Goal: Contribute content: Contribute content

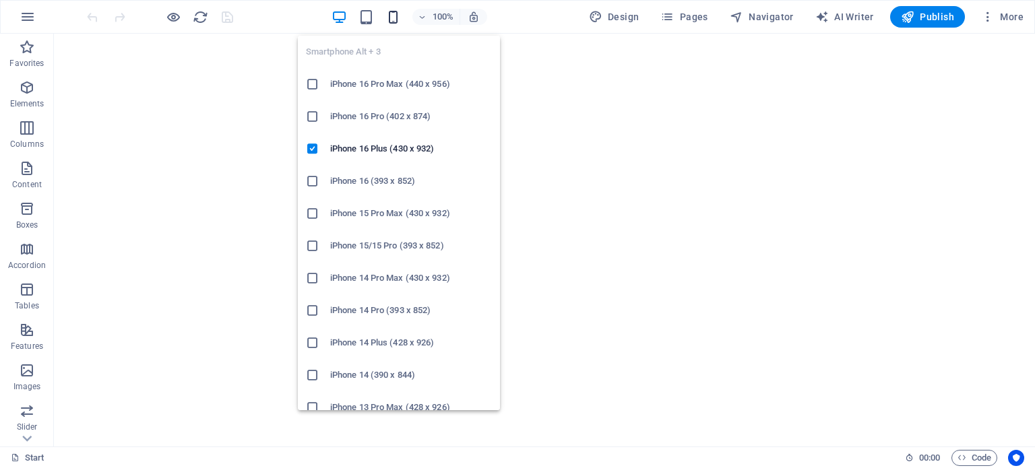
click at [396, 20] on icon "button" at bounding box center [392, 16] width 15 height 15
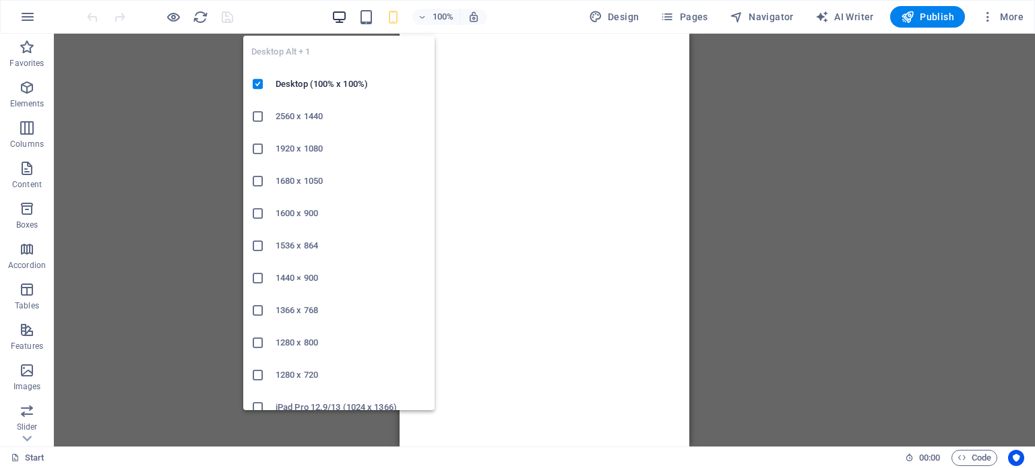
click at [343, 18] on icon "button" at bounding box center [338, 16] width 15 height 15
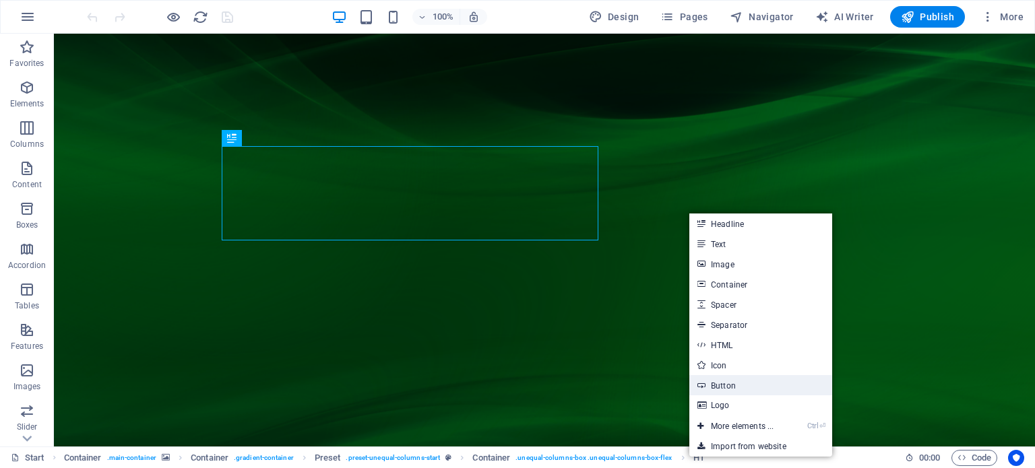
click at [730, 383] on link "Button" at bounding box center [760, 385] width 143 height 20
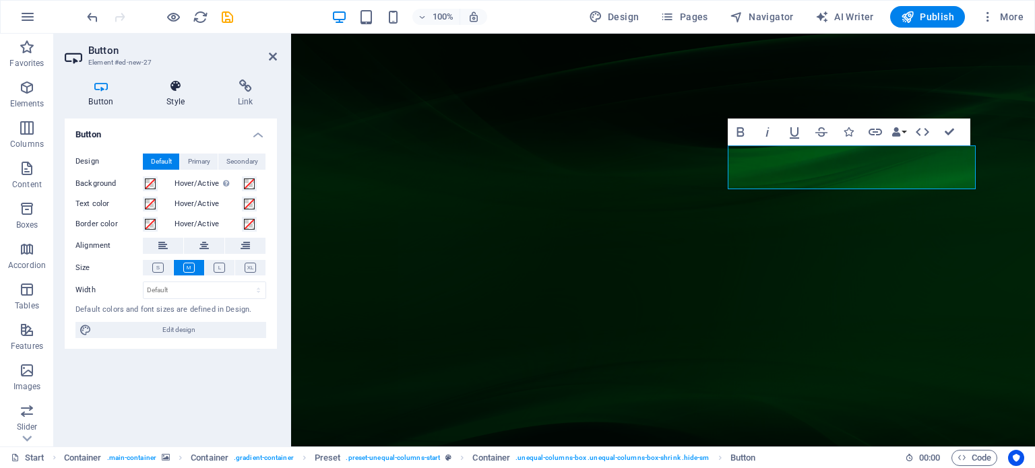
click at [178, 100] on h4 "Style" at bounding box center [178, 93] width 71 height 28
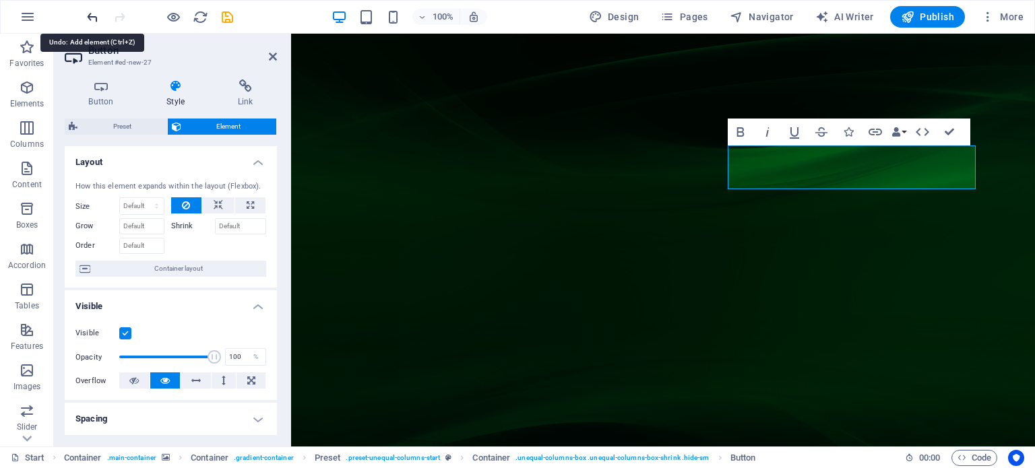
click at [86, 15] on icon "undo" at bounding box center [92, 16] width 15 height 15
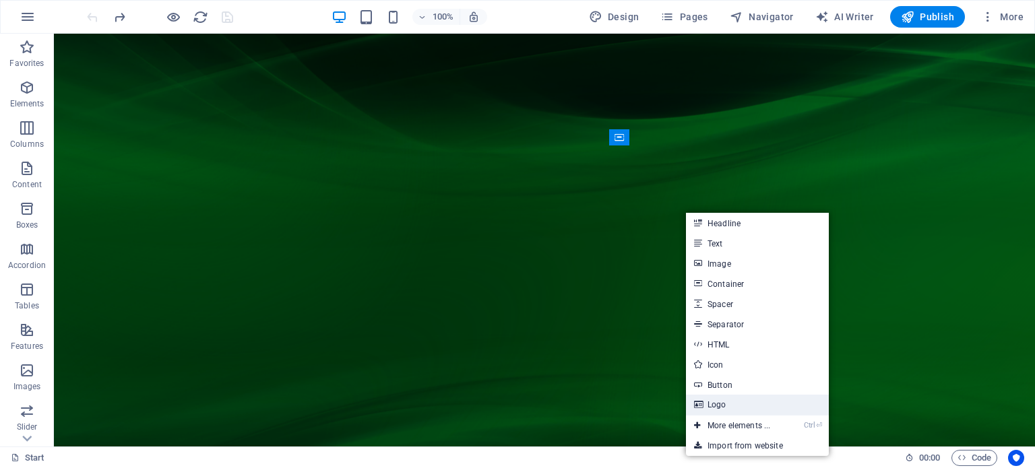
click at [715, 399] on link "Logo" at bounding box center [757, 405] width 143 height 20
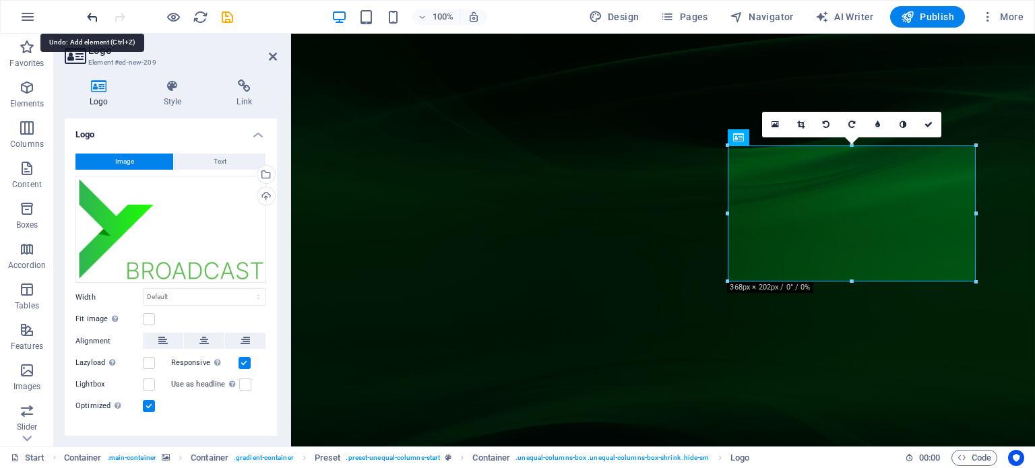
click at [94, 13] on icon "undo" at bounding box center [92, 16] width 15 height 15
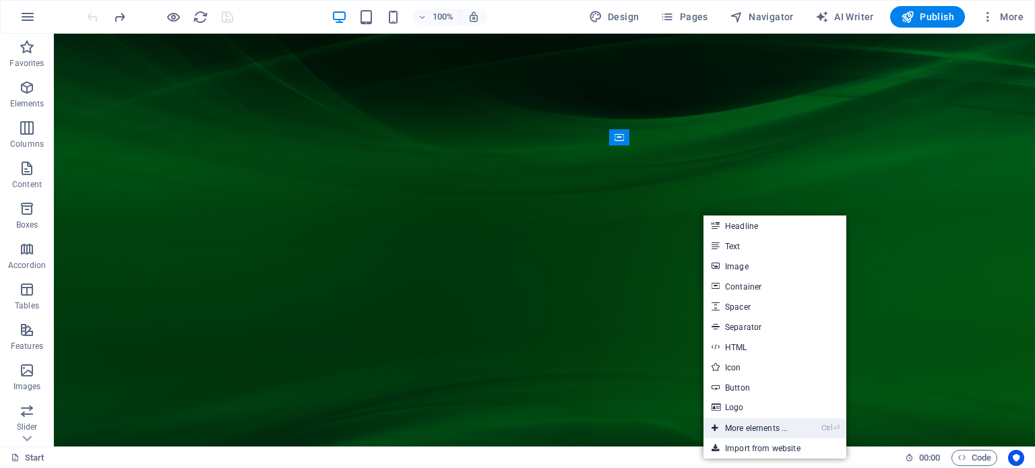
click at [771, 422] on link "Ctrl ⏎ More elements ..." at bounding box center [749, 428] width 92 height 20
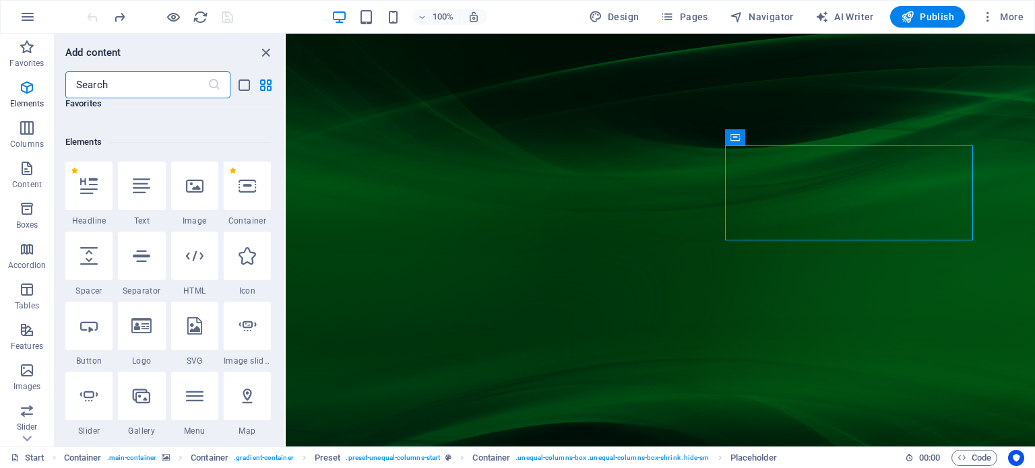
scroll to position [135, 0]
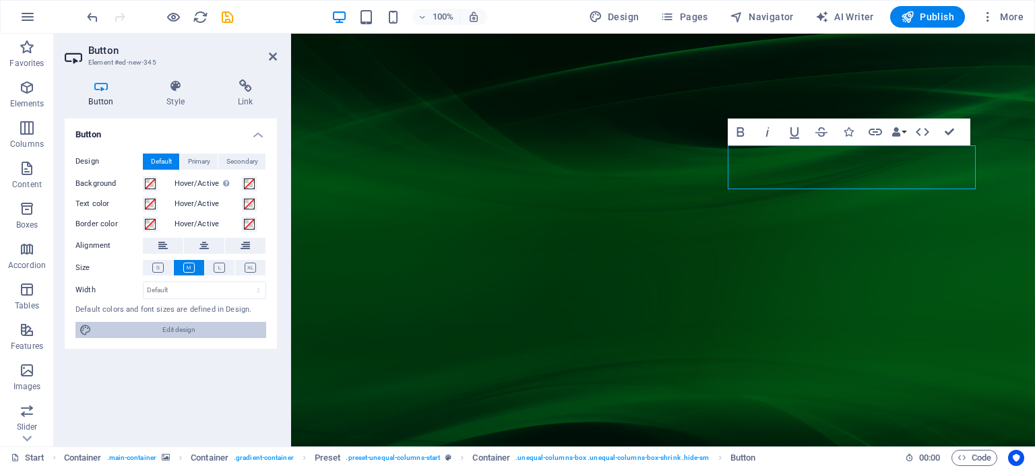
click at [179, 331] on span "Edit design" at bounding box center [179, 330] width 166 height 16
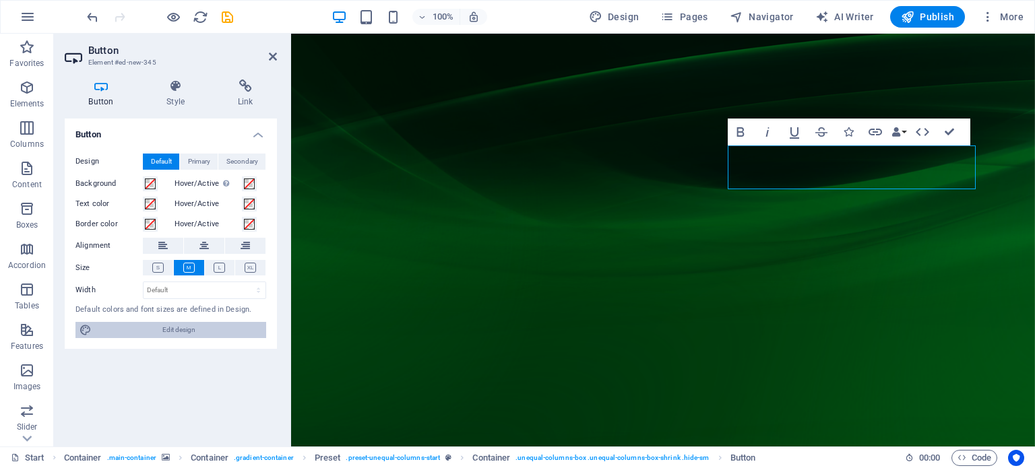
select select "700"
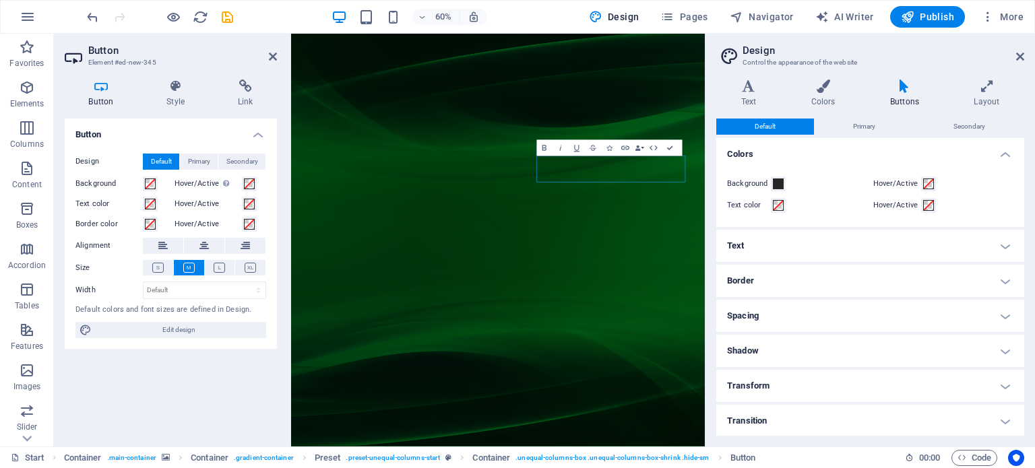
click at [779, 393] on h4 "Transform" at bounding box center [870, 386] width 308 height 32
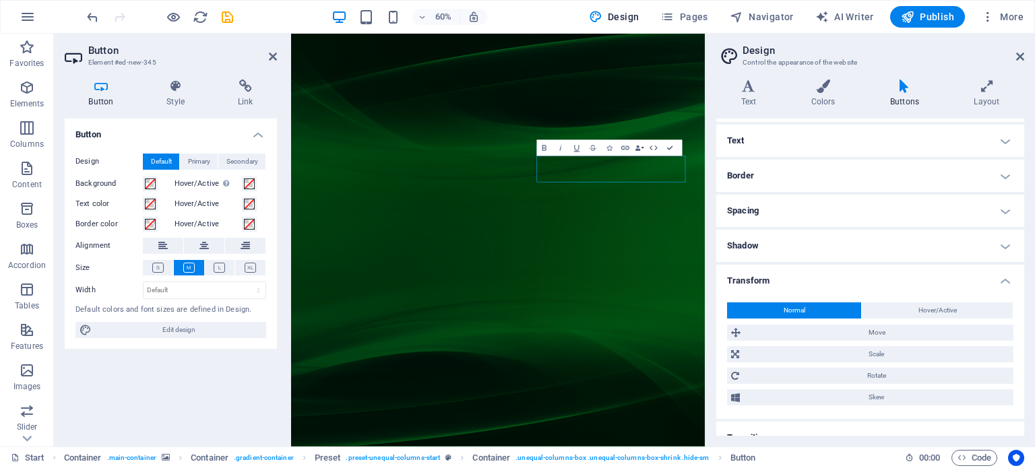
scroll to position [123, 0]
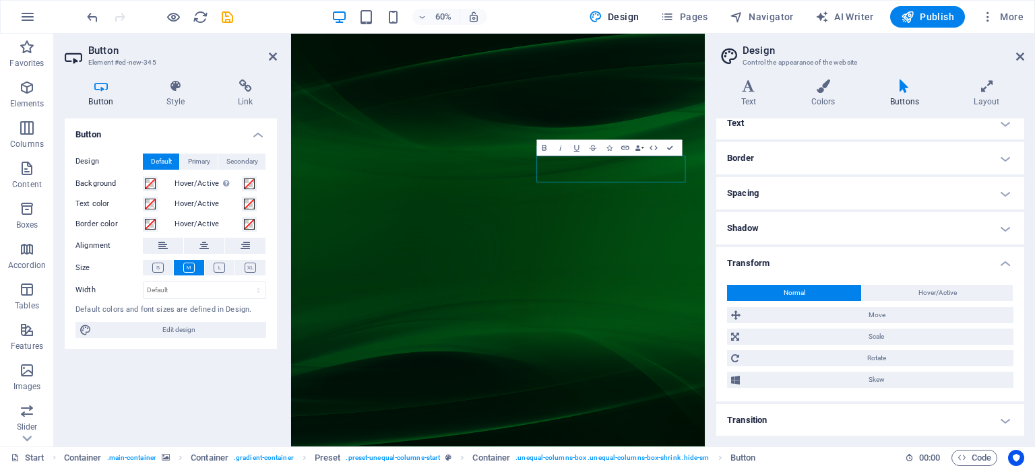
click at [798, 420] on h4 "Transition" at bounding box center [870, 420] width 308 height 32
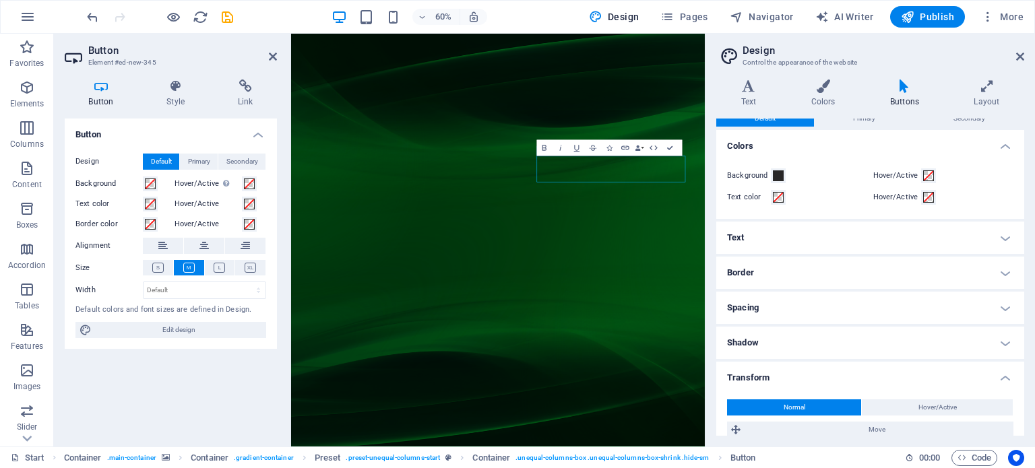
scroll to position [0, 0]
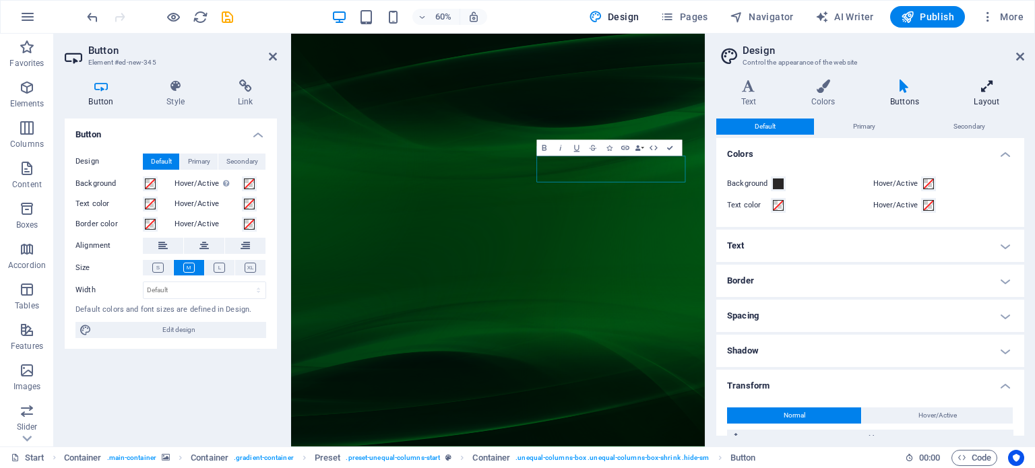
click at [988, 95] on h4 "Layout" at bounding box center [986, 93] width 75 height 28
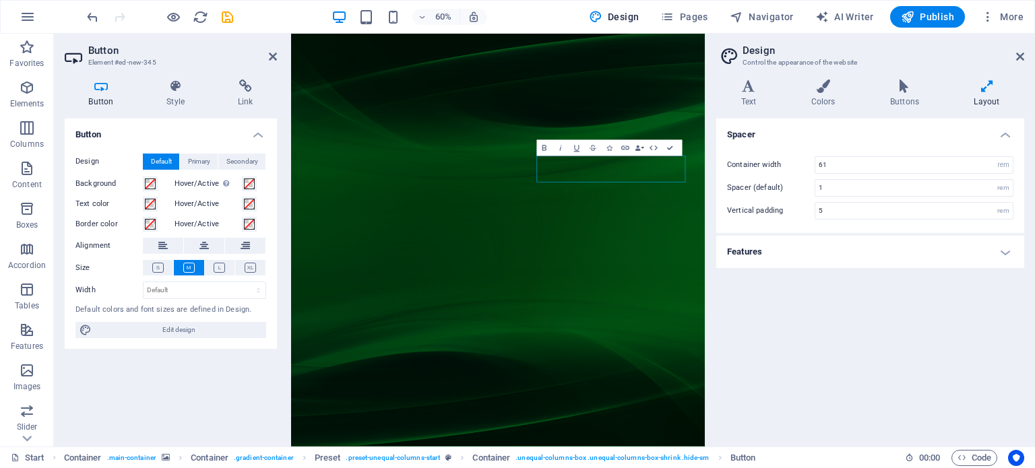
click at [789, 255] on h4 "Features" at bounding box center [870, 252] width 308 height 32
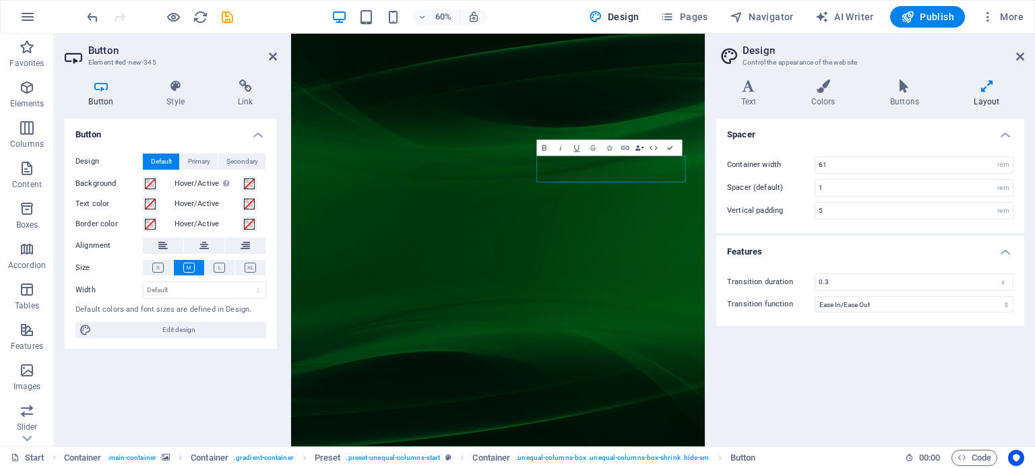
click at [181, 111] on div "Button Style Link Button Design Default Primary Secondary Background Hover/Acti…" at bounding box center [171, 257] width 212 height 356
click at [179, 105] on h4 "Style" at bounding box center [178, 93] width 71 height 28
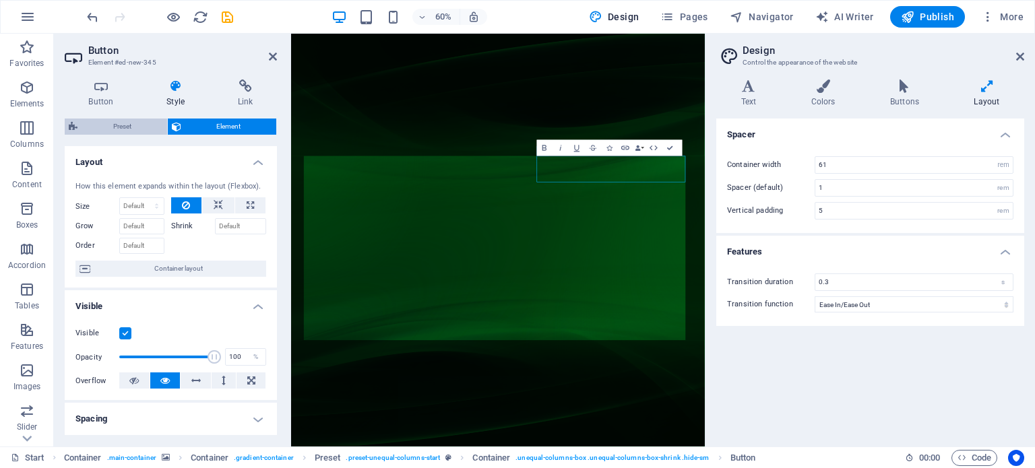
click at [147, 127] on span "Preset" at bounding box center [123, 127] width 82 height 16
select select "%"
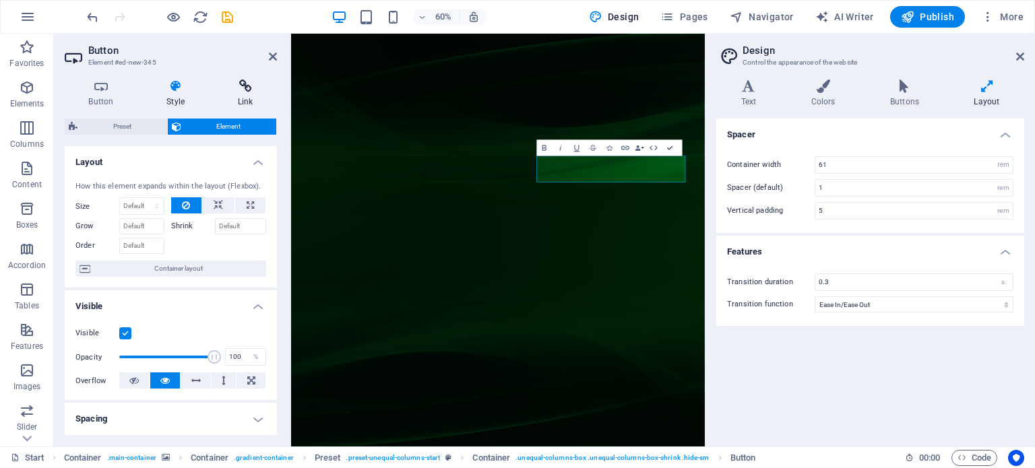
click at [240, 100] on h4 "Link" at bounding box center [245, 93] width 63 height 28
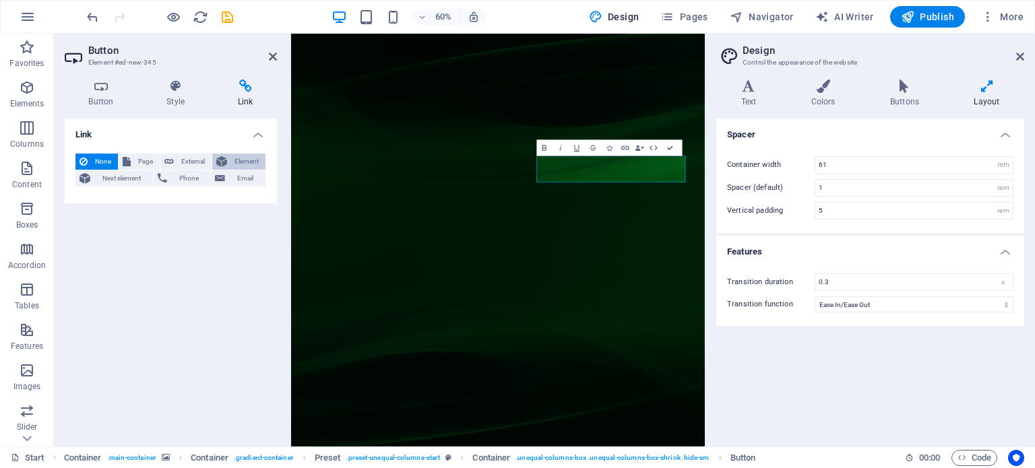
click at [229, 160] on button "Element" at bounding box center [238, 162] width 53 height 16
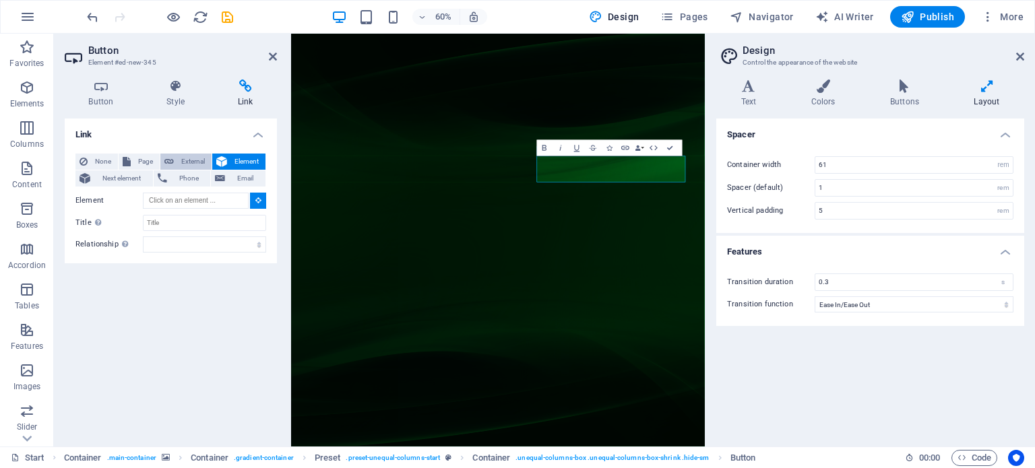
click at [183, 162] on span "External" at bounding box center [193, 162] width 30 height 16
select select "blank"
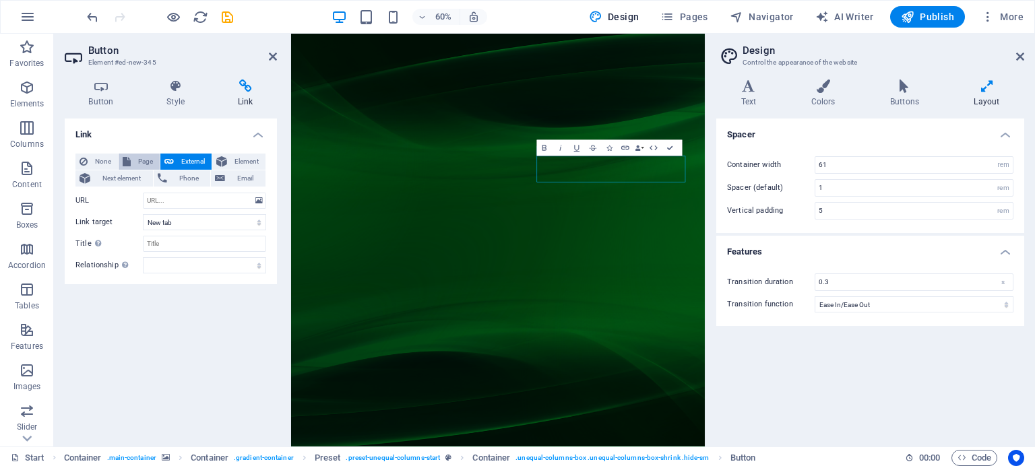
click at [143, 158] on span "Page" at bounding box center [145, 162] width 21 height 16
select select
click at [187, 159] on span "External" at bounding box center [193, 162] width 30 height 16
select select "blank"
click at [99, 102] on h4 "Button" at bounding box center [104, 93] width 78 height 28
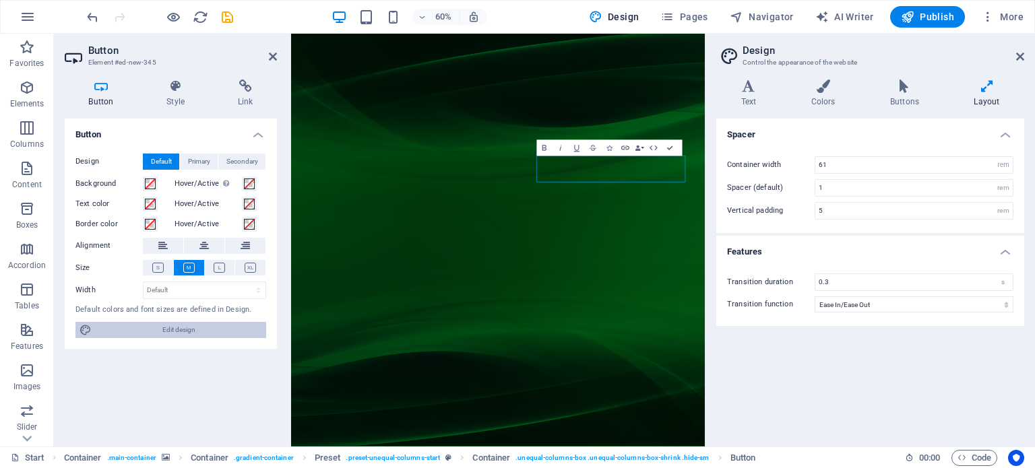
click at [206, 328] on span "Edit design" at bounding box center [179, 330] width 166 height 16
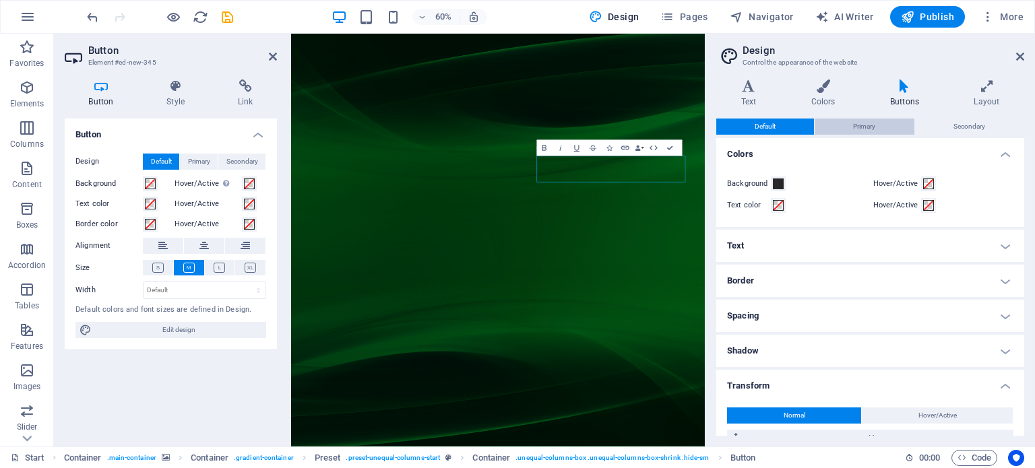
click at [858, 123] on span "Primary" at bounding box center [864, 127] width 22 height 16
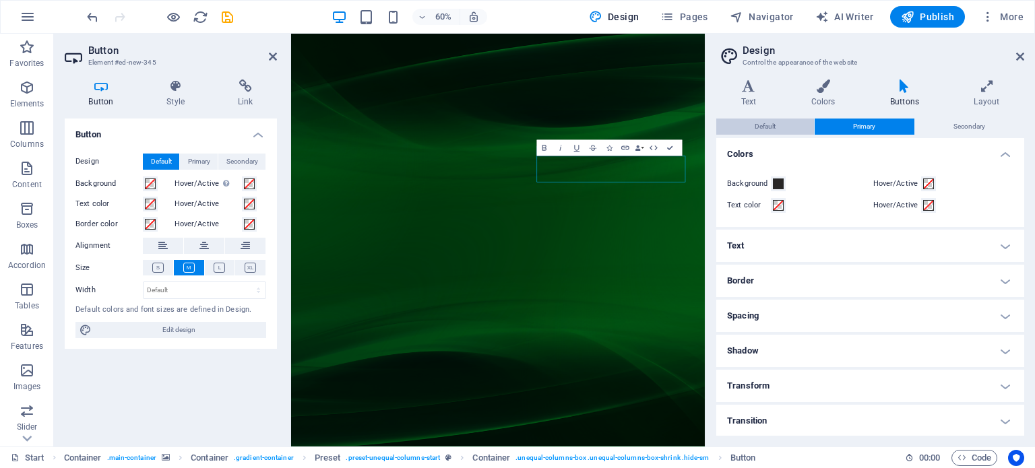
click at [776, 129] on button "Default" at bounding box center [765, 127] width 98 height 16
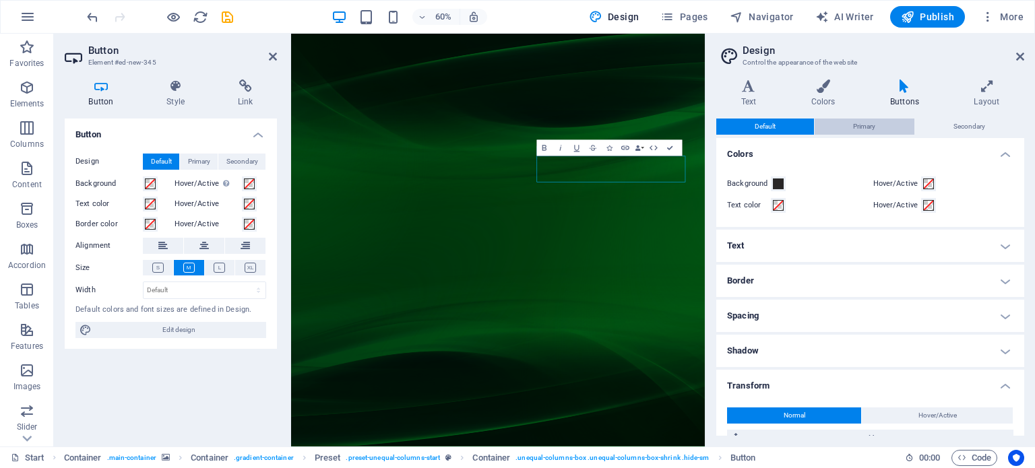
click at [880, 127] on button "Primary" at bounding box center [863, 127] width 99 height 16
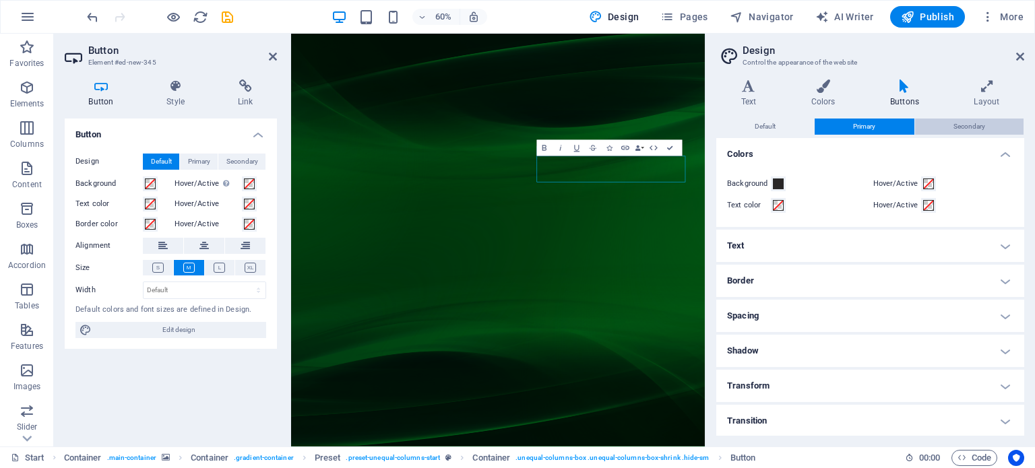
click at [963, 124] on span "Secondary" at bounding box center [969, 127] width 32 height 16
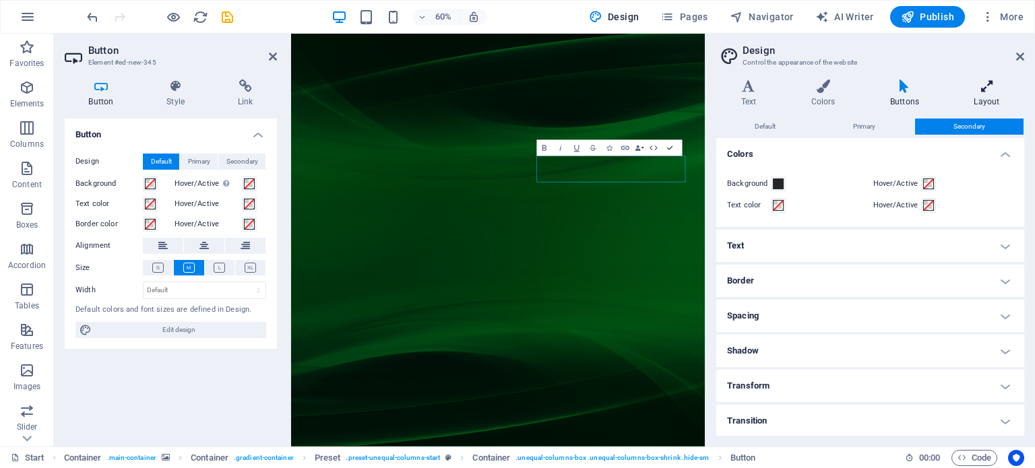
click at [978, 98] on h4 "Layout" at bounding box center [986, 93] width 75 height 28
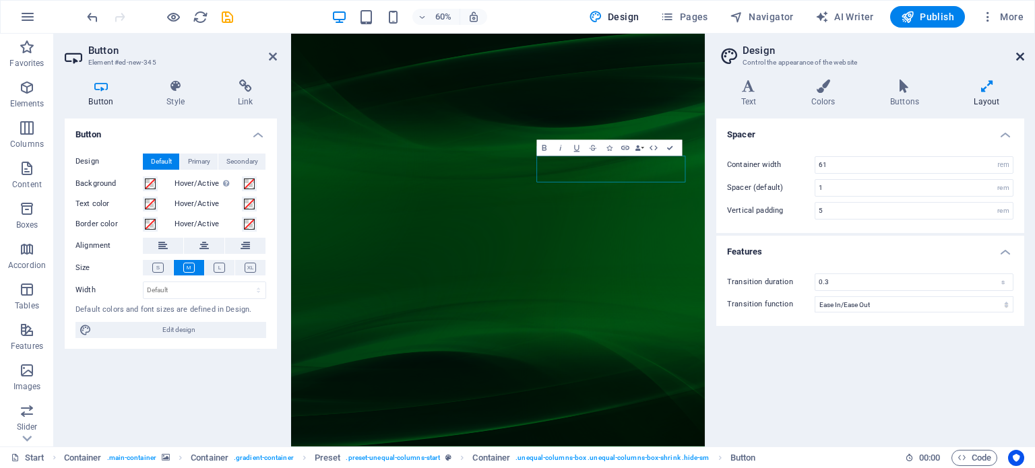
click at [1016, 58] on icon at bounding box center [1020, 56] width 8 height 11
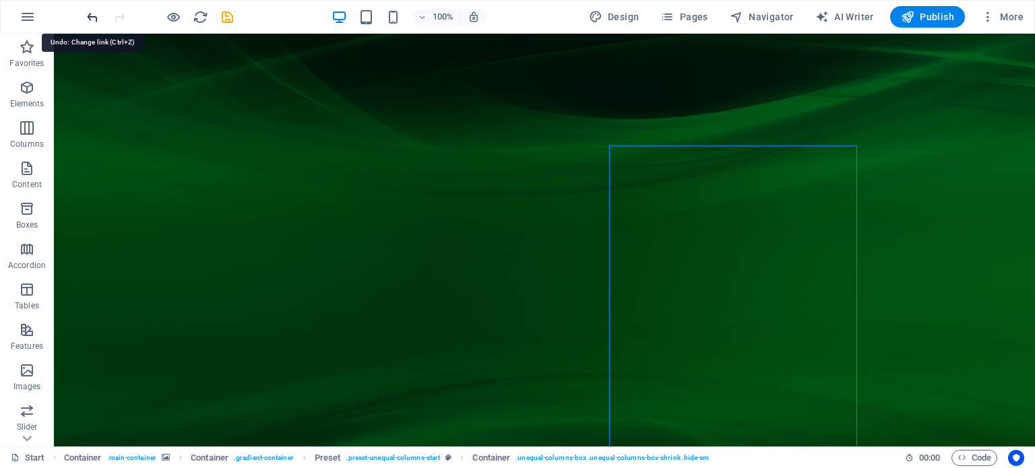
click at [90, 17] on icon "undo" at bounding box center [92, 16] width 15 height 15
click at [92, 17] on icon "undo" at bounding box center [92, 16] width 15 height 15
click at [94, 17] on icon "undo" at bounding box center [92, 16] width 15 height 15
click at [94, 15] on icon "undo" at bounding box center [92, 16] width 15 height 15
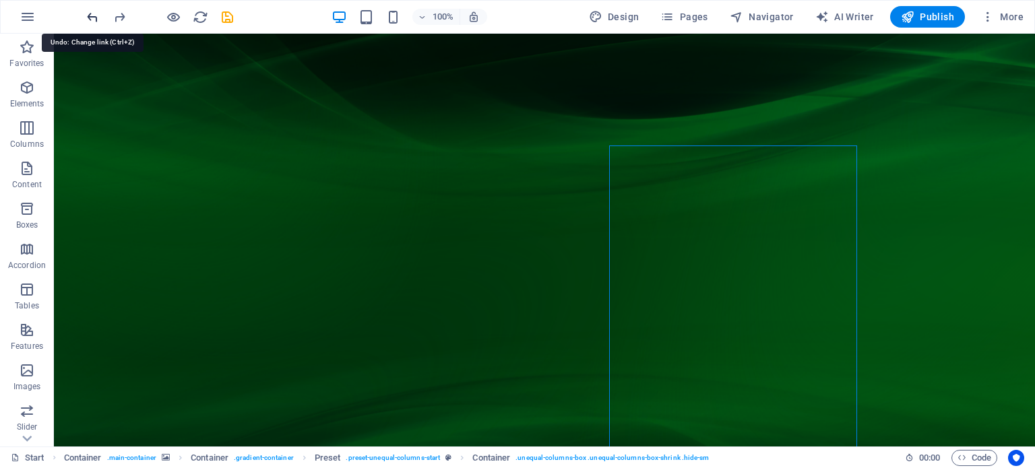
click at [94, 15] on icon "undo" at bounding box center [92, 16] width 15 height 15
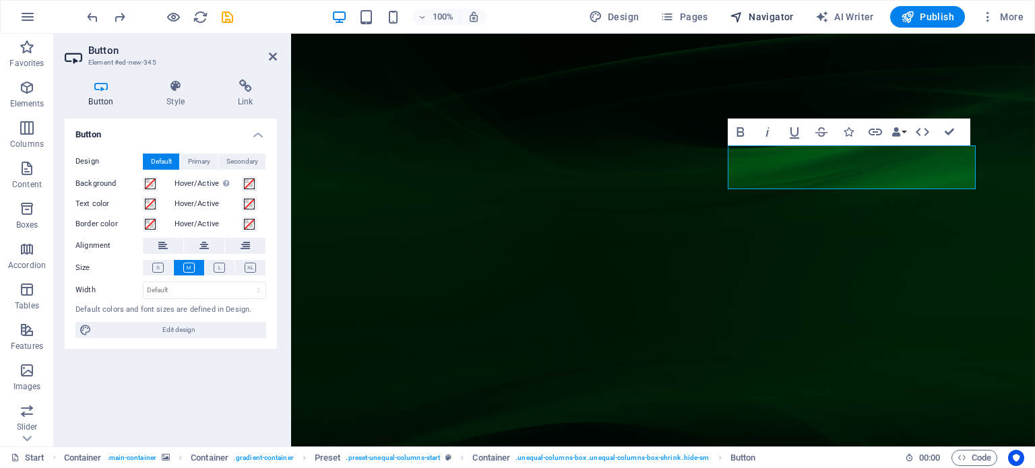
click at [767, 14] on span "Navigator" at bounding box center [762, 16] width 64 height 13
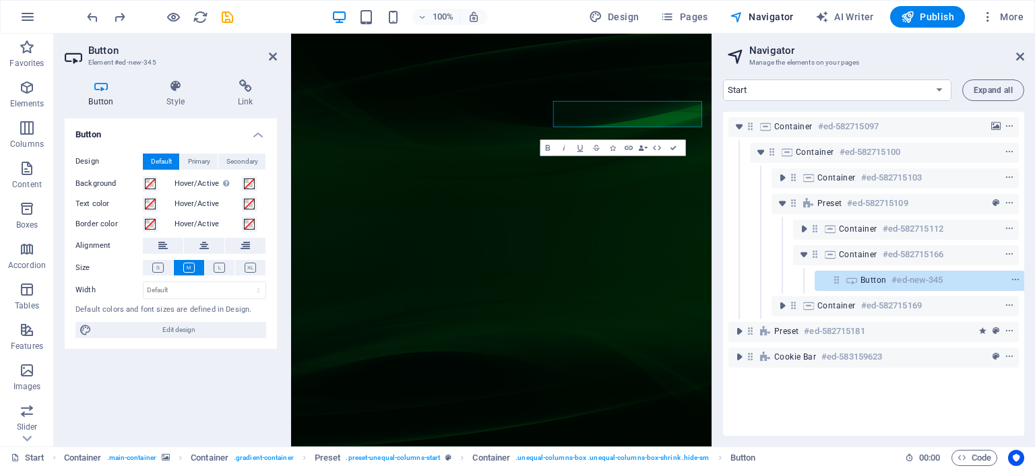
scroll to position [0, 3]
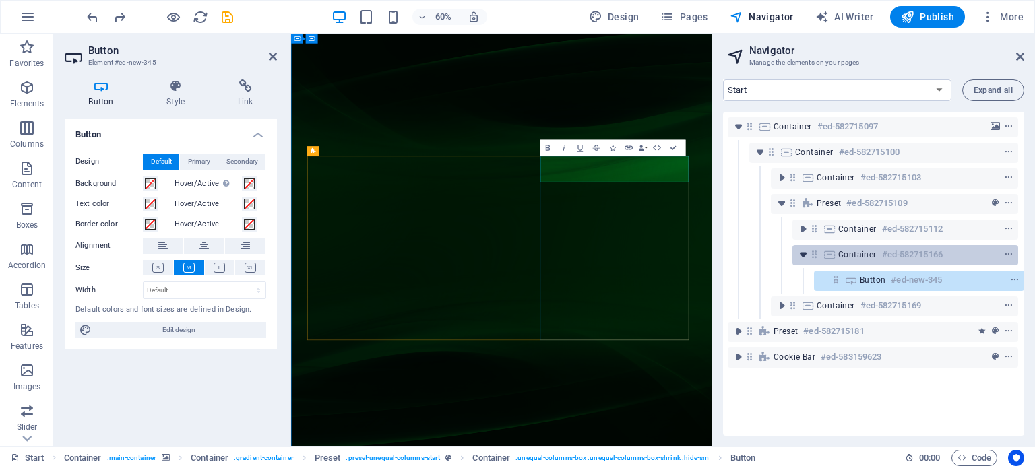
click at [798, 254] on icon "toggle-expand" at bounding box center [802, 254] width 13 height 13
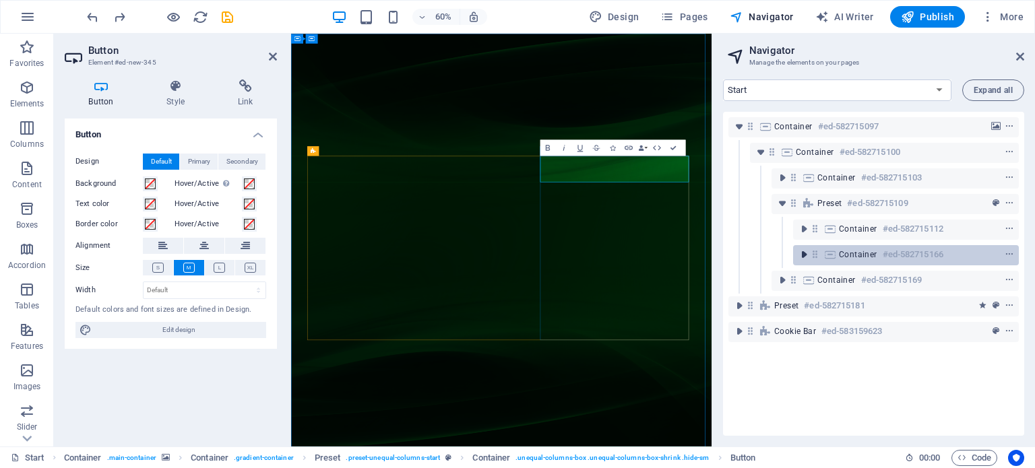
click at [798, 254] on icon "toggle-expand" at bounding box center [803, 254] width 13 height 13
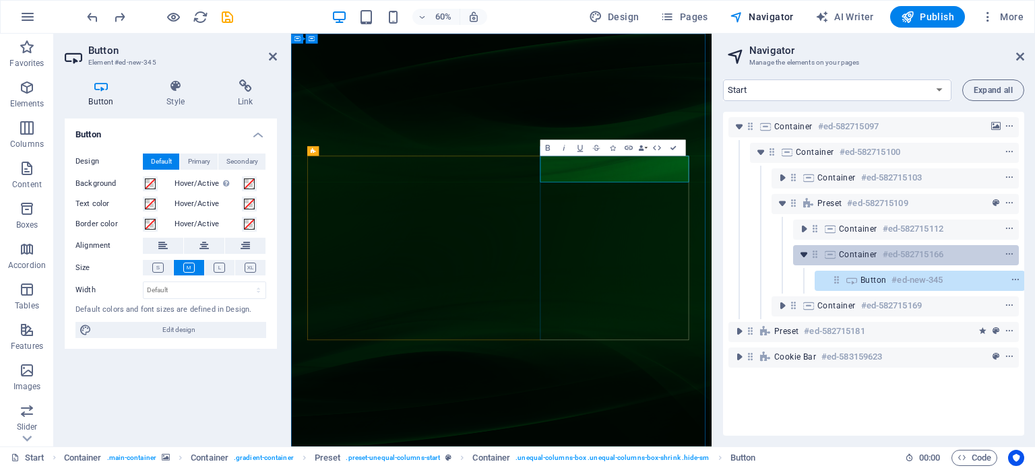
scroll to position [0, 3]
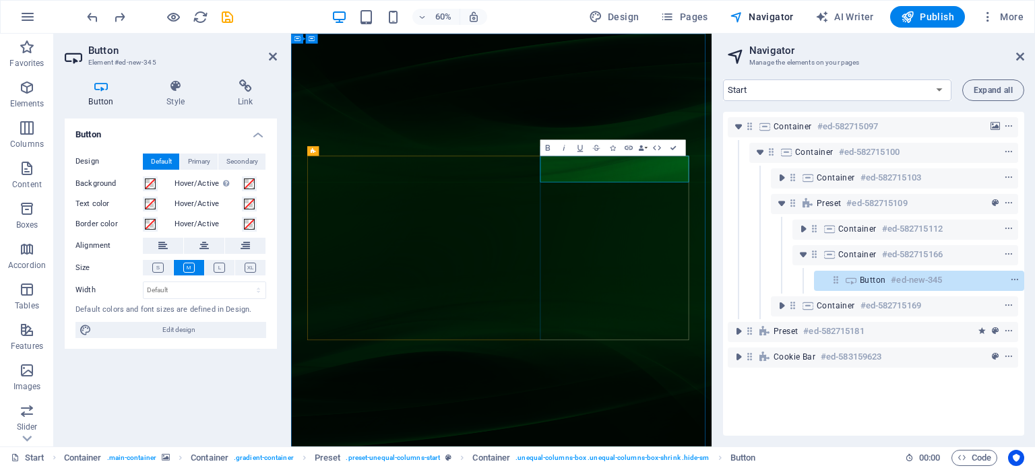
click at [852, 281] on icon at bounding box center [850, 280] width 15 height 11
click at [1011, 280] on icon "context-menu" at bounding box center [1014, 280] width 9 height 9
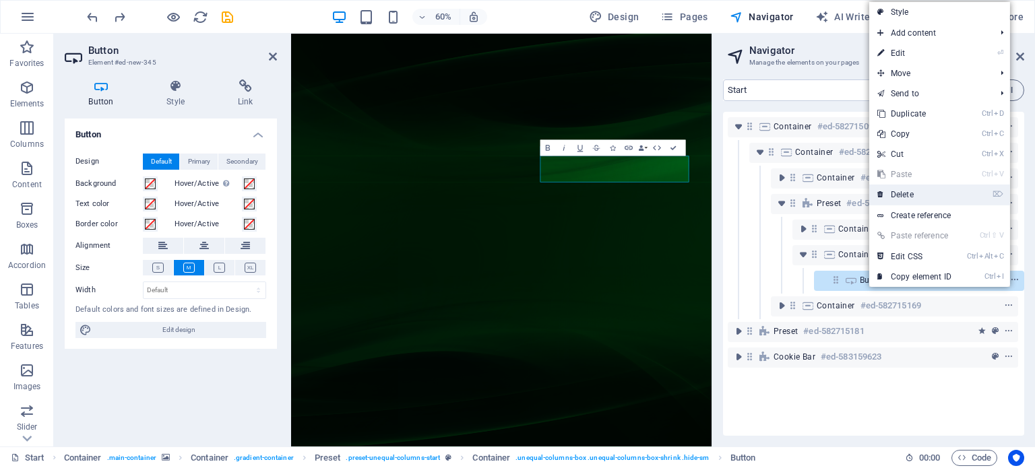
click at [924, 193] on link "⌦ Delete" at bounding box center [914, 195] width 90 height 20
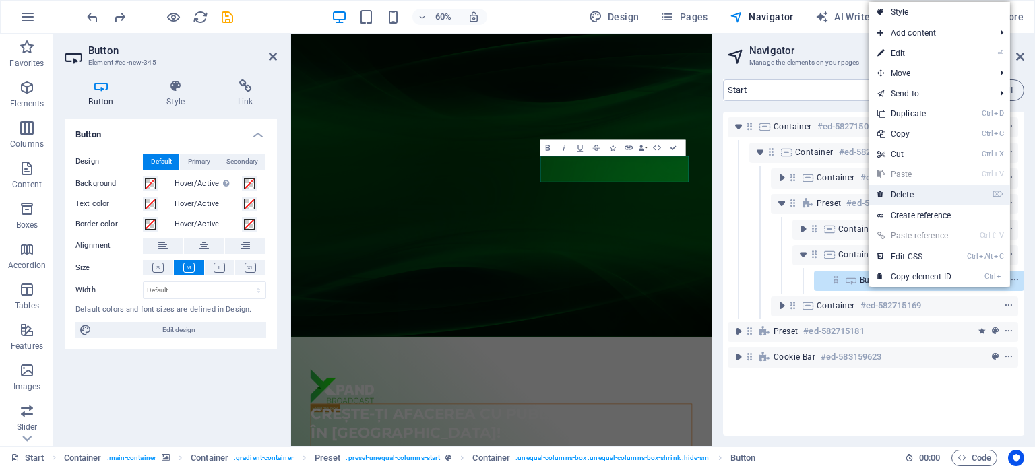
scroll to position [0, 0]
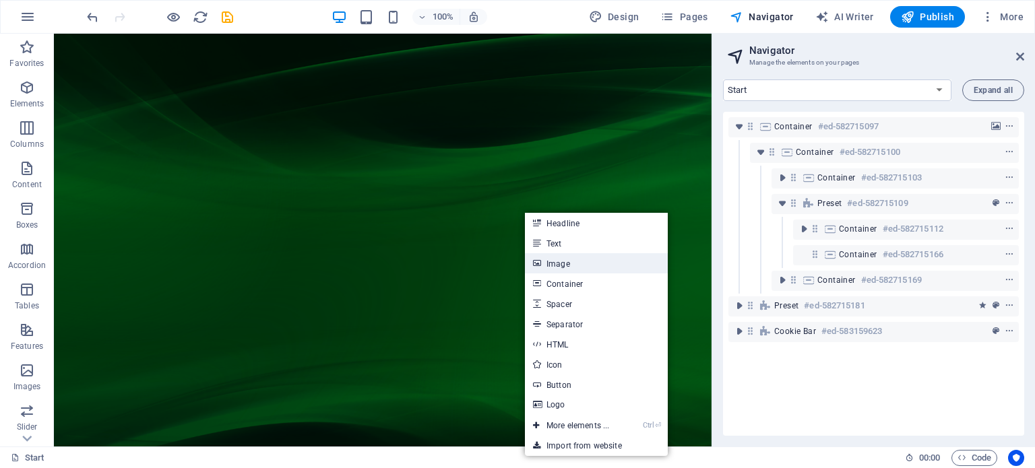
click at [555, 267] on link "Image" at bounding box center [596, 263] width 143 height 20
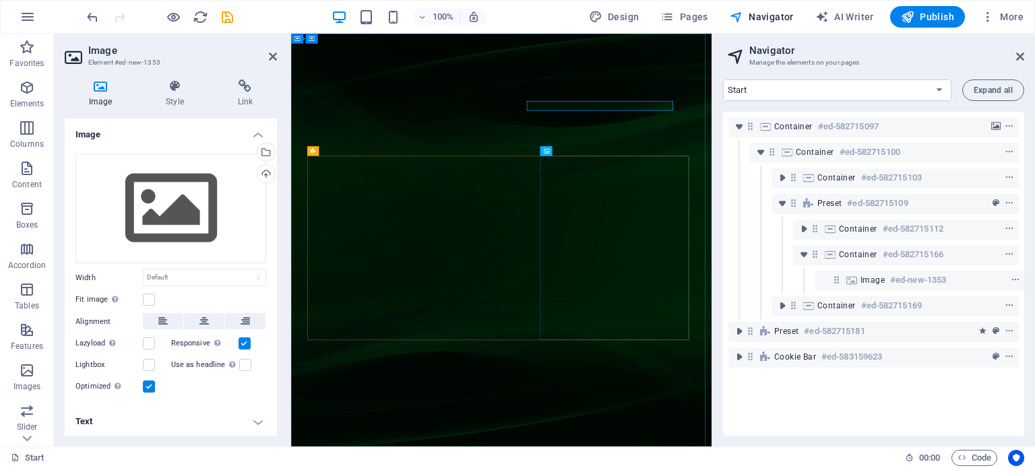
scroll to position [0, 3]
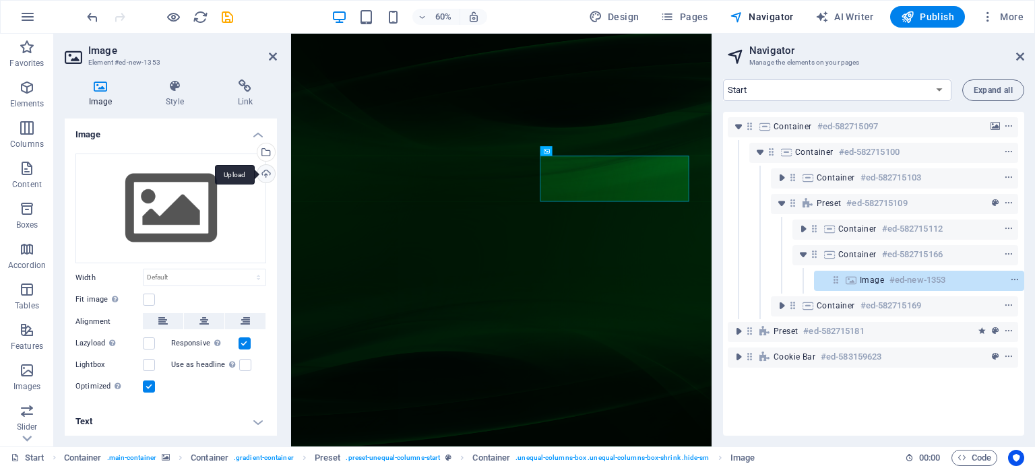
click at [261, 170] on div "Upload" at bounding box center [265, 175] width 20 height 20
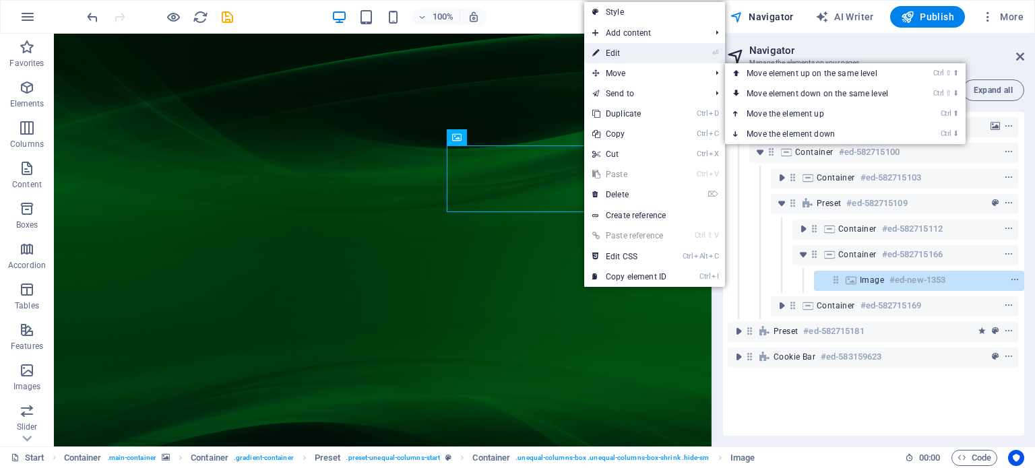
click at [620, 55] on link "⏎ Edit" at bounding box center [629, 53] width 90 height 20
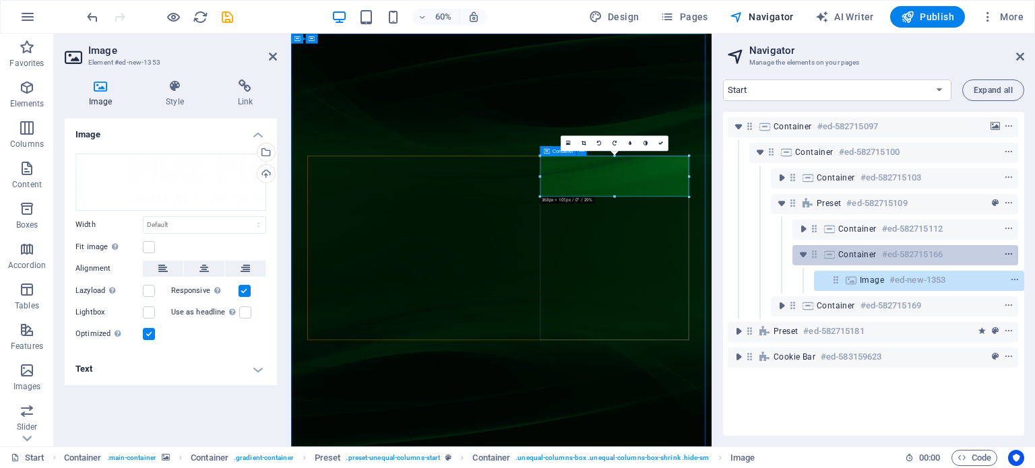
click at [1004, 255] on icon "context-menu" at bounding box center [1008, 254] width 9 height 9
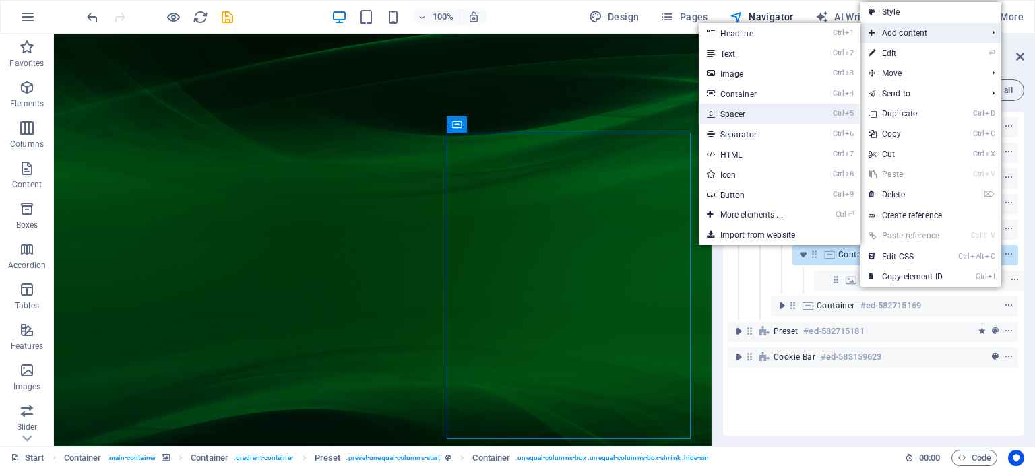
click at [767, 110] on link "Ctrl 5 Spacer" at bounding box center [754, 114] width 111 height 20
select select "px"
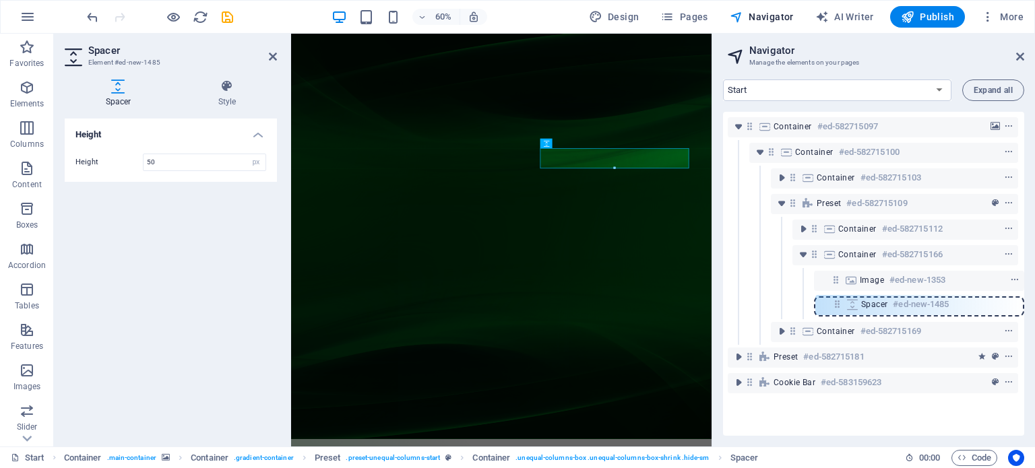
drag, startPoint x: 835, startPoint y: 280, endPoint x: 841, endPoint y: 310, distance: 30.1
click at [841, 310] on div "Container #ed-582715097 Container #ed-582715100 Container #ed-582715103 Preset …" at bounding box center [873, 274] width 301 height 324
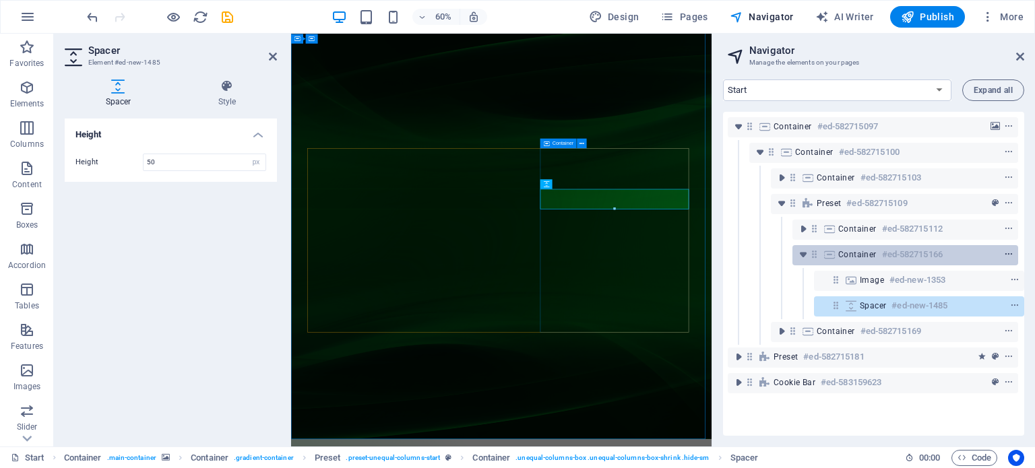
click at [1005, 256] on icon "context-menu" at bounding box center [1008, 254] width 9 height 9
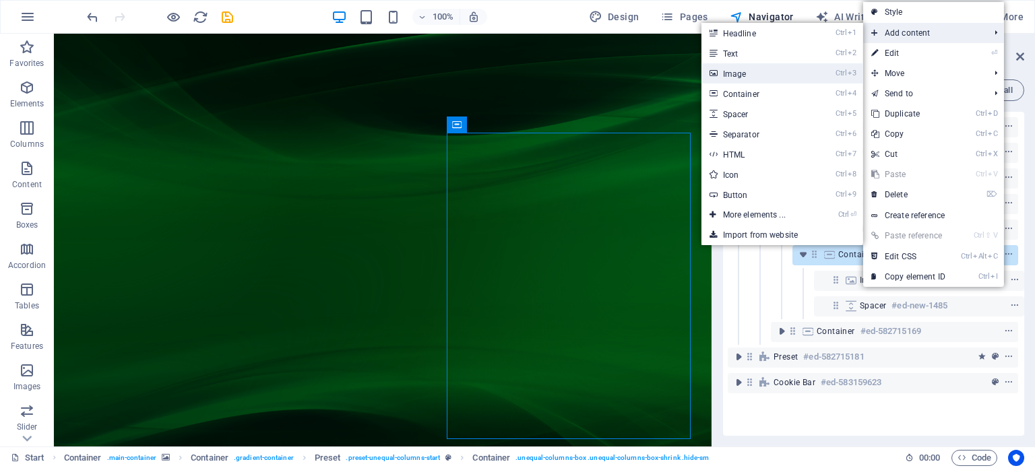
click at [759, 73] on link "Ctrl 3 Image" at bounding box center [756, 73] width 111 height 20
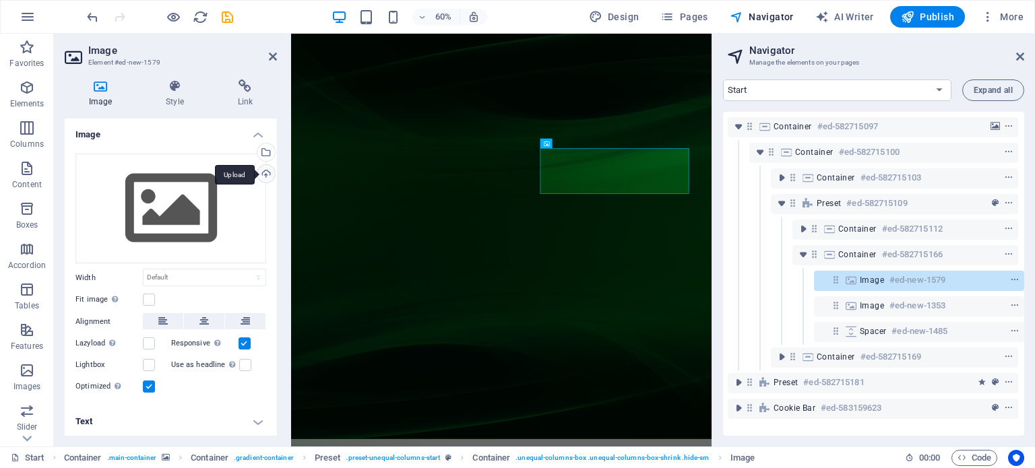
click at [263, 176] on div "Upload" at bounding box center [265, 175] width 20 height 20
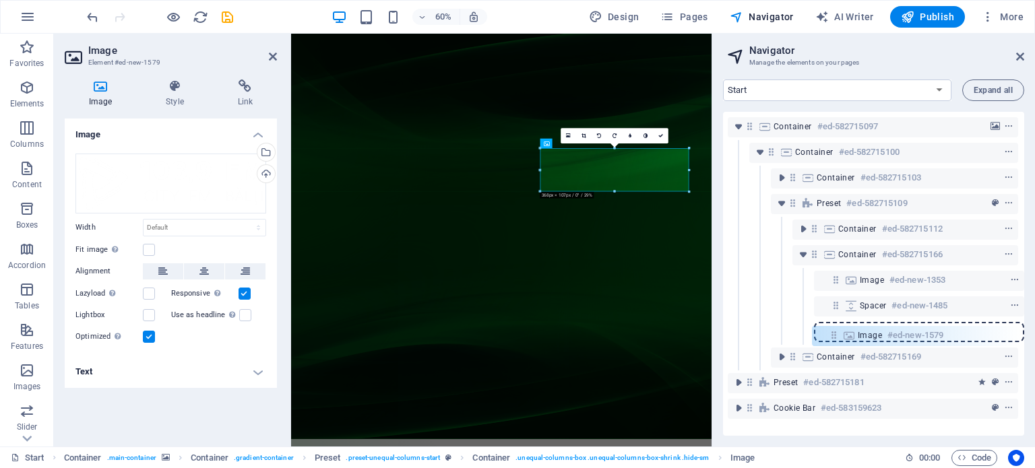
drag, startPoint x: 833, startPoint y: 280, endPoint x: 835, endPoint y: 340, distance: 60.7
click at [835, 340] on div "Container #ed-582715097 Container #ed-582715100 Container #ed-582715103 Preset …" at bounding box center [873, 274] width 301 height 324
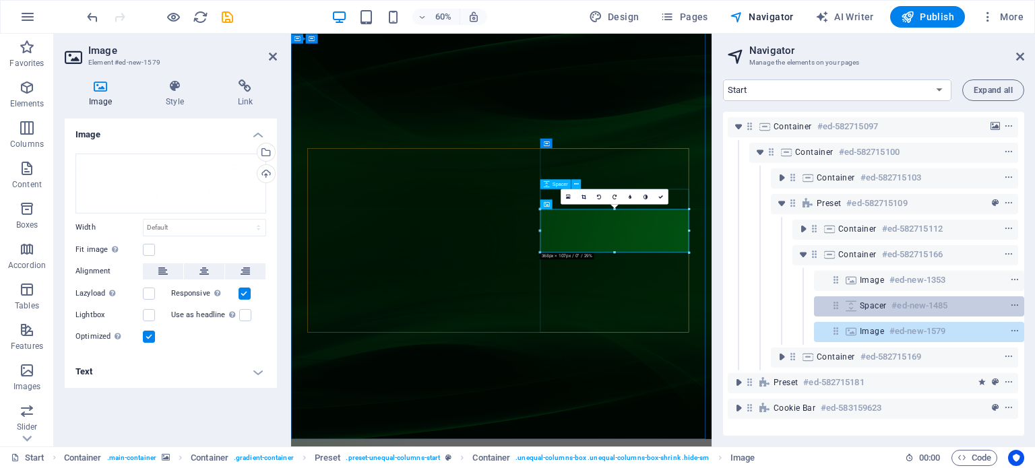
click at [848, 309] on icon at bounding box center [850, 305] width 15 height 11
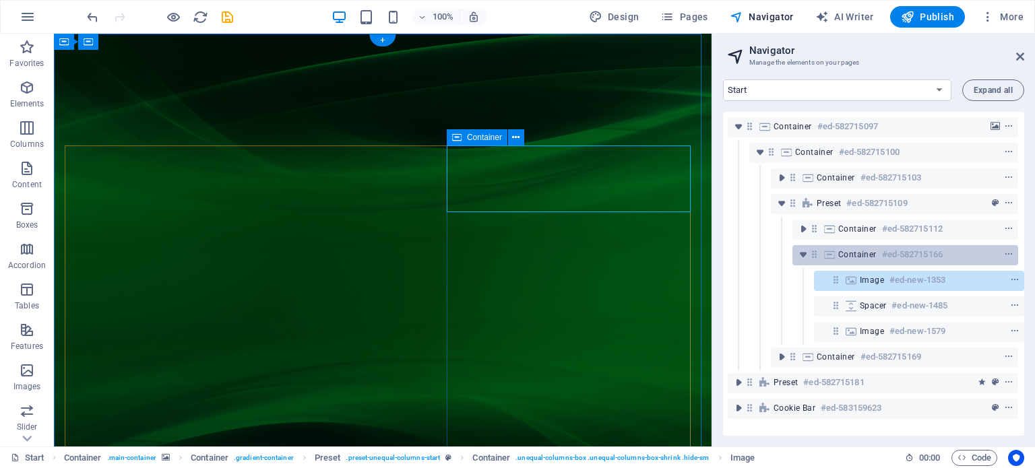
click at [826, 255] on icon at bounding box center [829, 254] width 15 height 11
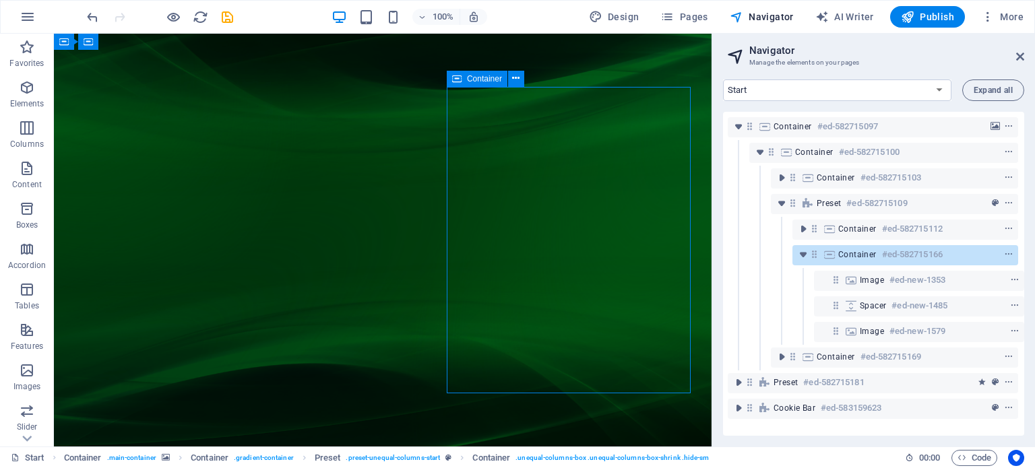
click at [826, 255] on icon at bounding box center [829, 254] width 15 height 11
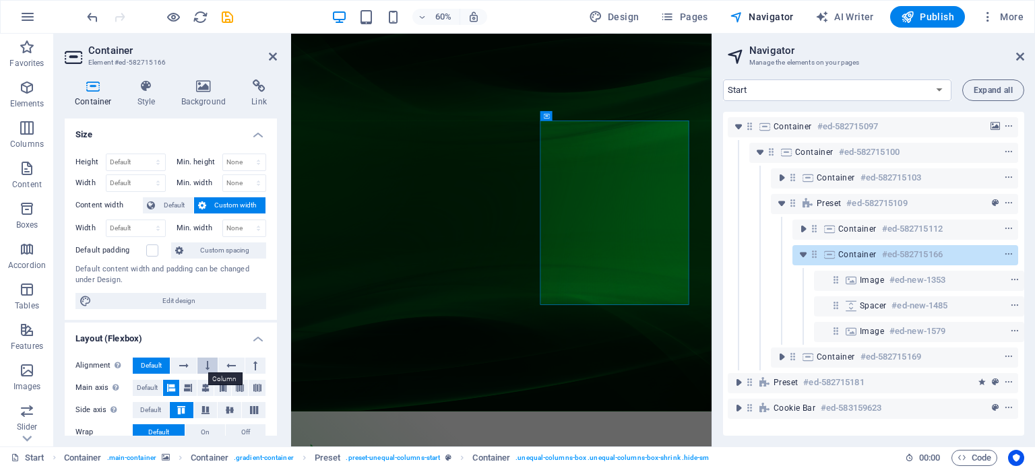
click at [210, 365] on button at bounding box center [207, 366] width 20 height 16
click at [186, 362] on icon at bounding box center [183, 366] width 9 height 16
click at [231, 363] on icon at bounding box center [230, 366] width 9 height 16
click at [203, 366] on button at bounding box center [207, 366] width 20 height 16
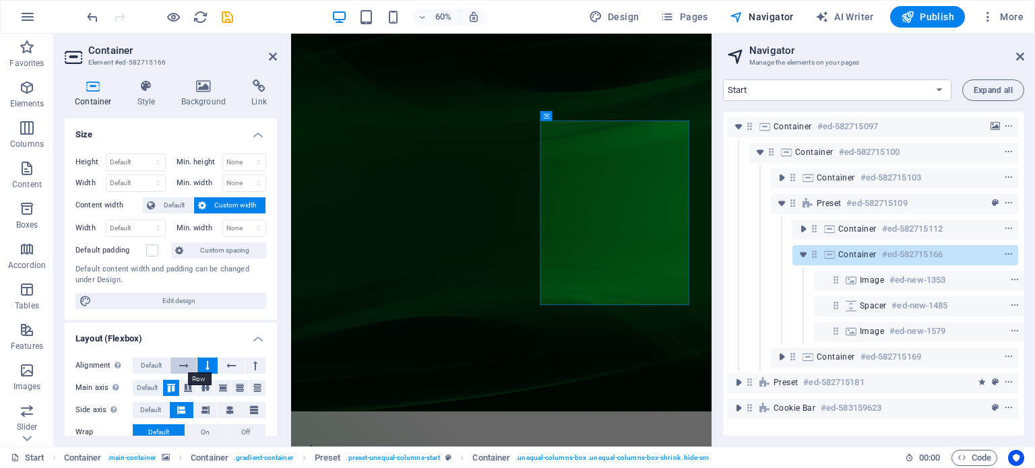
click at [180, 366] on icon at bounding box center [183, 366] width 9 height 16
click at [205, 385] on icon at bounding box center [205, 388] width 8 height 16
click at [243, 389] on button at bounding box center [240, 388] width 17 height 16
click at [256, 388] on icon at bounding box center [257, 388] width 8 height 16
click at [183, 387] on button at bounding box center [188, 388] width 17 height 16
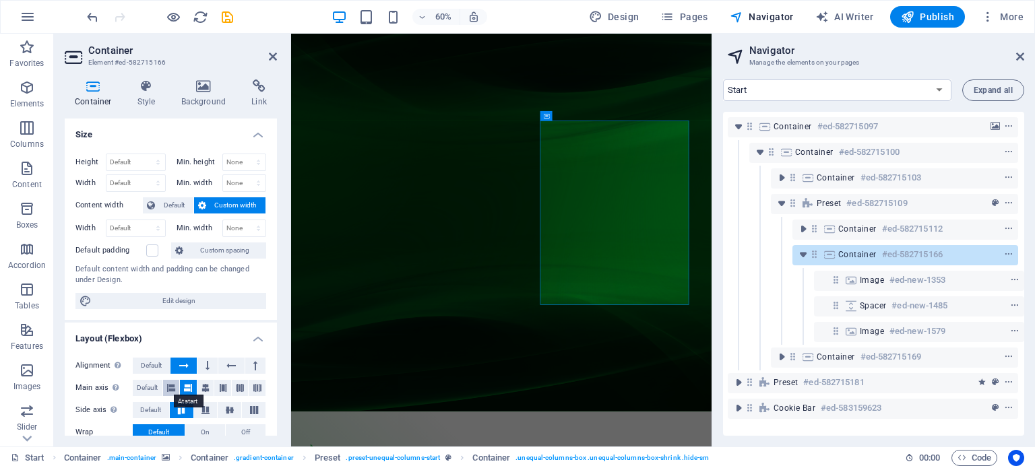
click at [176, 387] on button at bounding box center [171, 388] width 17 height 16
click at [205, 384] on icon at bounding box center [205, 388] width 8 height 16
click at [228, 412] on icon at bounding box center [230, 410] width 16 height 8
click at [211, 428] on button "On" at bounding box center [205, 432] width 40 height 16
click at [176, 428] on button "Default" at bounding box center [159, 432] width 52 height 16
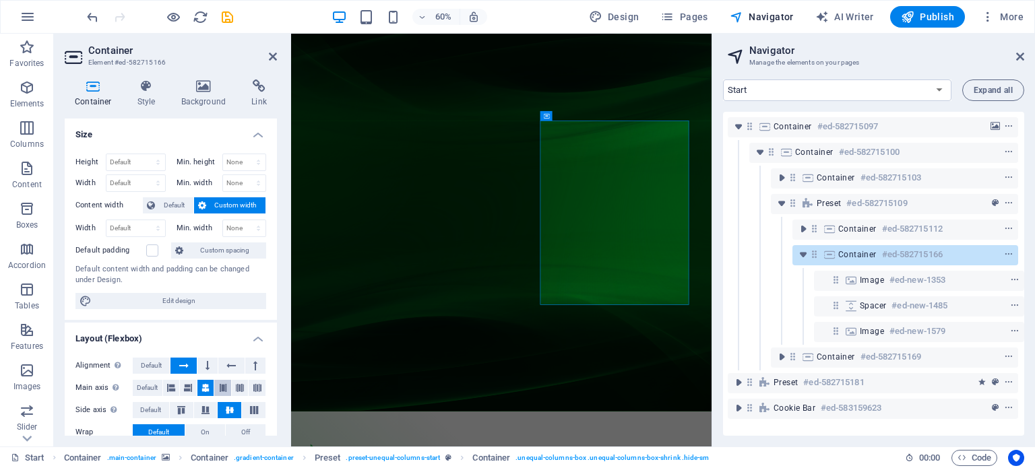
scroll to position [67, 0]
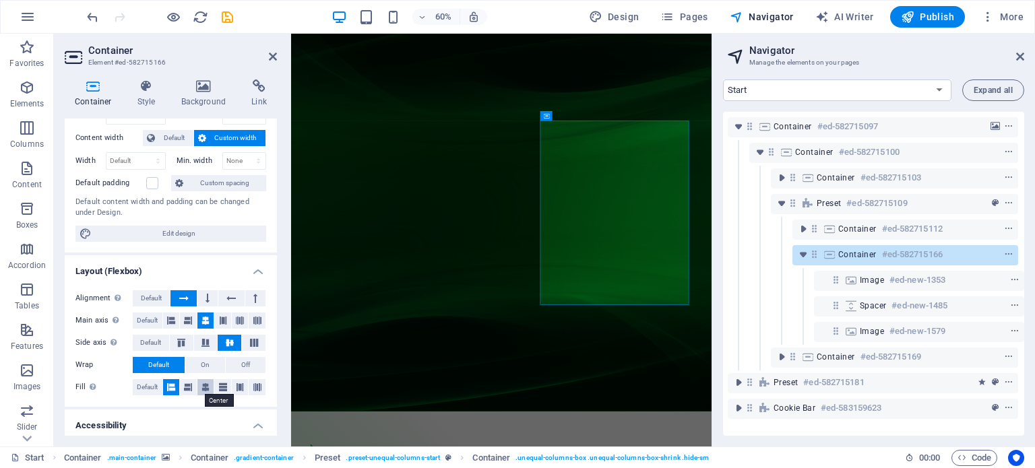
click at [205, 387] on icon at bounding box center [205, 387] width 8 height 16
select select "px"
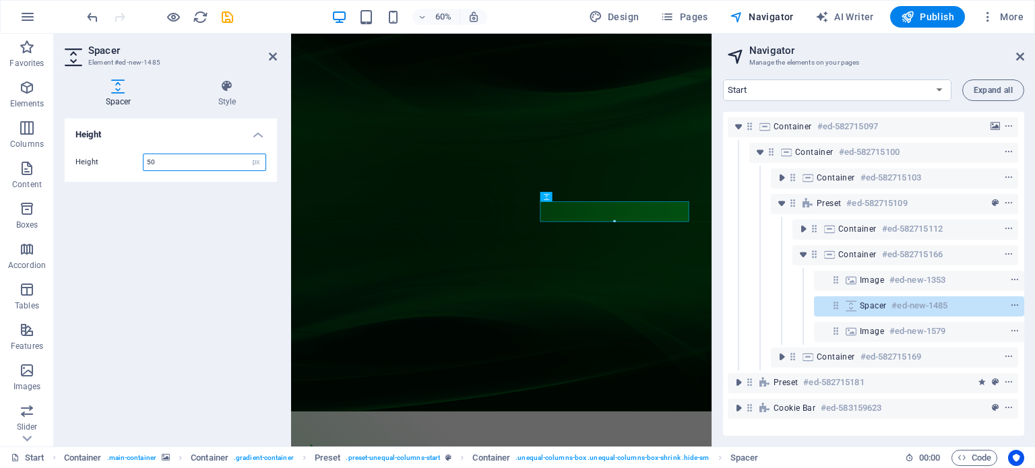
drag, startPoint x: 165, startPoint y: 164, endPoint x: 134, endPoint y: 159, distance: 31.3
click at [134, 159] on div "Height 50 px rem vh vw" at bounding box center [170, 163] width 191 height 18
type input "100"
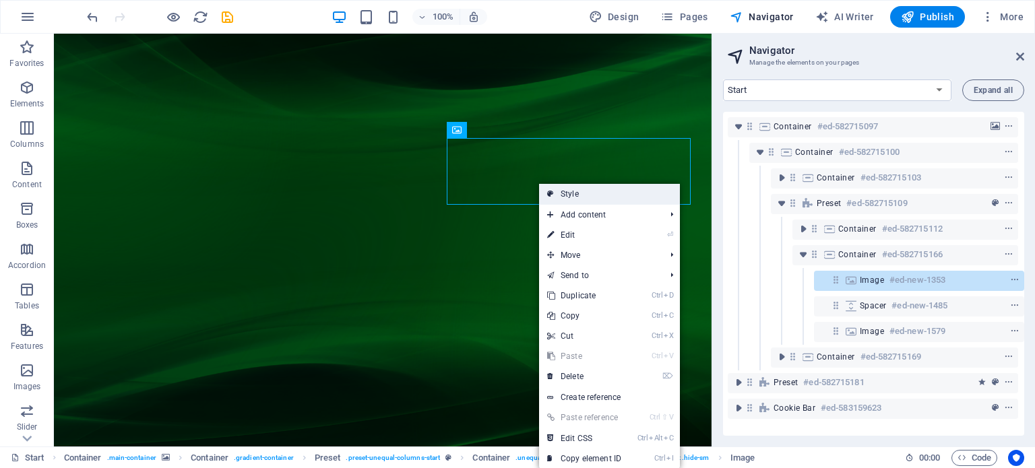
click at [560, 196] on link "Style" at bounding box center [609, 194] width 141 height 20
select select "%"
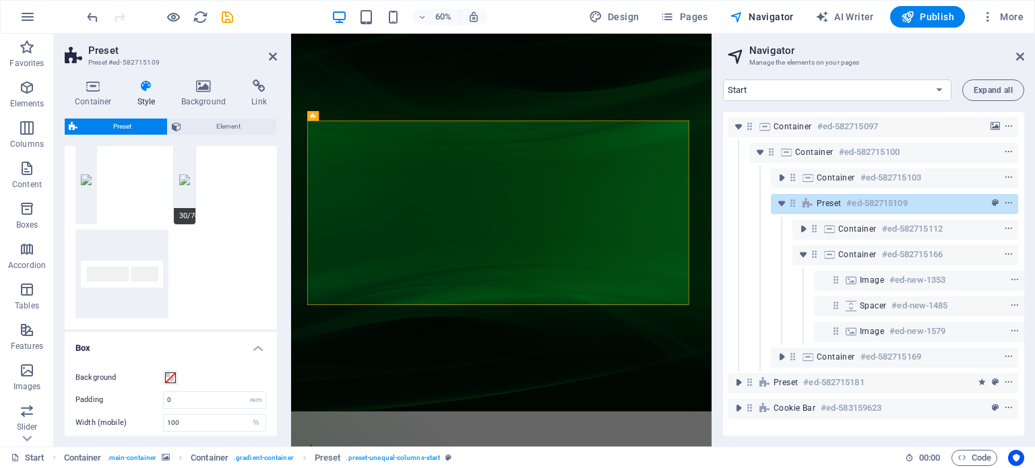
scroll to position [135, 0]
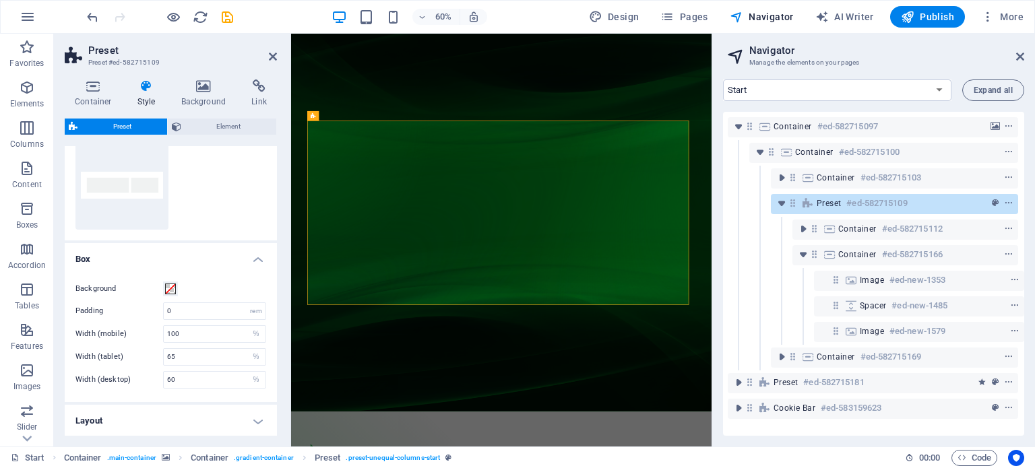
click at [251, 417] on h4 "Layout" at bounding box center [171, 421] width 212 height 32
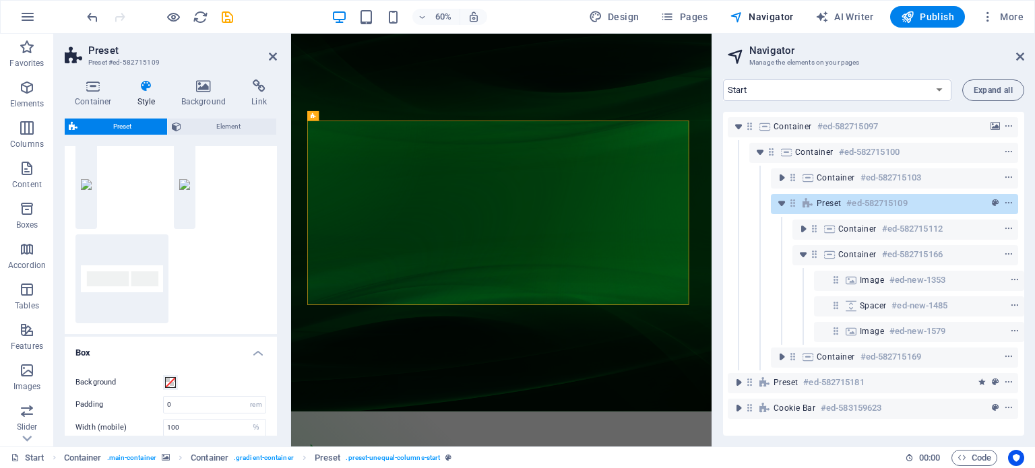
scroll to position [0, 0]
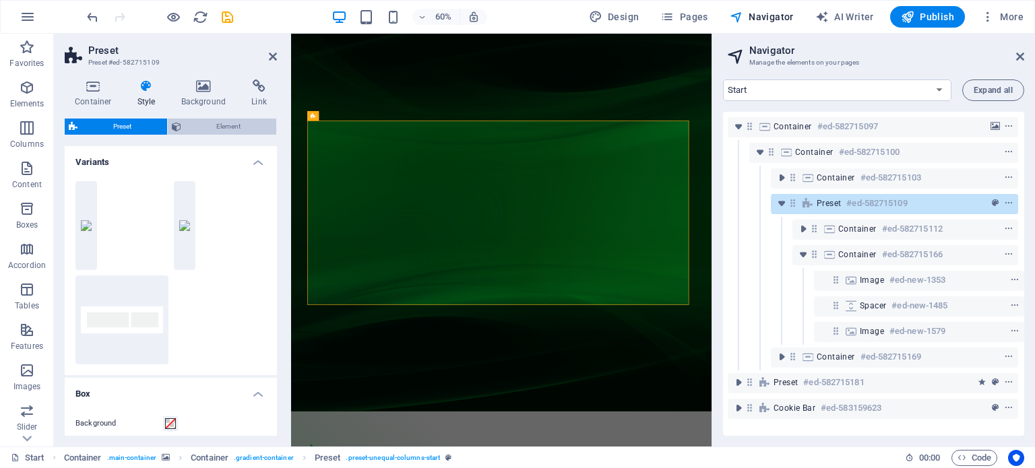
click at [203, 131] on span "Element" at bounding box center [229, 127] width 88 height 16
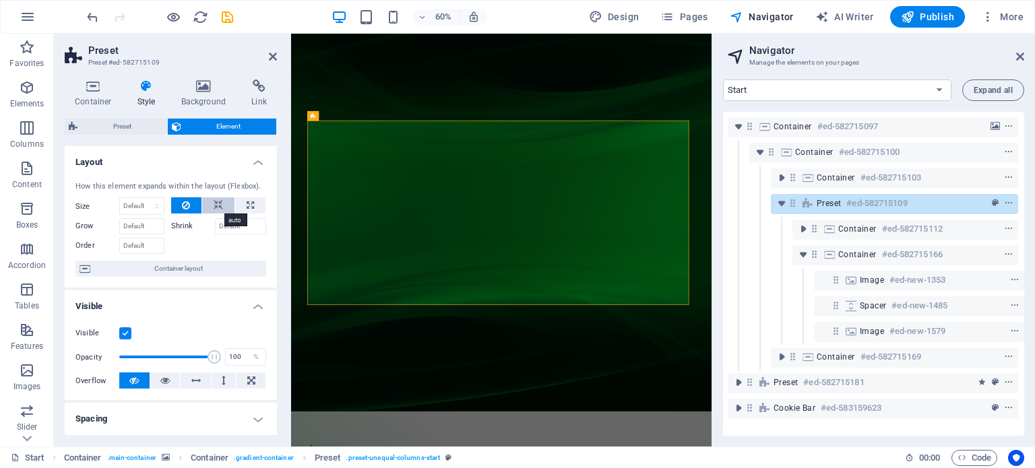
click at [218, 207] on icon at bounding box center [218, 205] width 9 height 16
click at [187, 204] on icon at bounding box center [186, 205] width 8 height 16
click at [128, 333] on label at bounding box center [125, 333] width 12 height 12
click at [0, 0] on input "Visible" at bounding box center [0, 0] width 0 height 0
click at [128, 333] on label at bounding box center [125, 333] width 12 height 12
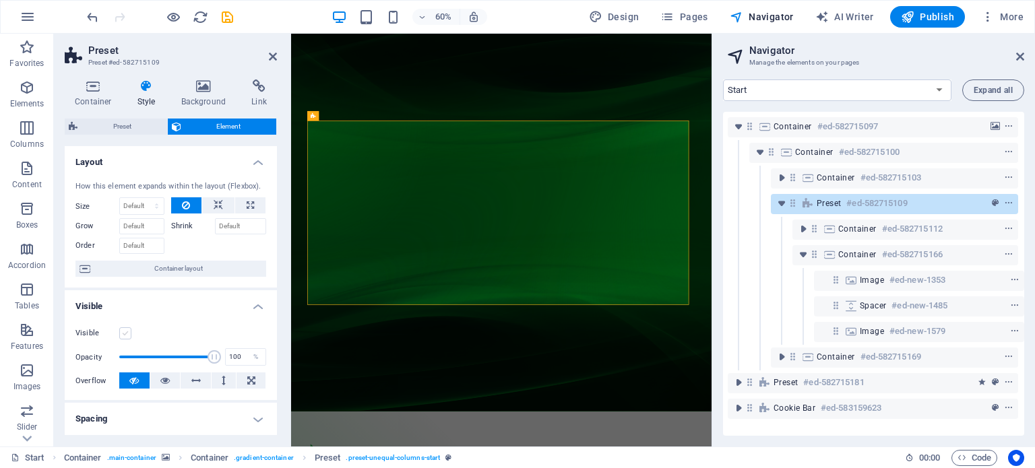
click at [0, 0] on input "Visible" at bounding box center [0, 0] width 0 height 0
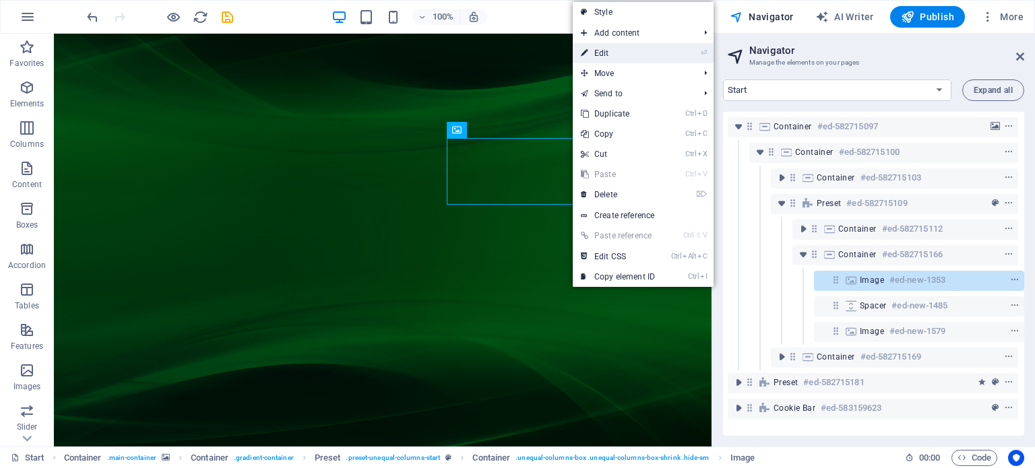
click at [611, 59] on link "⏎ Edit" at bounding box center [618, 53] width 90 height 20
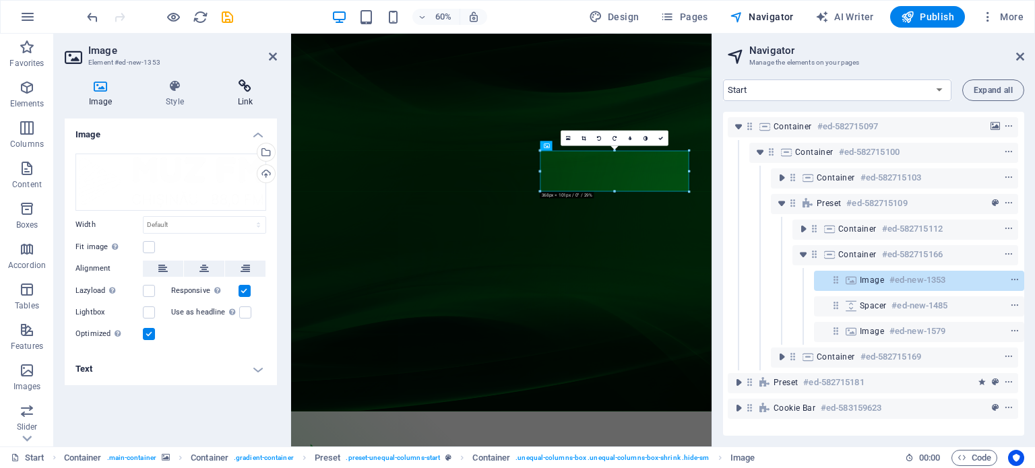
click at [242, 97] on h4 "Link" at bounding box center [245, 93] width 63 height 28
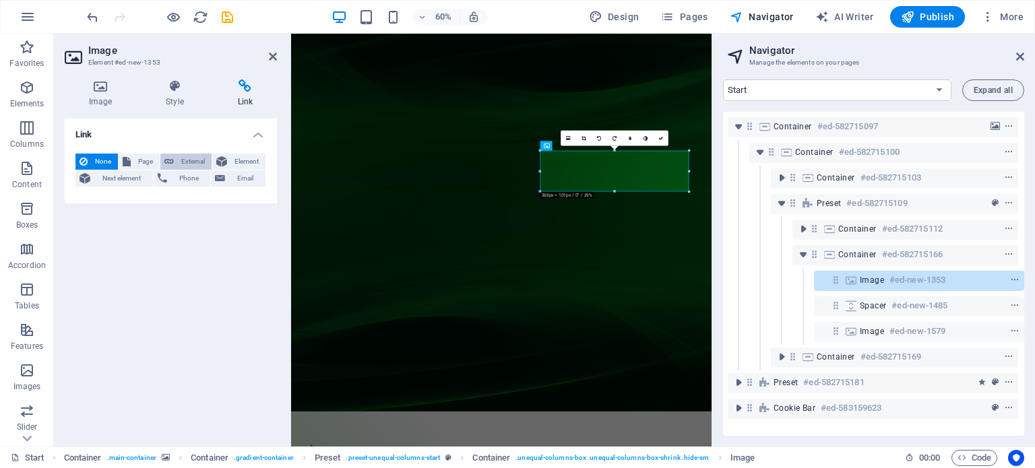
click at [191, 164] on span "External" at bounding box center [193, 162] width 30 height 16
select select "blank"
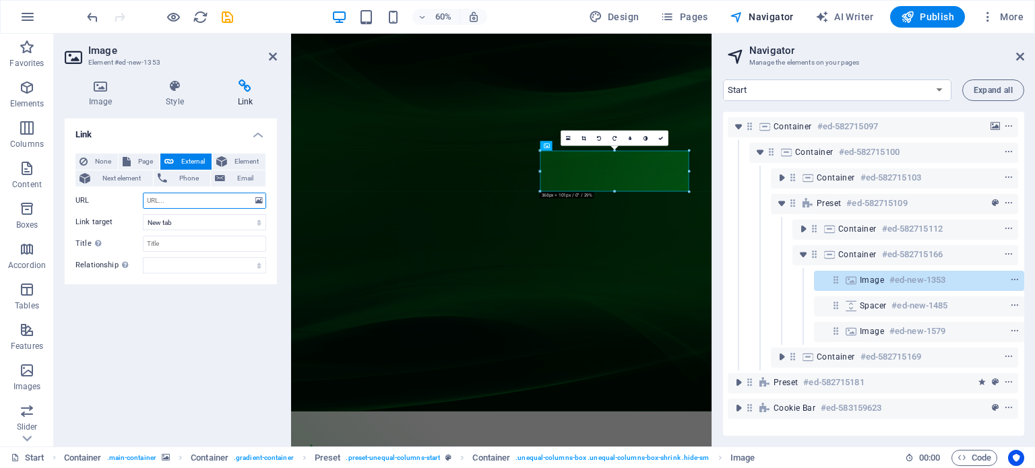
paste input "https://muzfm.md/"
type input "https://muzfm.md/"
click at [227, 331] on div "Link None Page External Element Next element Phone Email Page Start Privacy Ele…" at bounding box center [171, 277] width 212 height 317
click at [170, 222] on select "New tab Same tab Overlay" at bounding box center [204, 222] width 123 height 16
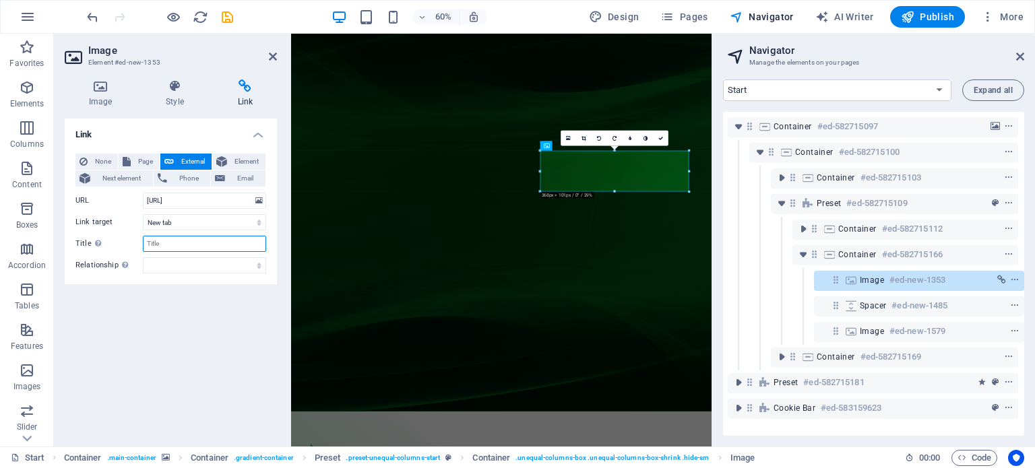
click at [165, 242] on input "Title Additional link description, should not be the same as the link text. The…" at bounding box center [204, 244] width 123 height 16
type input "Ascultă radio MUZ FM | Chişinău 88.0 FM"
click at [171, 313] on div "Link None Page External Element Next element Phone Email Page Start Privacy Ele…" at bounding box center [171, 277] width 212 height 317
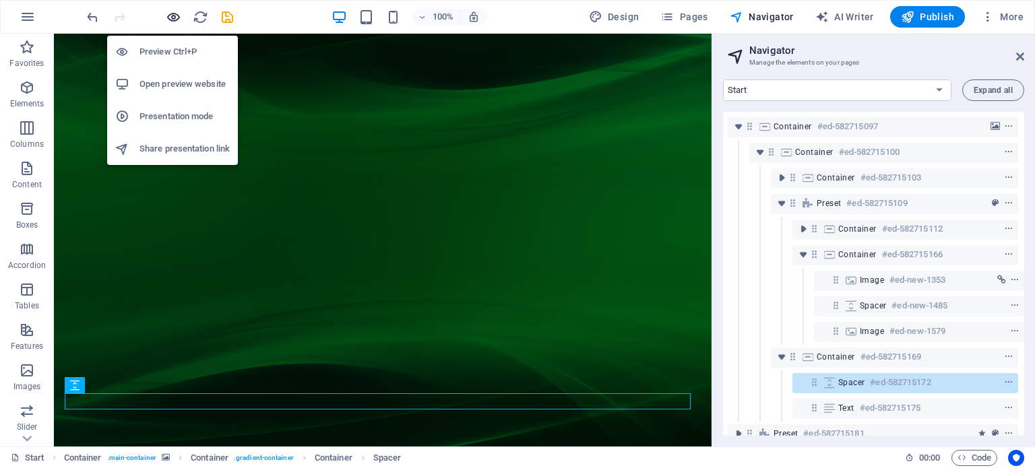
click at [172, 17] on icon "button" at bounding box center [173, 16] width 15 height 15
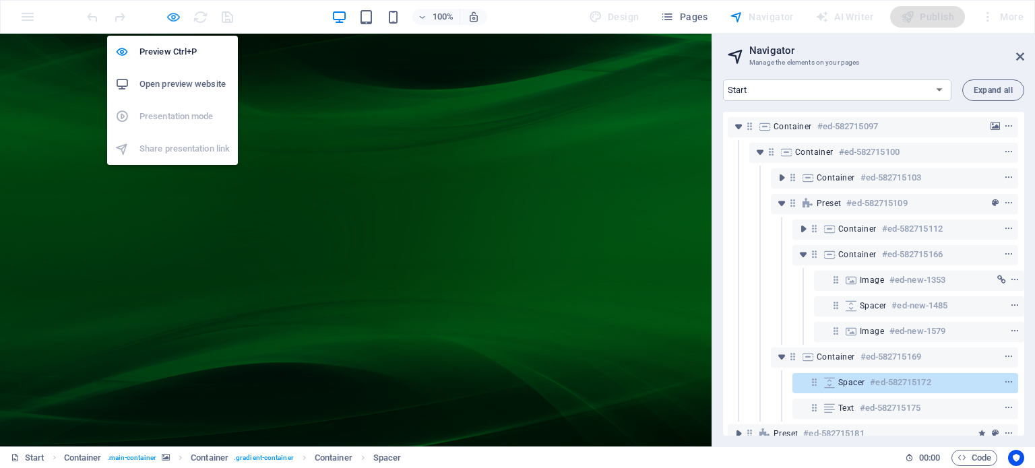
click at [173, 18] on icon "button" at bounding box center [173, 16] width 15 height 15
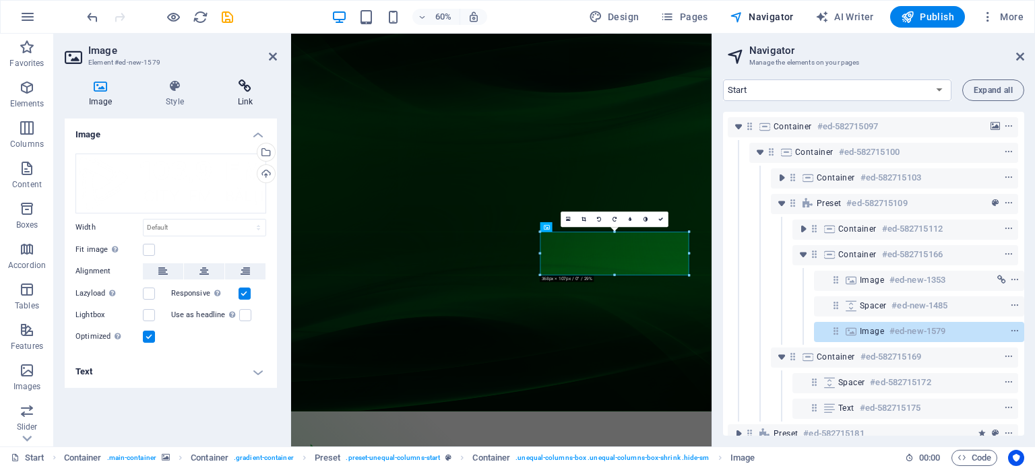
click at [255, 95] on h4 "Link" at bounding box center [245, 93] width 63 height 28
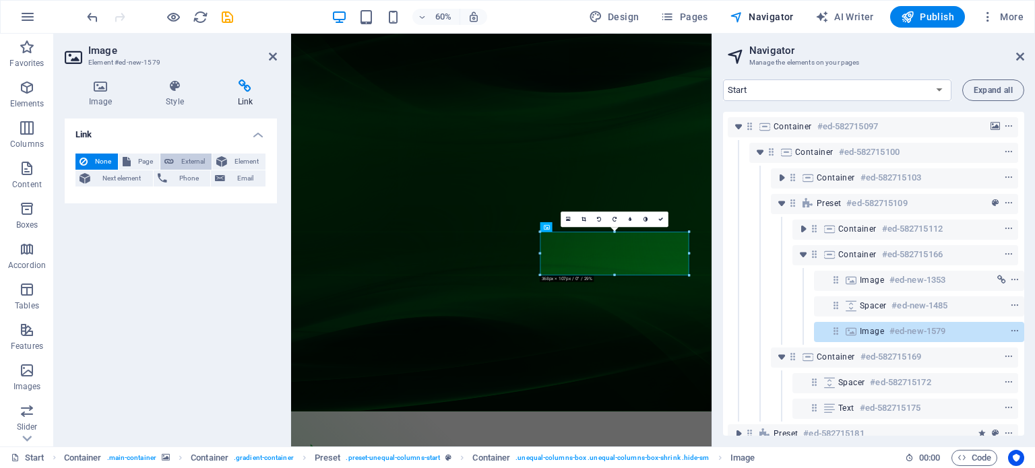
click at [188, 159] on span "External" at bounding box center [193, 162] width 30 height 16
select select "blank"
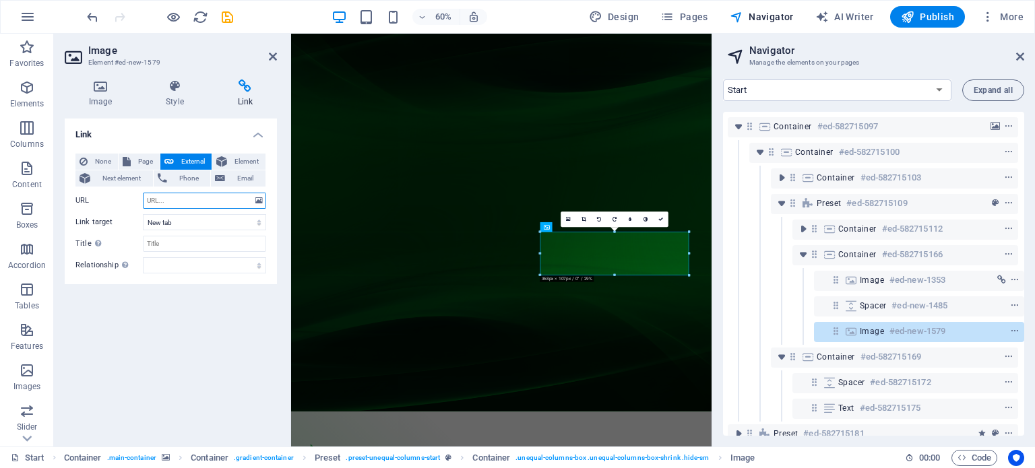
paste input "https://cityfm.md/"
type input "https://cityfm.md/"
click at [220, 315] on div "Link None Page External Element Next element Phone Email Page Start Privacy Ele…" at bounding box center [171, 277] width 212 height 317
click at [182, 245] on input "Title Additional link description, should not be the same as the link text. The…" at bounding box center [204, 244] width 123 height 16
type input "Ascultă radio CITY FM | Bălţi 103,9 FM"
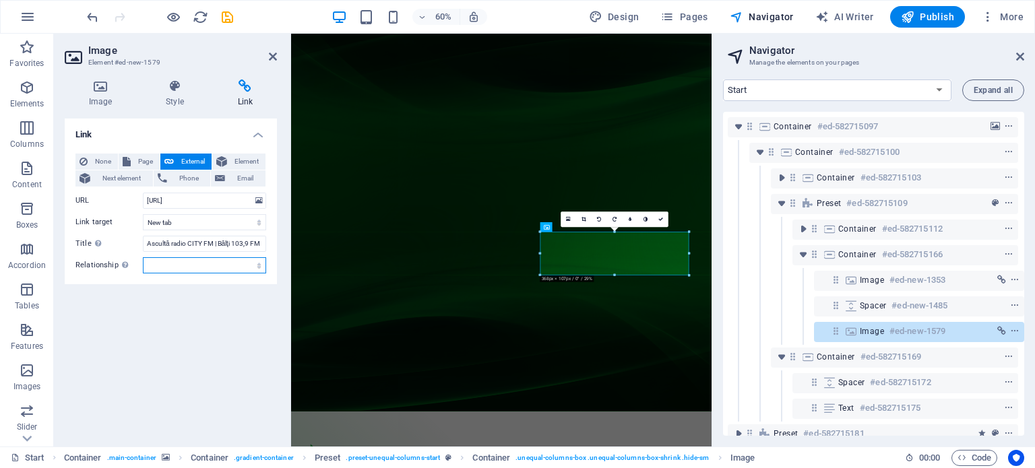
click at [252, 267] on select "alternate author bookmark external help license next nofollow noreferrer noopen…" at bounding box center [204, 265] width 123 height 16
select select "search"
click at [143, 257] on select "alternate author bookmark external help license next nofollow noreferrer noopen…" at bounding box center [204, 265] width 123 height 16
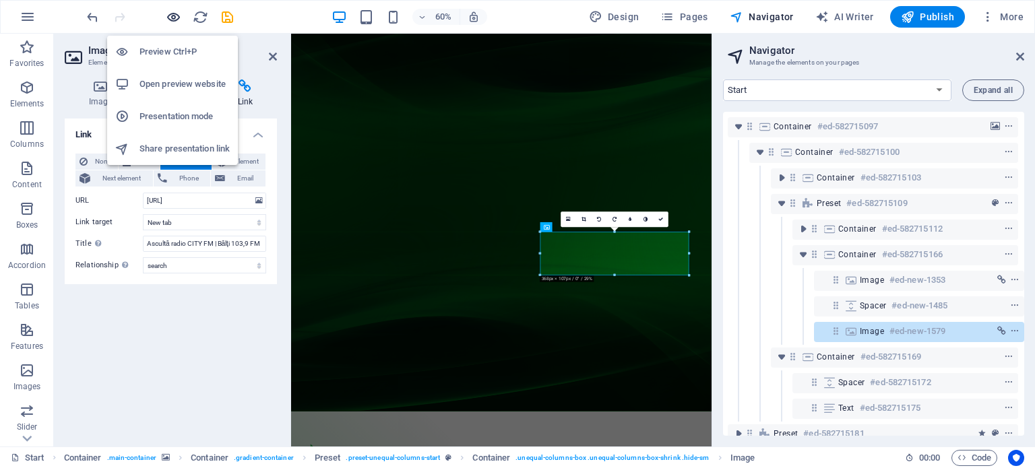
click at [172, 13] on icon "button" at bounding box center [173, 16] width 15 height 15
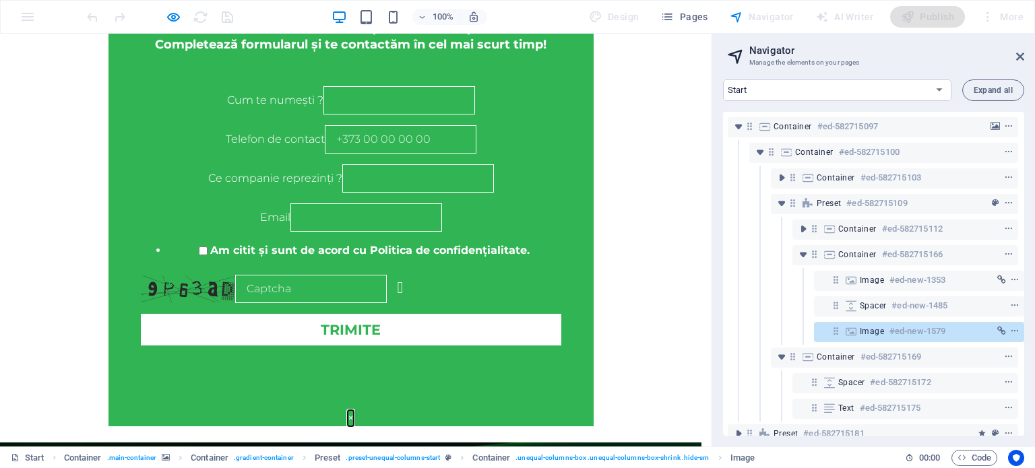
click at [354, 410] on button "×" at bounding box center [351, 418] width 6 height 16
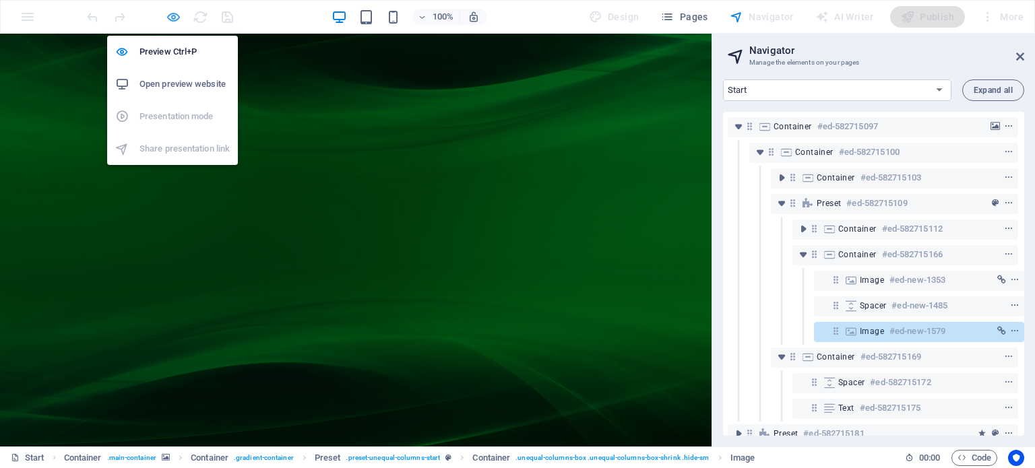
click at [175, 18] on icon "button" at bounding box center [173, 16] width 15 height 15
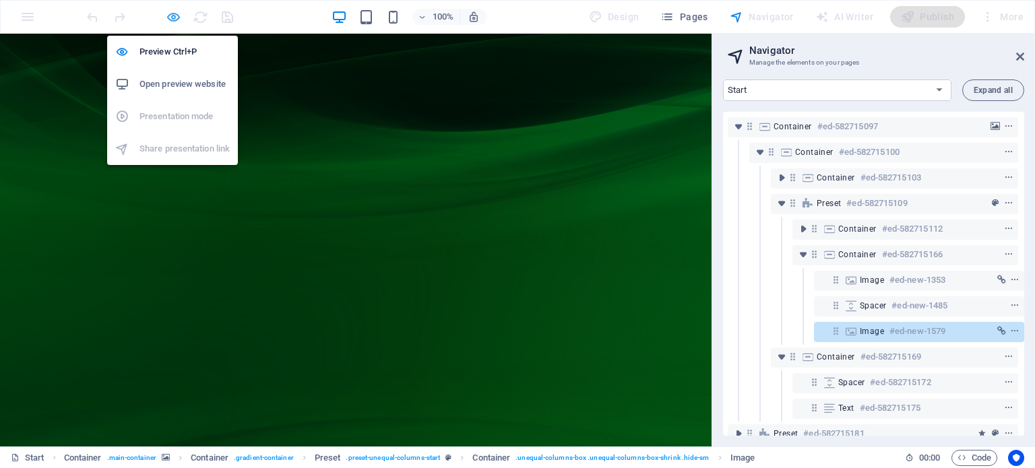
scroll to position [44, 0]
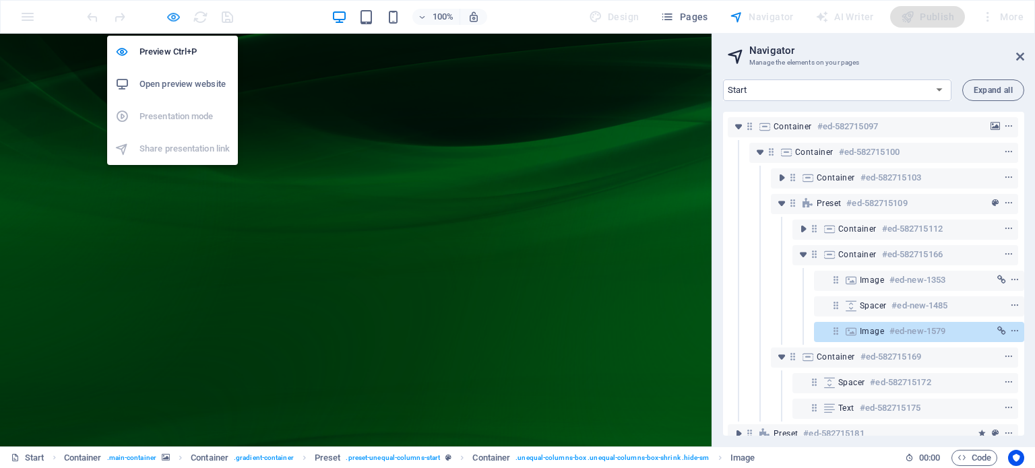
select select "search"
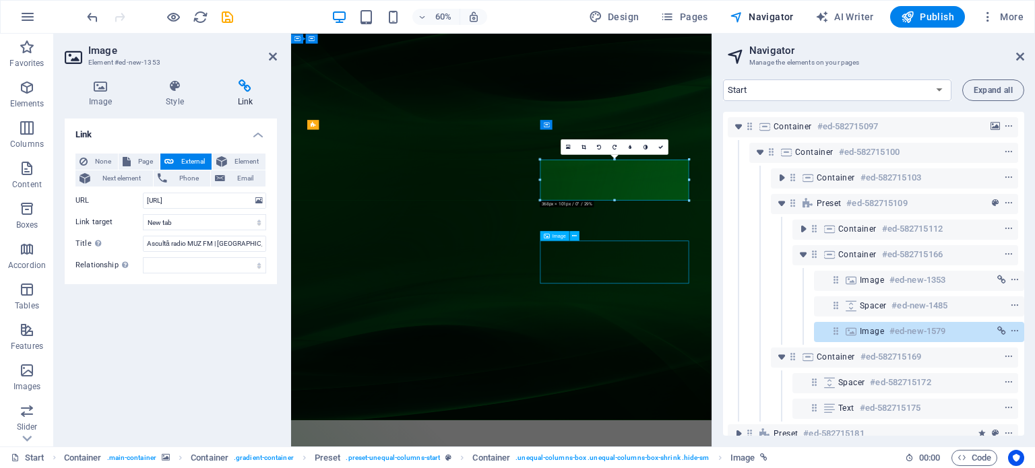
select select "search"
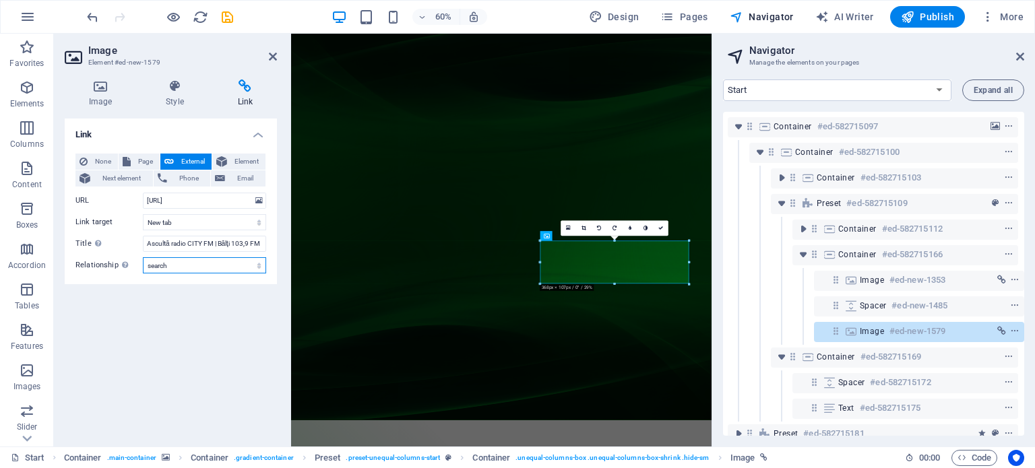
click at [173, 262] on select "alternate author bookmark external help license next nofollow noreferrer noopen…" at bounding box center [204, 265] width 123 height 16
click at [245, 338] on div "Link None Page External Element Next element Phone Email Page Start Privacy Ele…" at bounding box center [171, 277] width 212 height 317
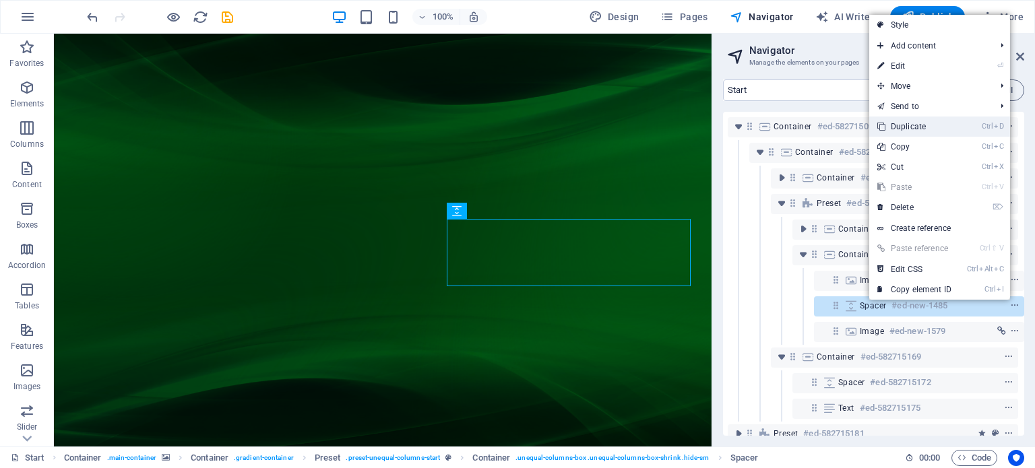
click at [921, 134] on link "Ctrl D Duplicate" at bounding box center [914, 127] width 90 height 20
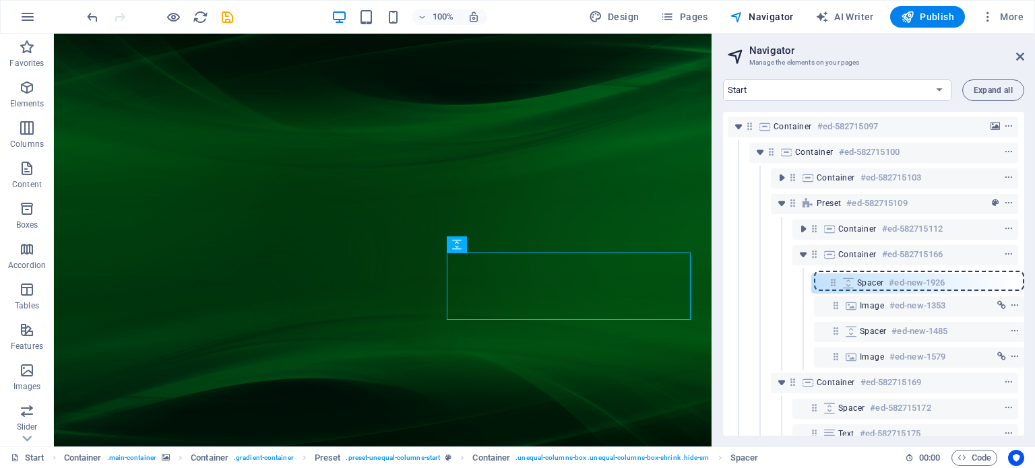
drag, startPoint x: 835, startPoint y: 331, endPoint x: 835, endPoint y: 277, distance: 53.9
click at [835, 277] on div "Container #ed-582715097 Container #ed-582715100 Container #ed-582715103 Preset …" at bounding box center [873, 274] width 301 height 324
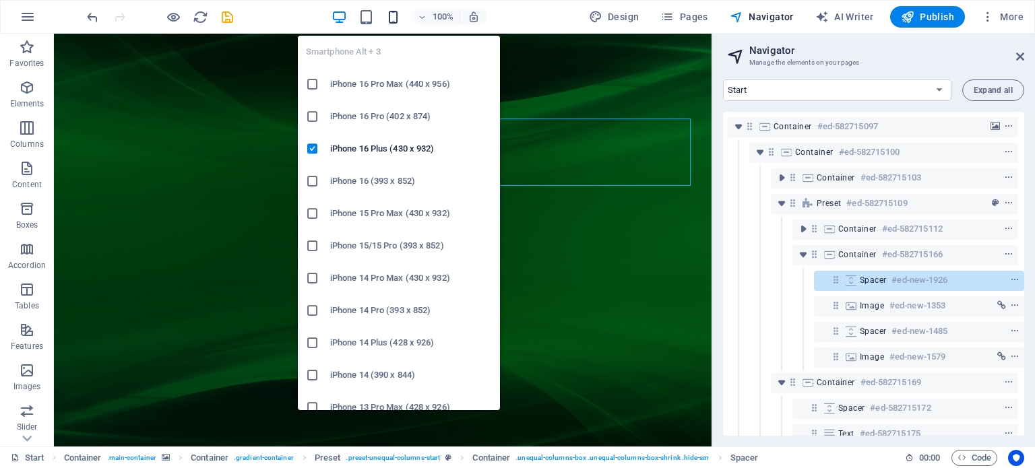
click at [395, 19] on icon "button" at bounding box center [392, 16] width 15 height 15
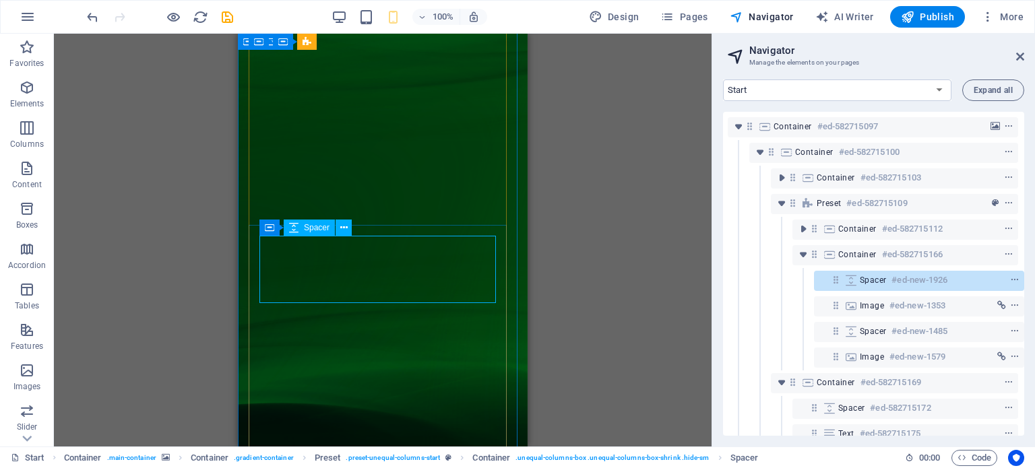
scroll to position [179, 0]
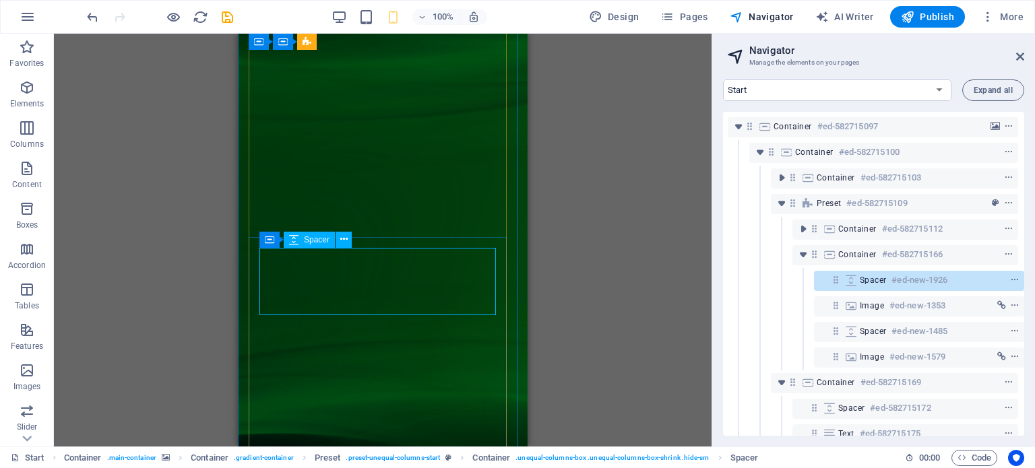
click at [345, 243] on icon at bounding box center [343, 239] width 7 height 14
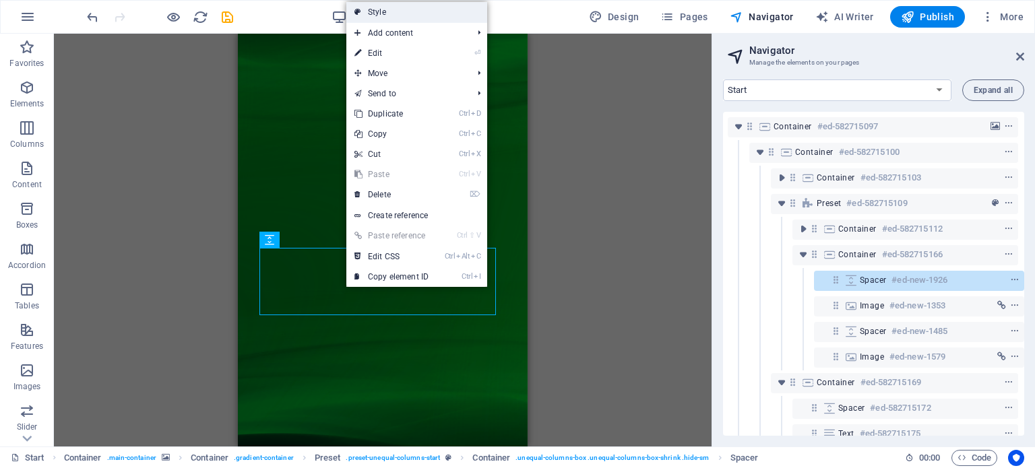
click at [401, 13] on link "Style" at bounding box center [416, 12] width 141 height 20
select select "%"
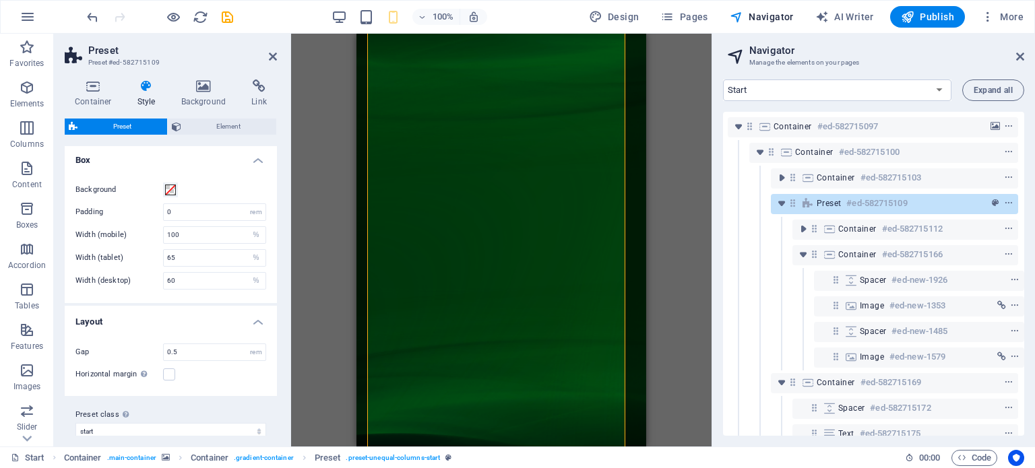
scroll to position [246, 0]
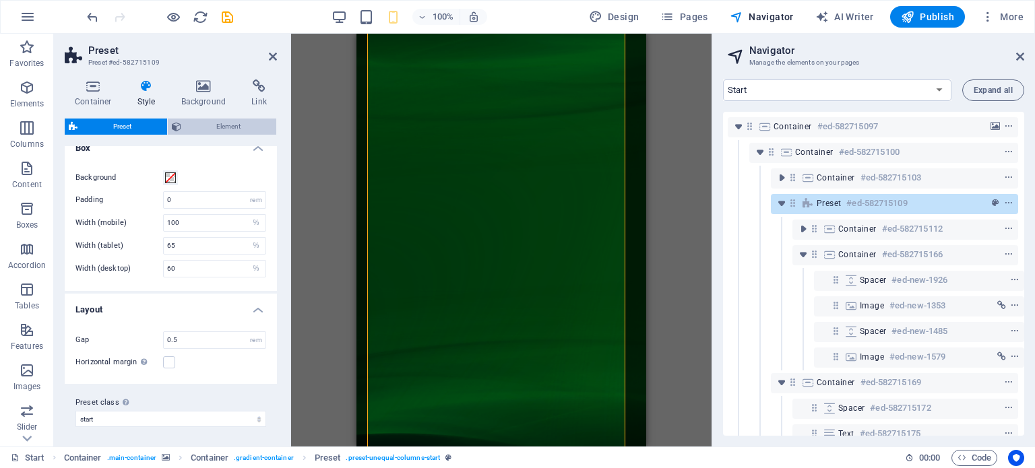
click at [218, 126] on span "Element" at bounding box center [229, 127] width 88 height 16
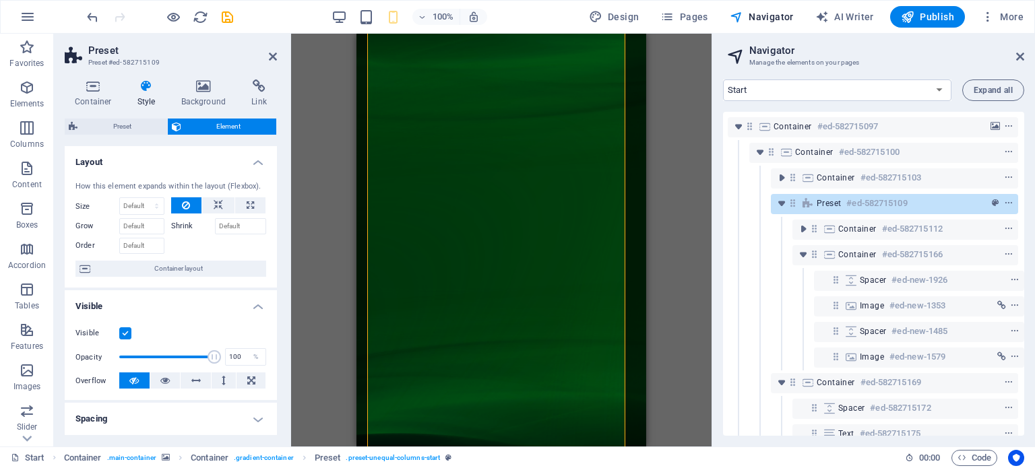
click at [126, 336] on label at bounding box center [125, 333] width 12 height 12
click at [0, 0] on input "Visible" at bounding box center [0, 0] width 0 height 0
click at [126, 336] on label at bounding box center [125, 333] width 12 height 12
click at [0, 0] on input "Visible" at bounding box center [0, 0] width 0 height 0
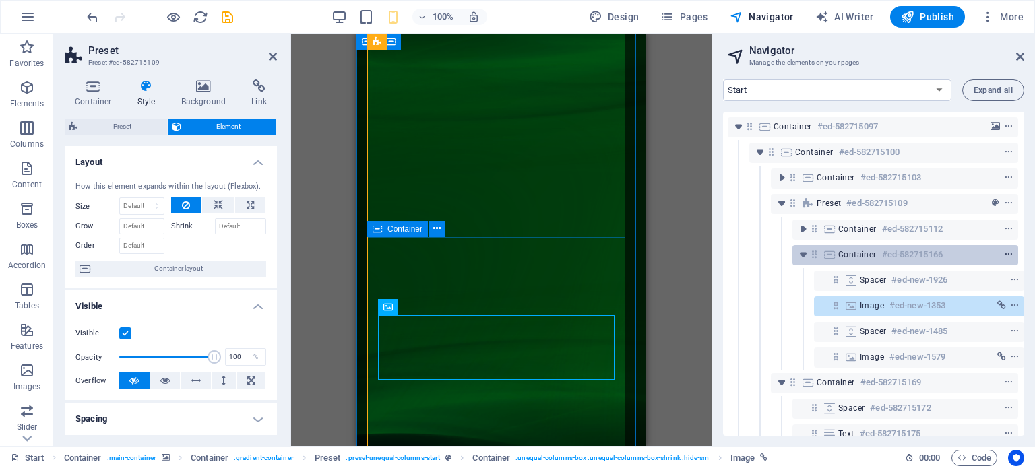
click at [1004, 255] on icon "context-menu" at bounding box center [1008, 254] width 9 height 9
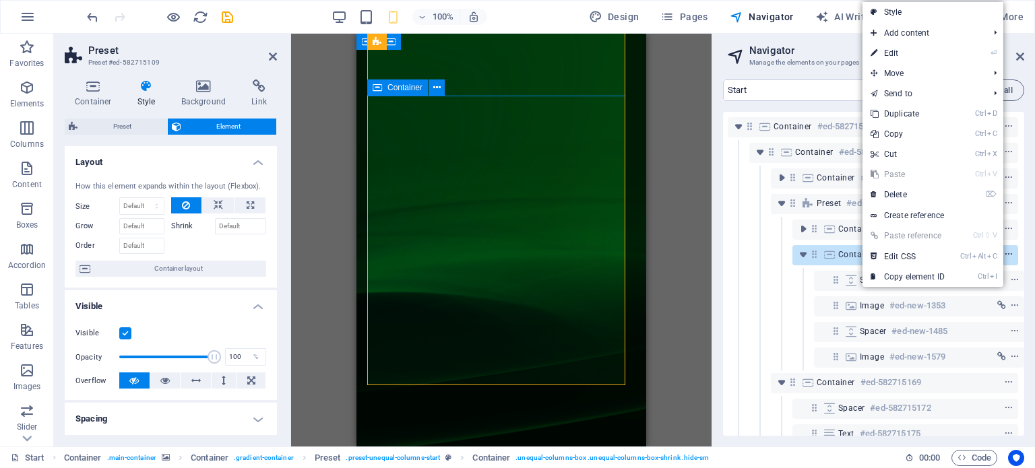
click at [1004, 255] on icon "context-menu" at bounding box center [1008, 254] width 9 height 9
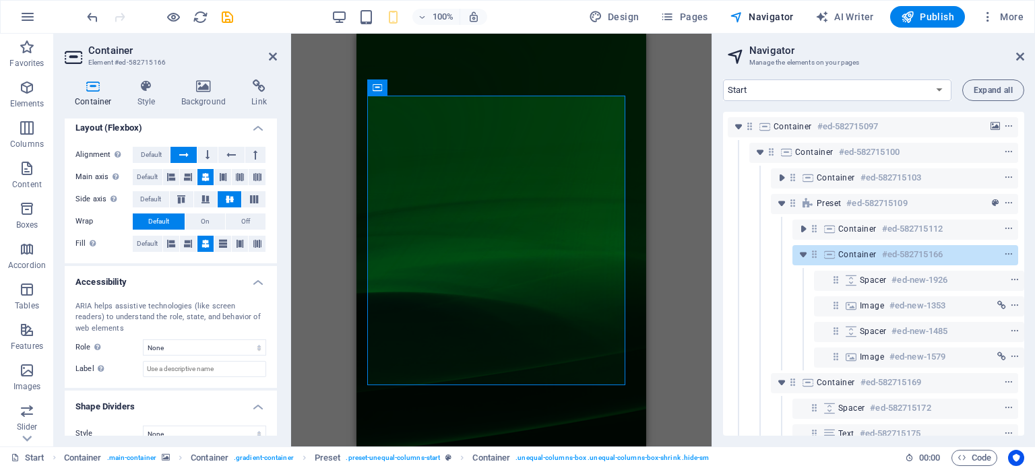
scroll to position [226, 0]
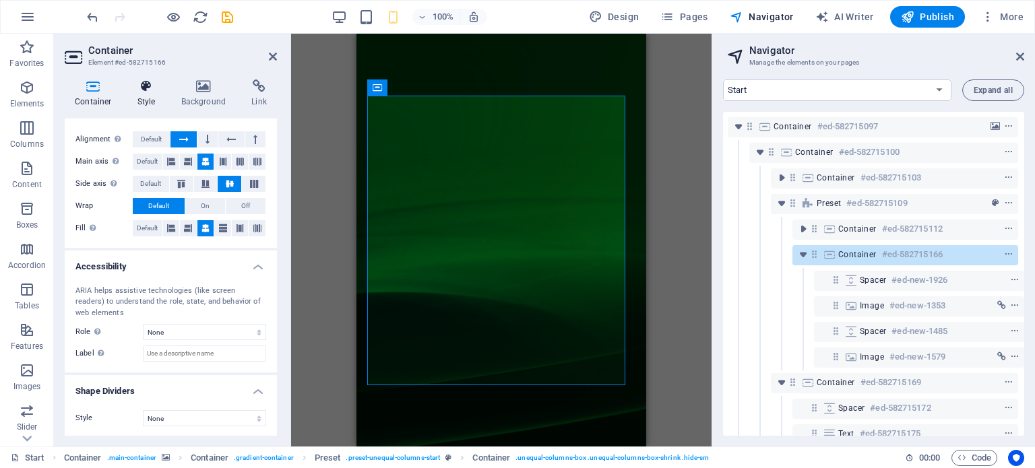
click at [148, 90] on icon at bounding box center [146, 85] width 38 height 13
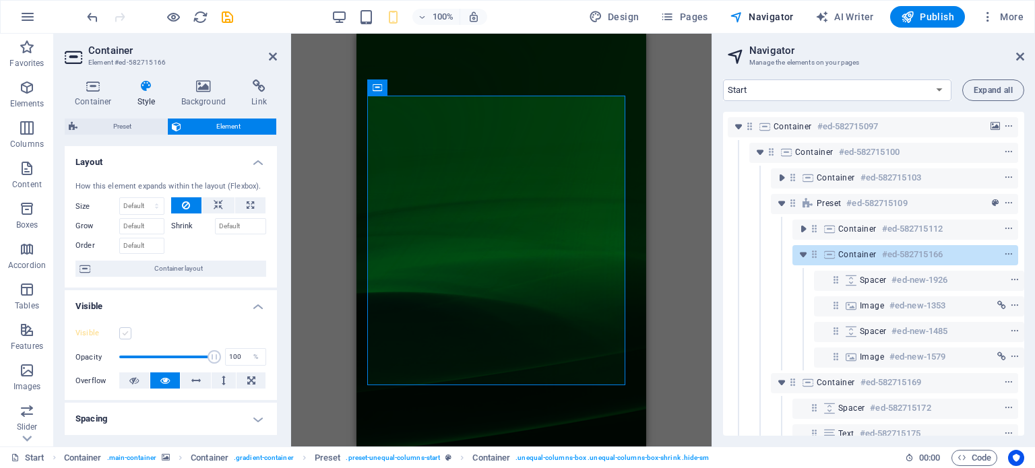
click at [127, 333] on label at bounding box center [125, 333] width 12 height 12
click at [0, 0] on input "Visible" at bounding box center [0, 0] width 0 height 0
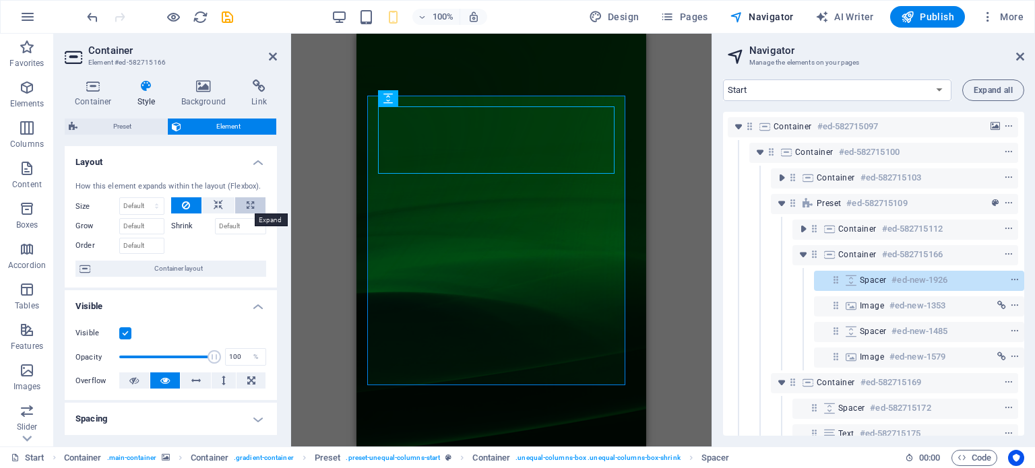
click at [251, 203] on icon at bounding box center [250, 205] width 7 height 16
type input "100"
select select "%"
click at [217, 203] on icon at bounding box center [218, 205] width 9 height 16
click at [143, 207] on select "Default auto px % 1/1 1/2 1/3 1/4 1/5 1/6 1/7 1/8 1/9 1/10" at bounding box center [142, 206] width 44 height 16
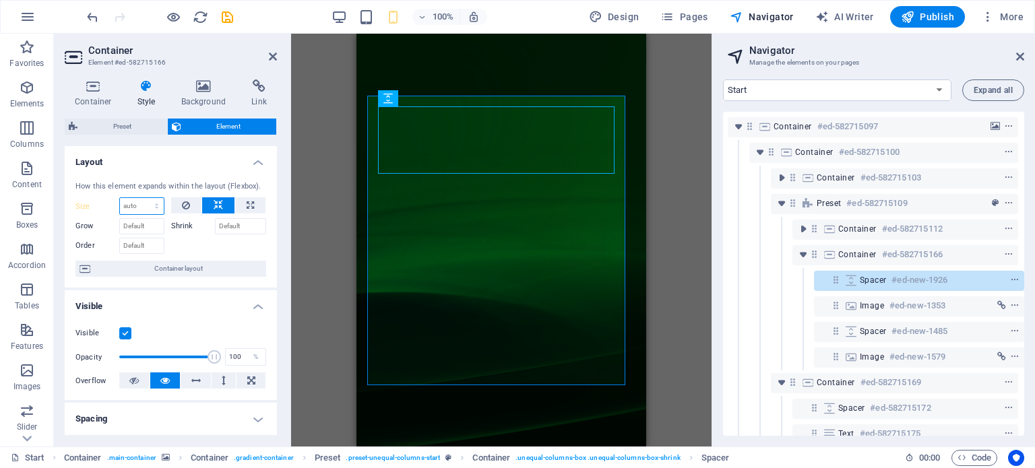
click at [143, 207] on select "Default auto px % 1/1 1/2 1/3 1/4 1/5 1/6 1/7 1/8 1/9 1/10" at bounding box center [142, 206] width 44 height 16
select select "%"
click at [143, 198] on select "Default auto px % 1/1 1/2 1/3 1/4 1/5 1/6 1/7 1/8 1/9 1/10" at bounding box center [142, 206] width 44 height 16
type input "100"
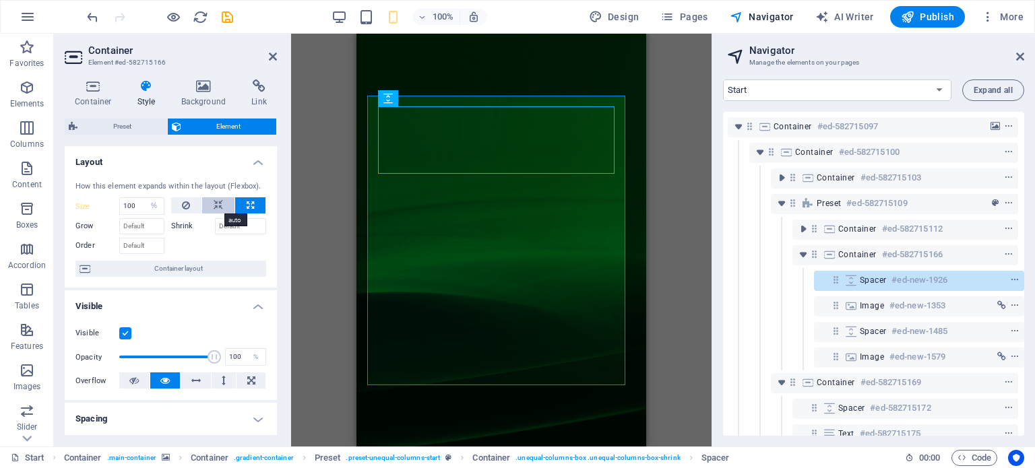
click at [210, 201] on button at bounding box center [218, 205] width 32 height 16
select select "DISABLED_OPTION_VALUE"
click at [178, 238] on div at bounding box center [219, 244] width 96 height 20
click at [313, 228] on div "Drag here to replace the existing content. Press “Ctrl” if you want to create a…" at bounding box center [501, 240] width 420 height 413
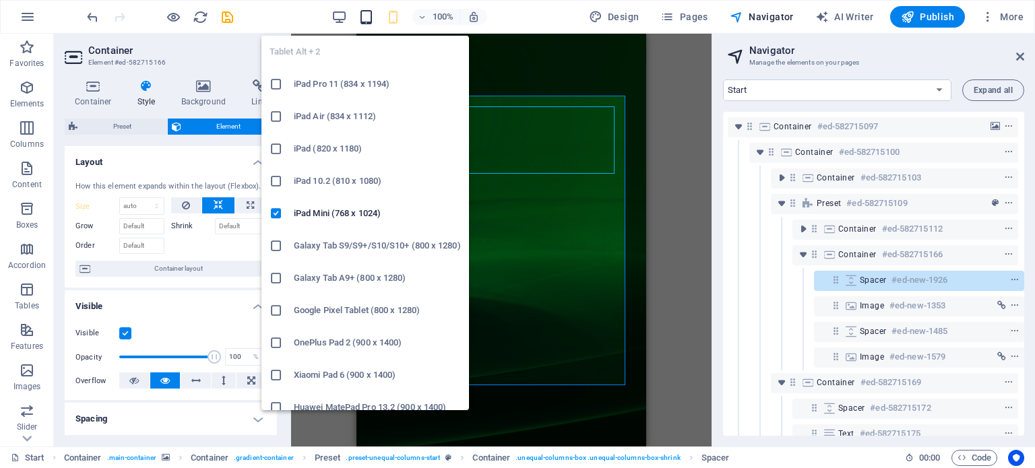
click at [370, 18] on icon "button" at bounding box center [365, 16] width 15 height 15
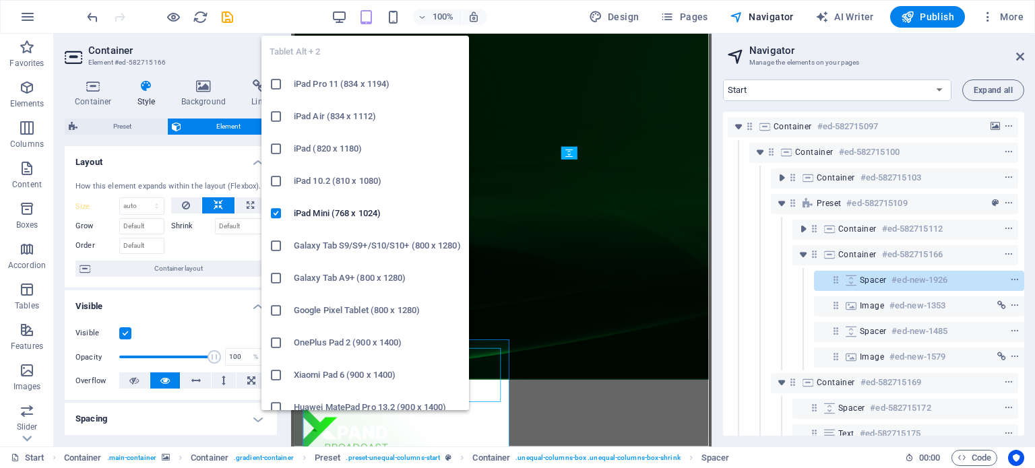
scroll to position [0, 0]
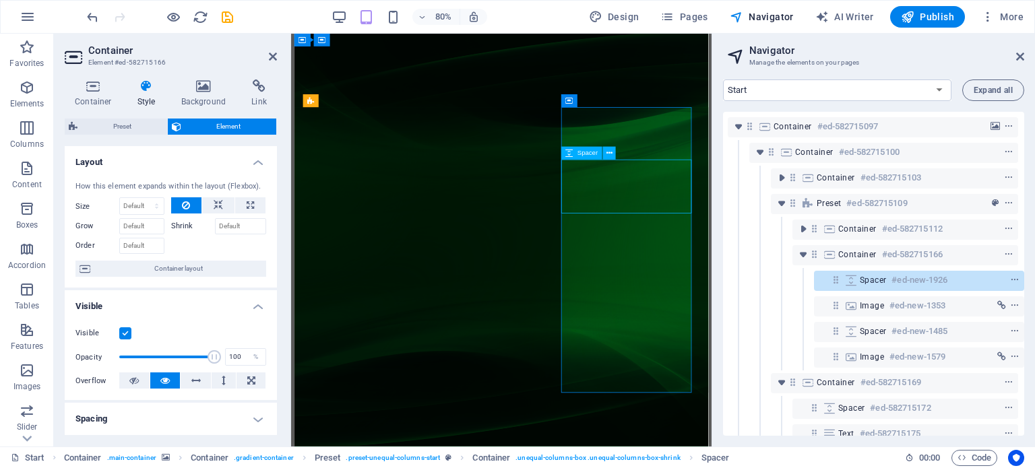
select select "px"
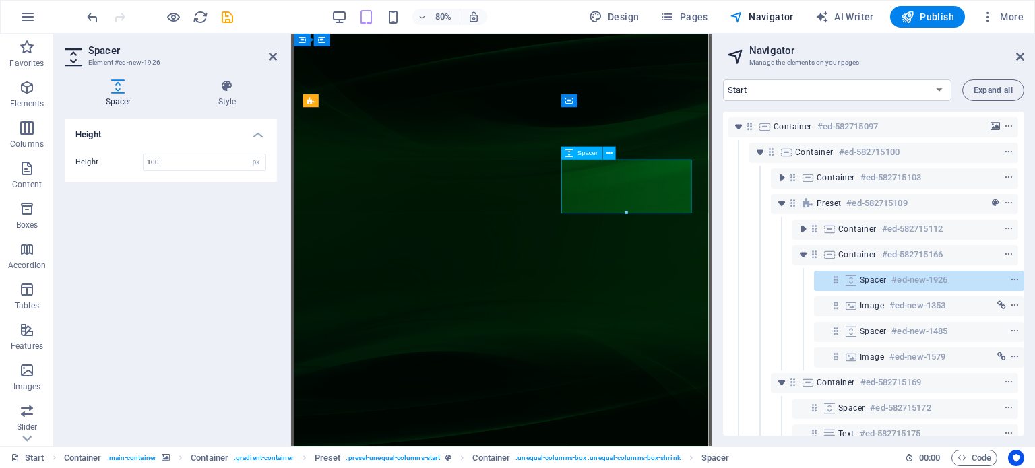
type input "50"
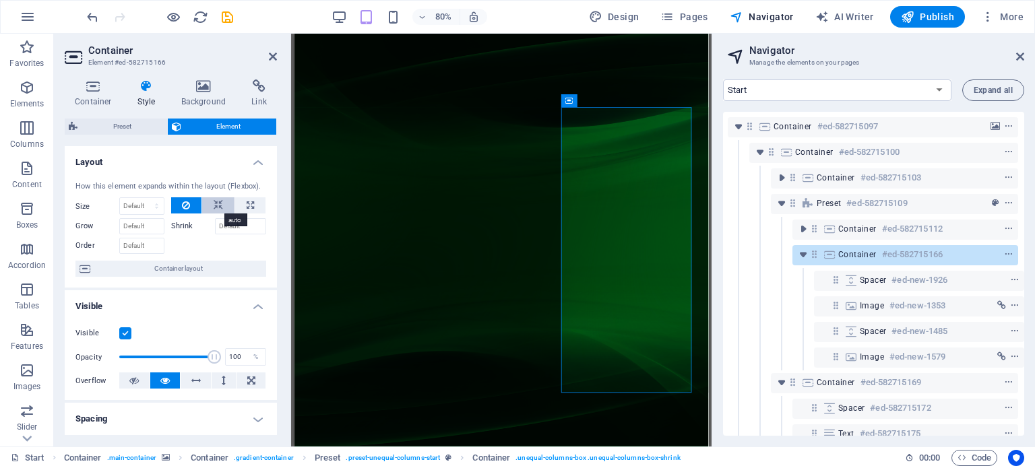
click at [218, 207] on icon at bounding box center [218, 205] width 9 height 16
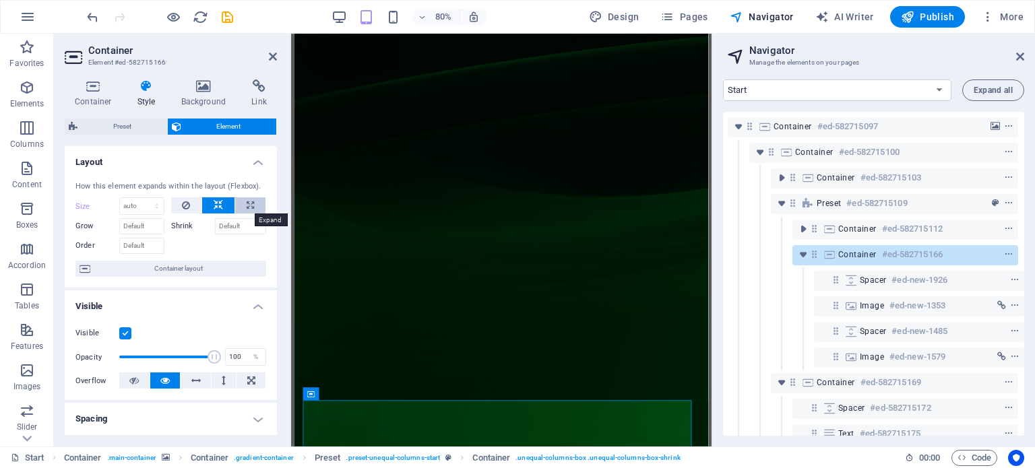
click at [247, 204] on icon at bounding box center [250, 205] width 7 height 16
type input "100"
select select "%"
click at [190, 203] on button at bounding box center [186, 205] width 31 height 16
select select "DISABLED_OPTION_VALUE"
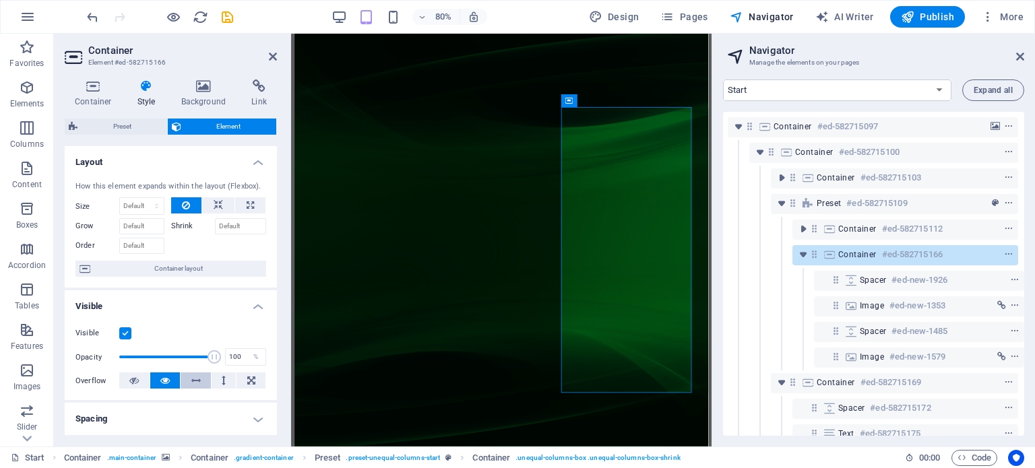
click at [195, 383] on icon at bounding box center [195, 381] width 9 height 16
click at [222, 379] on icon at bounding box center [224, 381] width 4 height 16
click at [195, 379] on icon at bounding box center [195, 381] width 9 height 16
click at [163, 380] on icon at bounding box center [164, 381] width 9 height 16
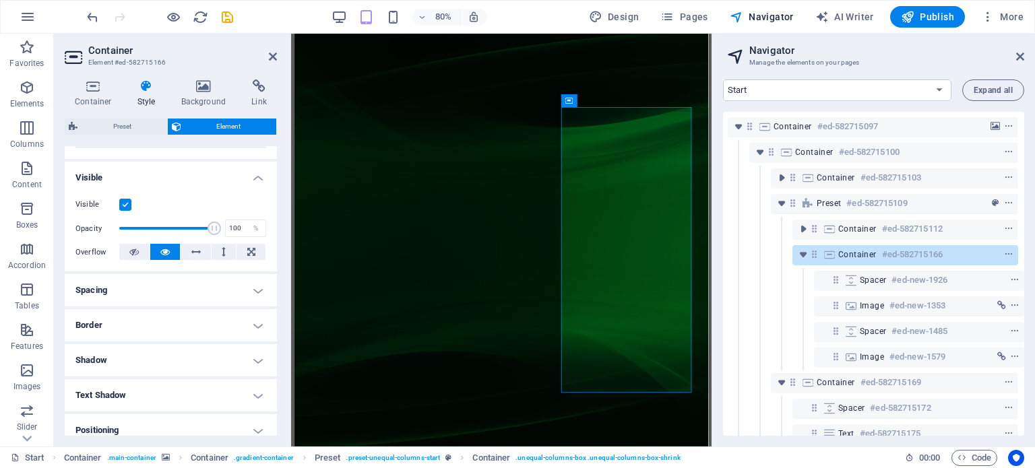
scroll to position [135, 0]
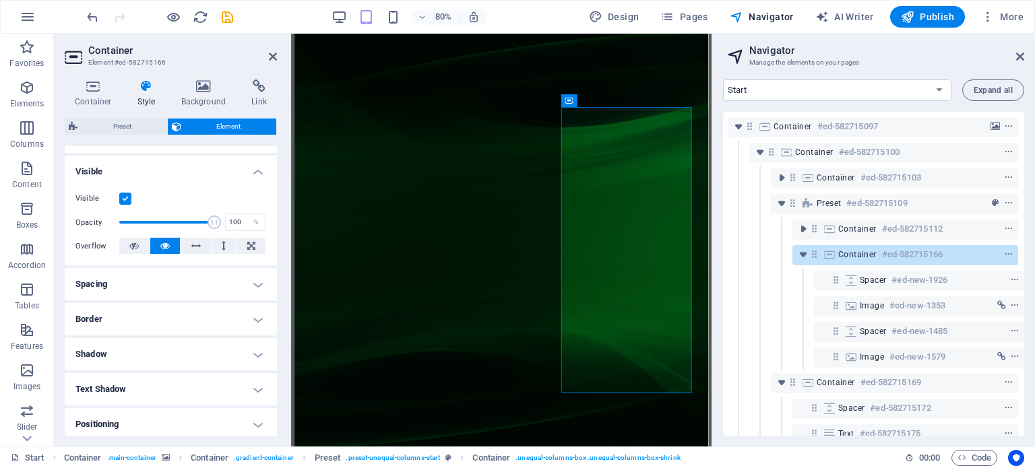
click at [261, 280] on h4 "Spacing" at bounding box center [171, 284] width 212 height 32
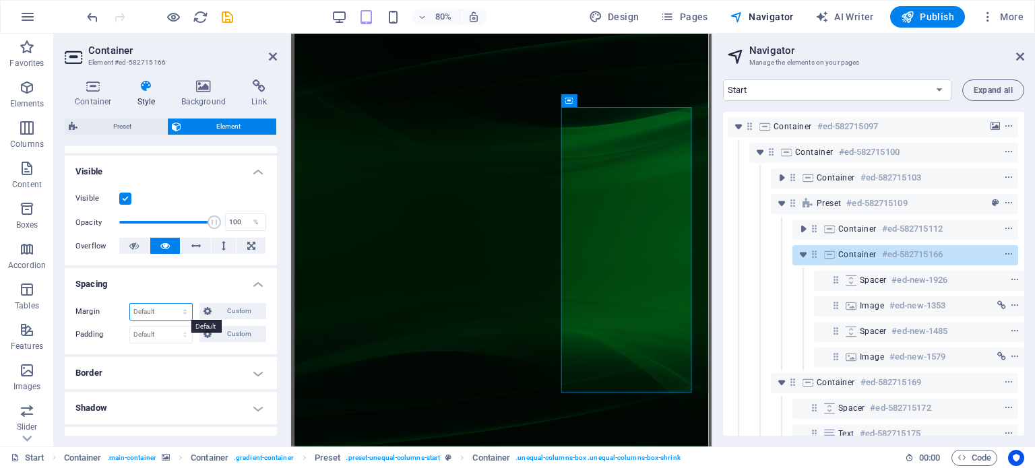
click at [168, 308] on select "Default auto px % rem vw vh Custom" at bounding box center [161, 312] width 62 height 16
click at [168, 378] on h4 "Border" at bounding box center [171, 373] width 212 height 32
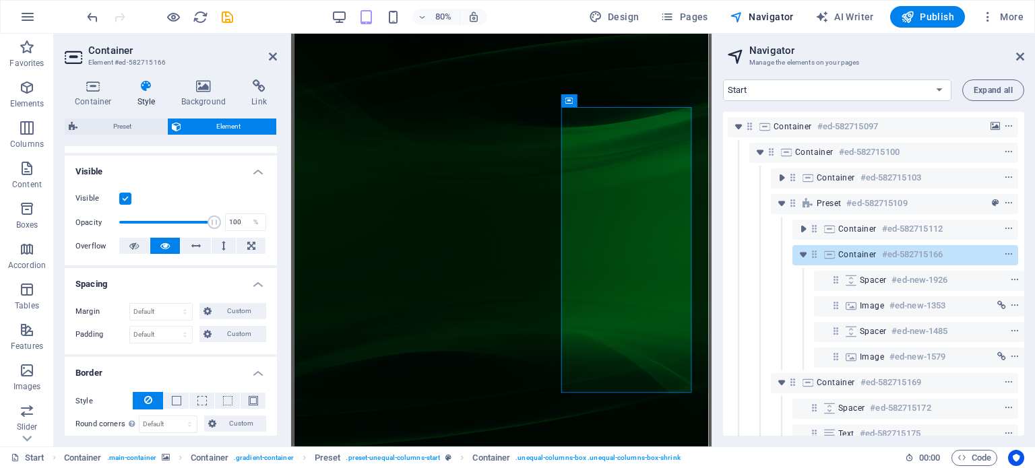
scroll to position [202, 0]
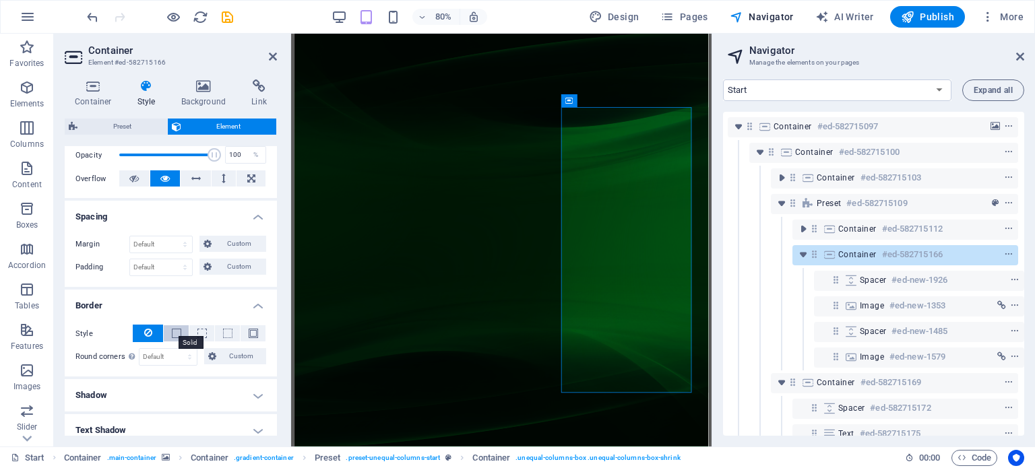
click at [173, 333] on span at bounding box center [176, 333] width 9 height 9
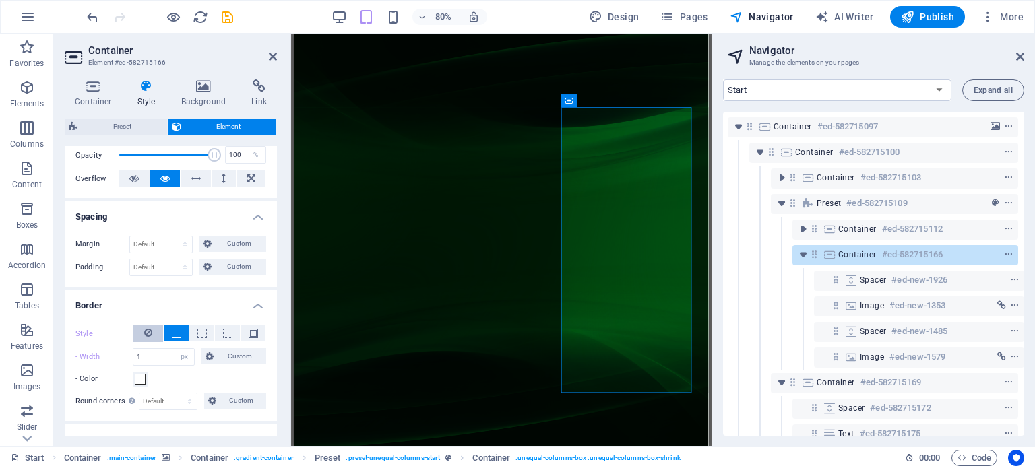
click at [149, 331] on icon at bounding box center [148, 333] width 8 height 16
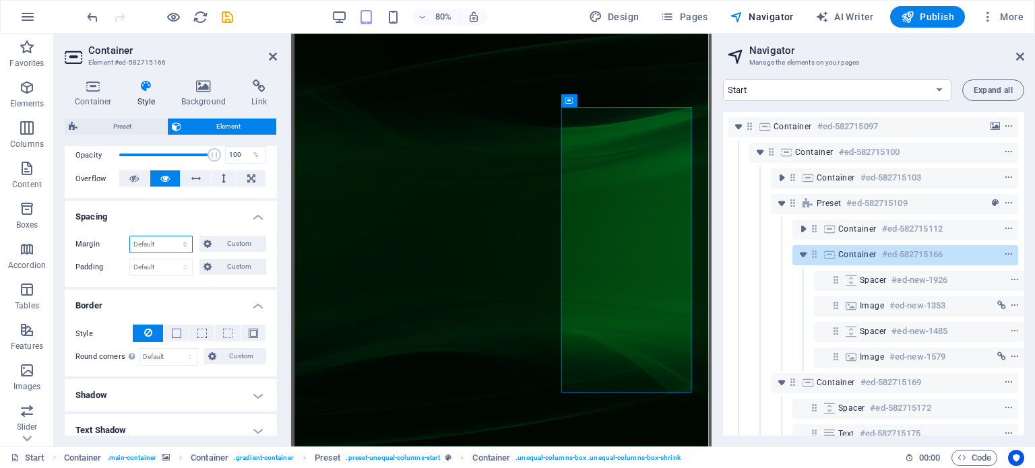
click at [135, 245] on select "Default auto px % rem vw vh Custom" at bounding box center [161, 244] width 62 height 16
select select "px"
click at [172, 236] on select "Default auto px % rem vw vh Custom" at bounding box center [161, 244] width 62 height 16
type input "0"
click at [144, 247] on input "0" at bounding box center [161, 244] width 62 height 16
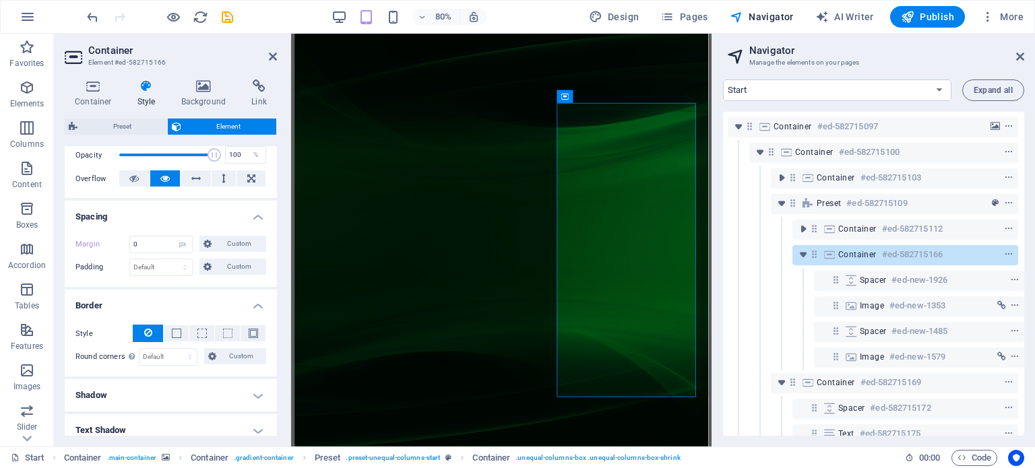
click at [159, 225] on div "Margin 0 Default auto px % rem vw vh Custom Custom 0 auto px % rem vw vh 0 auto…" at bounding box center [171, 256] width 212 height 62
click at [184, 247] on select "Default auto px % rem vw vh Custom" at bounding box center [182, 244] width 19 height 16
select select "default"
click at [173, 236] on select "Default auto px % rem vw vh Custom" at bounding box center [182, 244] width 19 height 16
select select "DISABLED_OPTION_VALUE"
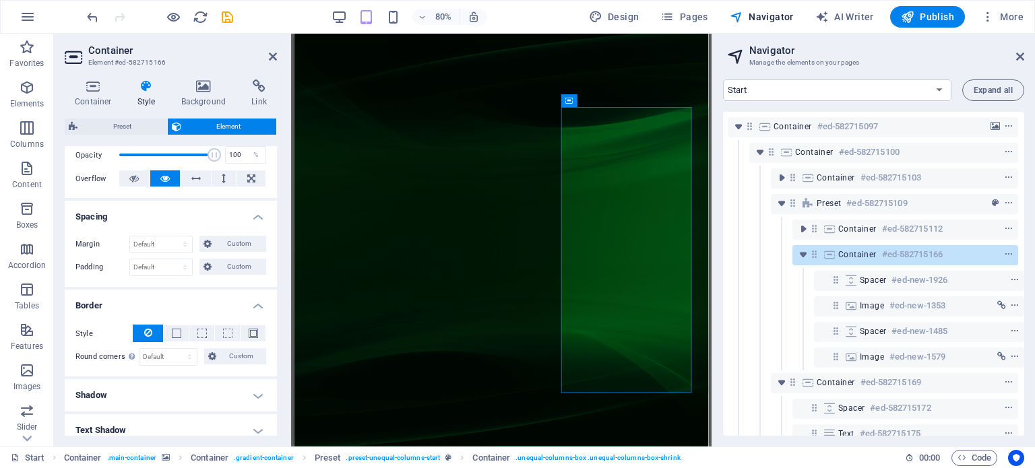
click at [175, 219] on h4 "Spacing" at bounding box center [171, 213] width 212 height 24
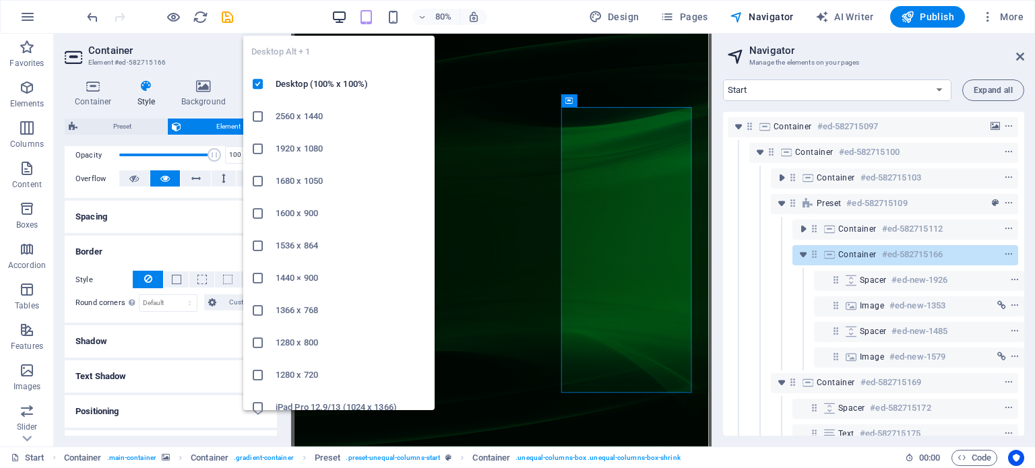
click at [341, 18] on icon "button" at bounding box center [338, 16] width 15 height 15
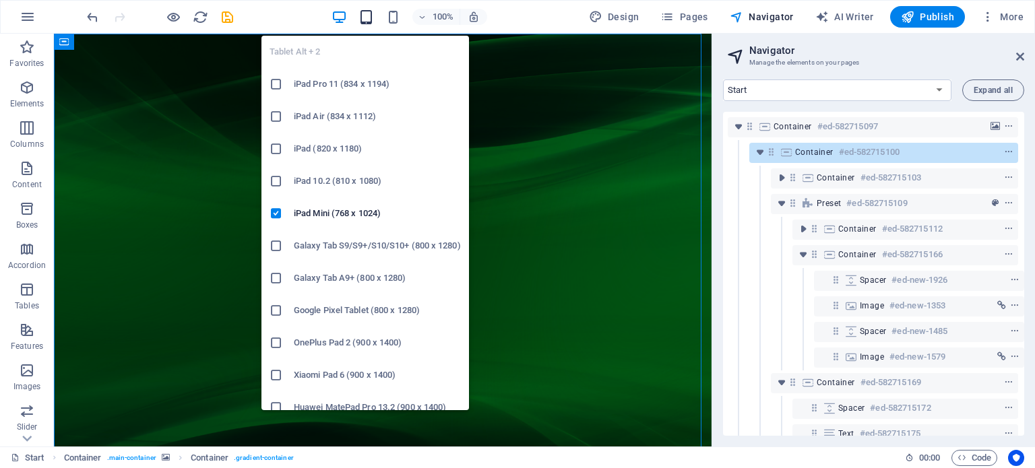
click at [371, 20] on icon "button" at bounding box center [365, 16] width 15 height 15
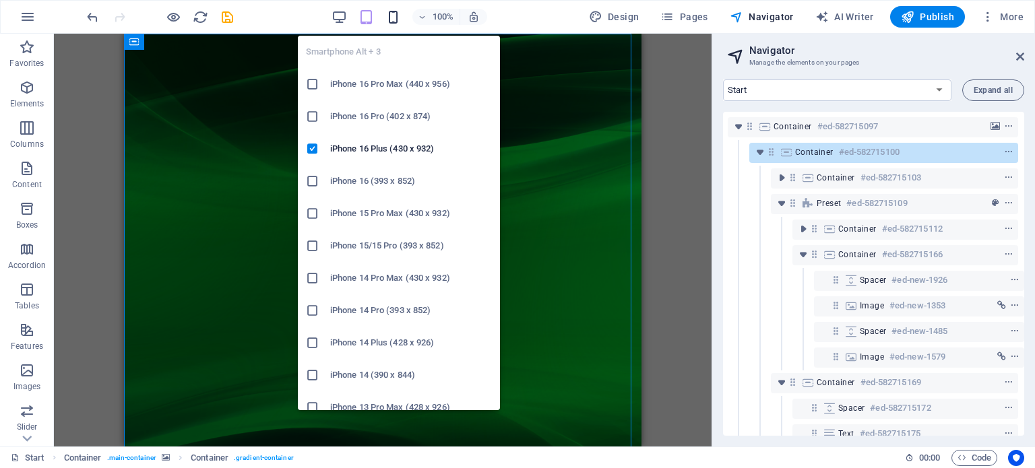
click at [395, 18] on icon "button" at bounding box center [392, 16] width 15 height 15
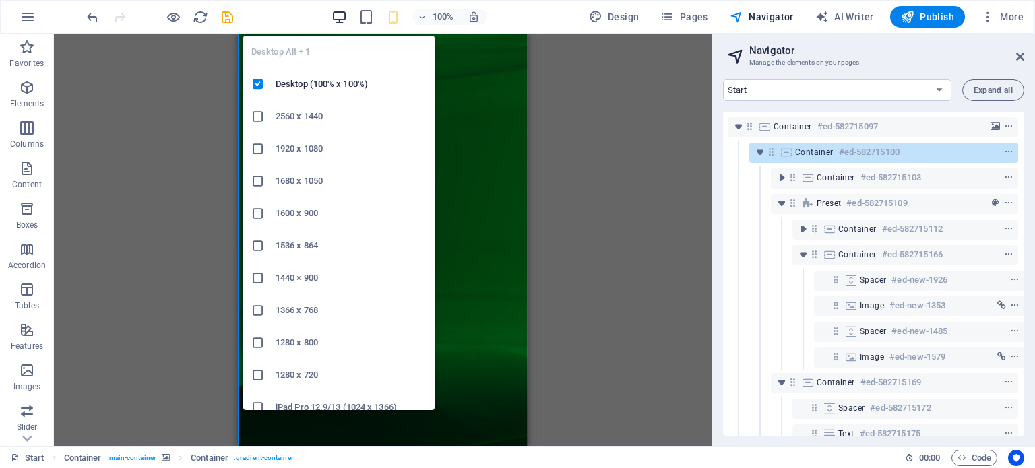
click at [342, 21] on icon "button" at bounding box center [338, 16] width 15 height 15
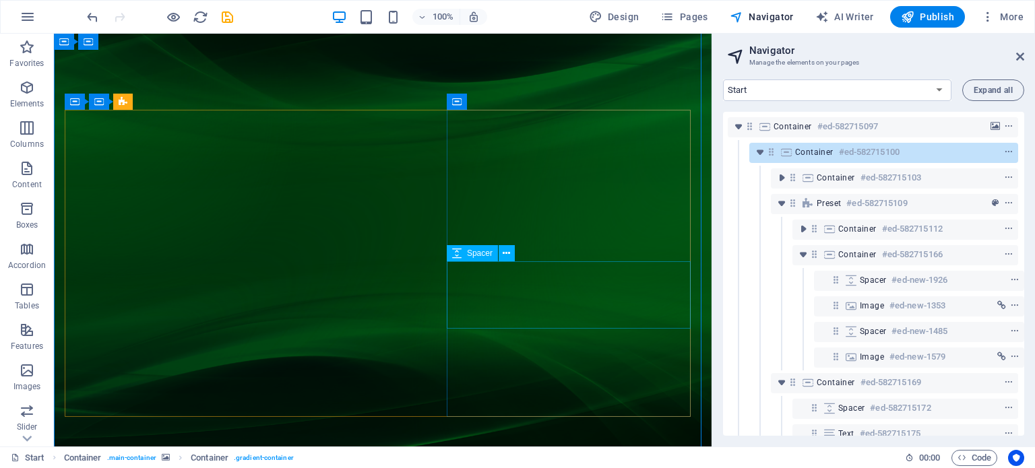
scroll to position [0, 0]
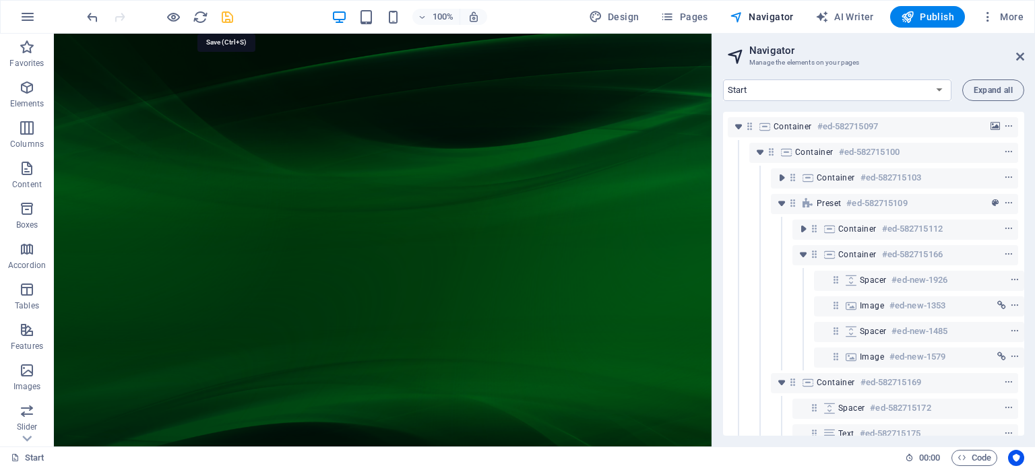
click at [229, 16] on icon "save" at bounding box center [227, 16] width 15 height 15
checkbox input "false"
select select "search"
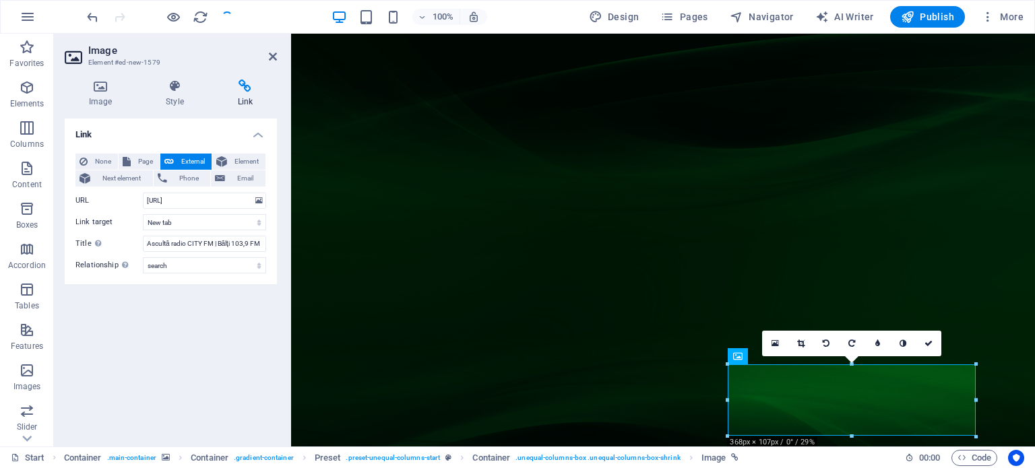
checkbox input "false"
select select "search"
click at [928, 13] on span "Publish" at bounding box center [927, 16] width 53 height 13
select select "search"
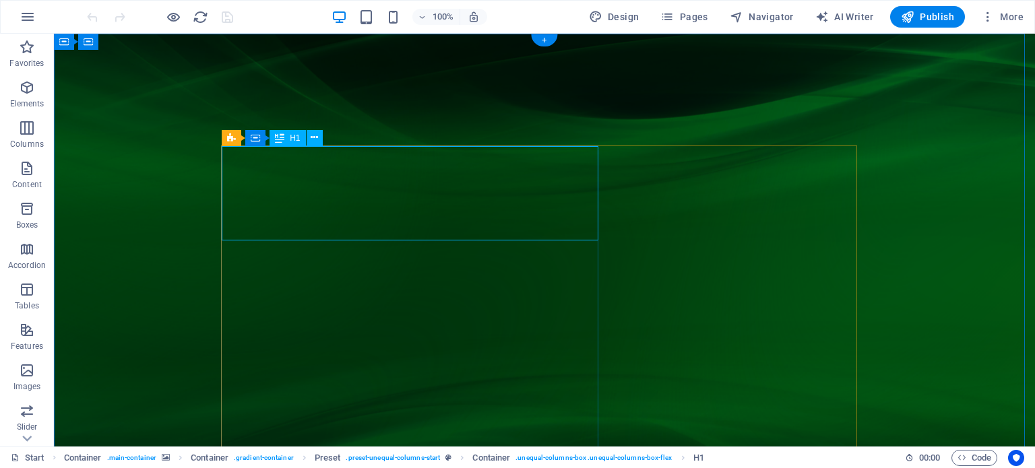
click at [233, 137] on icon at bounding box center [230, 137] width 9 height 16
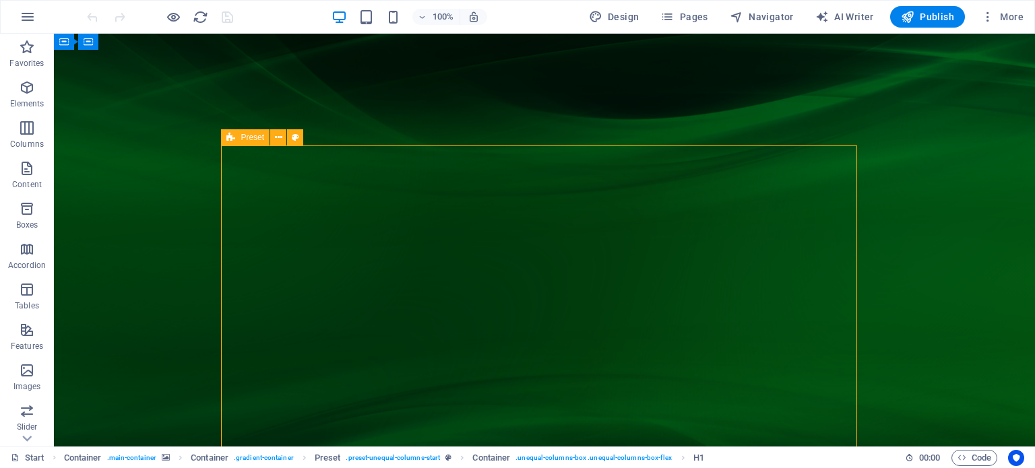
click at [233, 137] on icon at bounding box center [230, 137] width 9 height 16
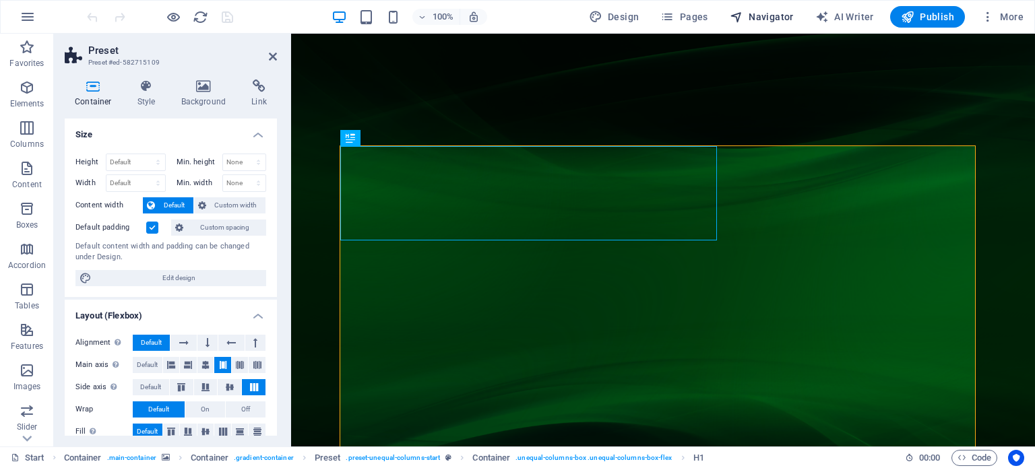
click at [759, 18] on span "Navigator" at bounding box center [762, 16] width 64 height 13
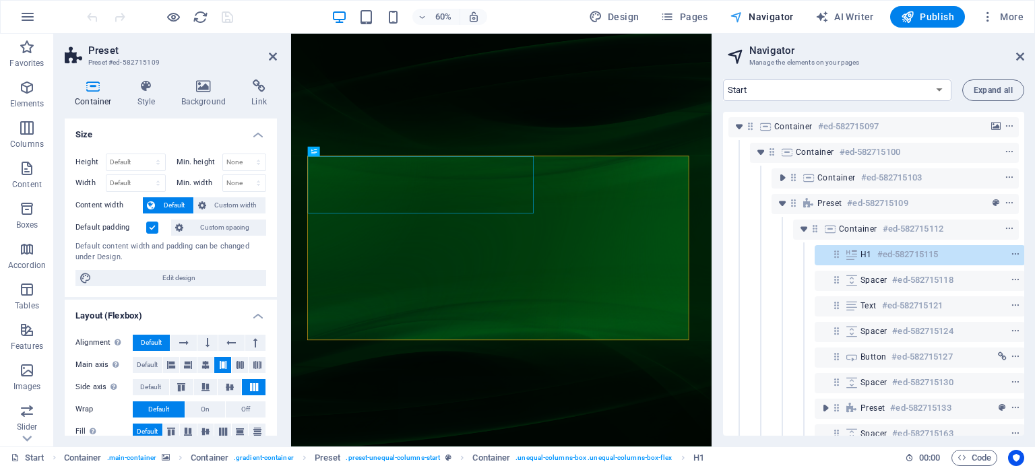
scroll to position [0, 3]
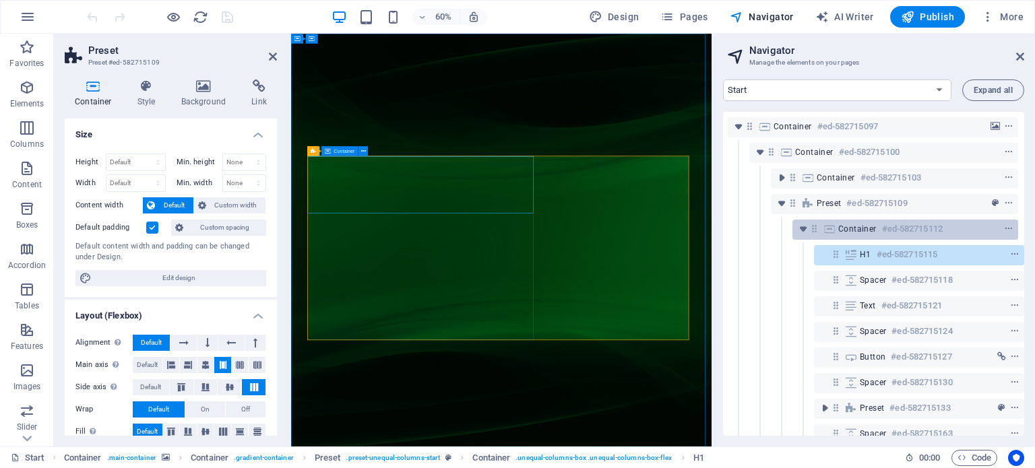
click at [814, 228] on icon at bounding box center [813, 228] width 11 height 11
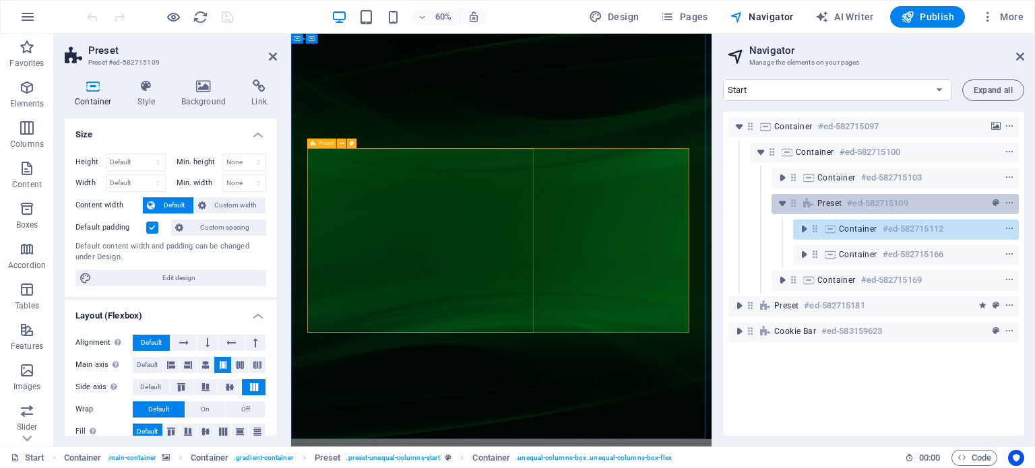
click at [814, 209] on div "Preset #ed-582715109" at bounding box center [894, 204] width 247 height 20
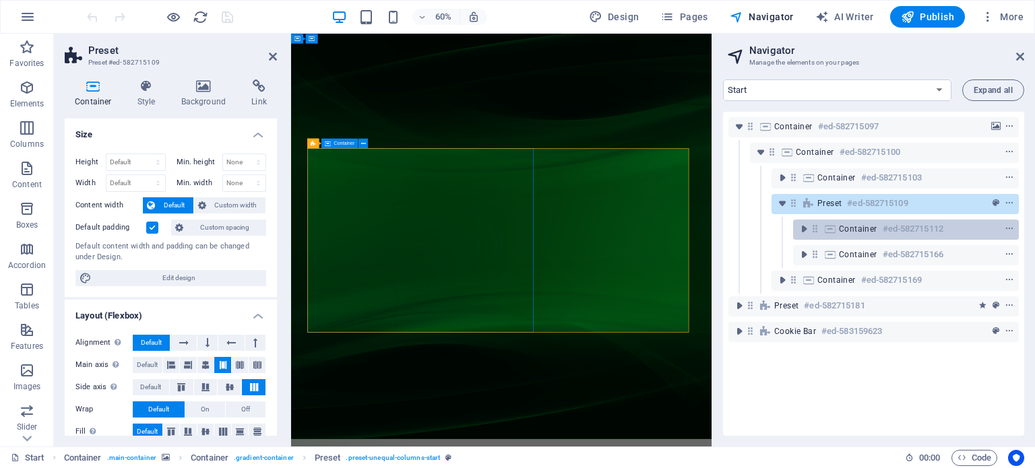
click at [815, 228] on icon at bounding box center [814, 228] width 11 height 11
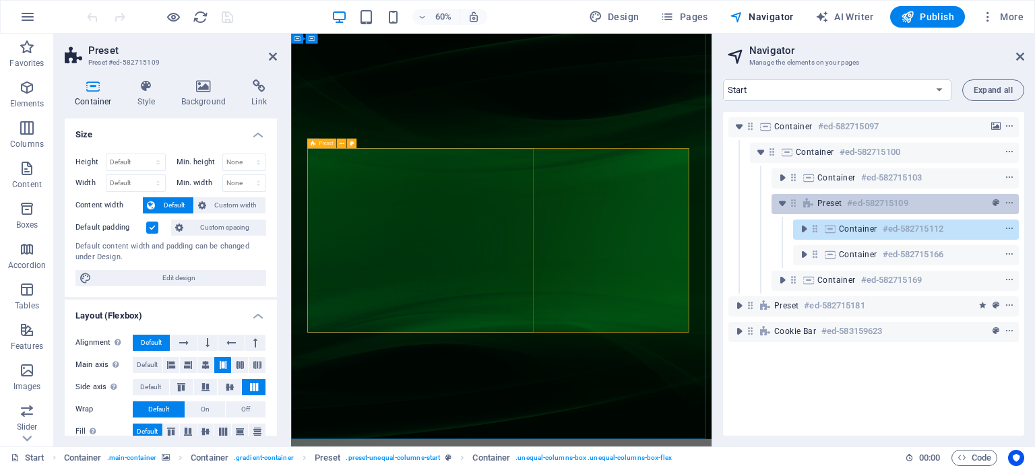
click at [815, 206] on icon at bounding box center [808, 203] width 15 height 11
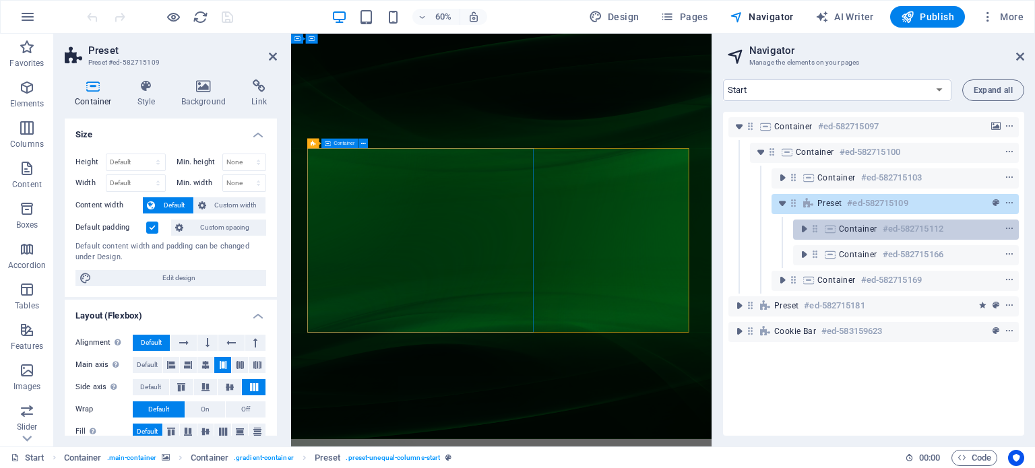
click at [819, 227] on icon at bounding box center [814, 228] width 11 height 11
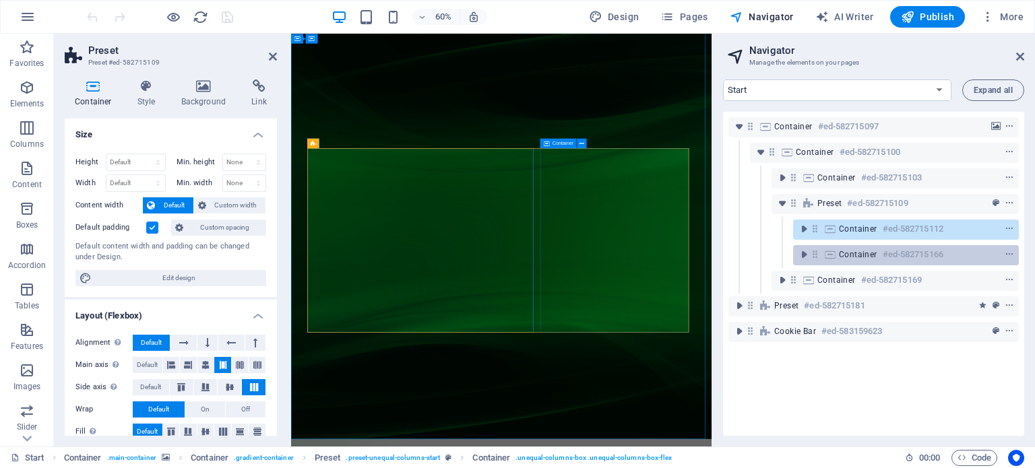
click at [821, 261] on div "Container #ed-582715166" at bounding box center [906, 255] width 226 height 20
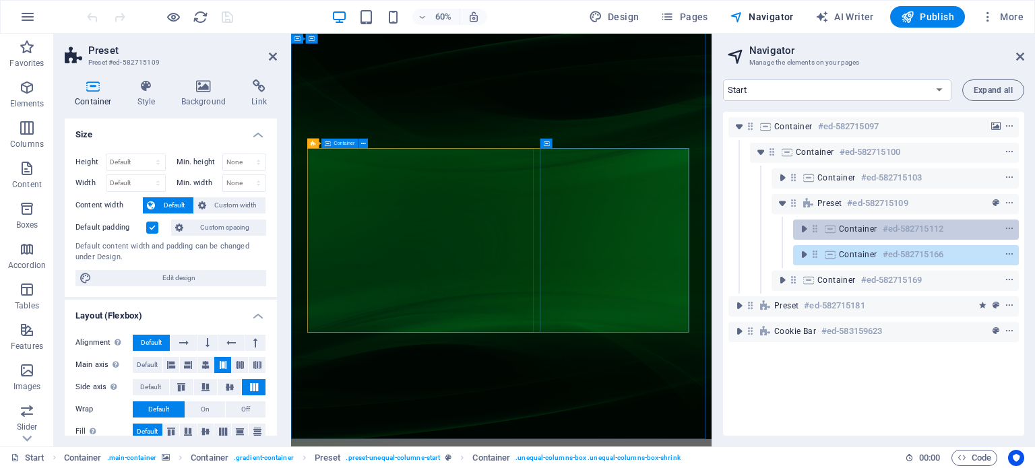
click at [821, 227] on div at bounding box center [815, 228] width 12 height 11
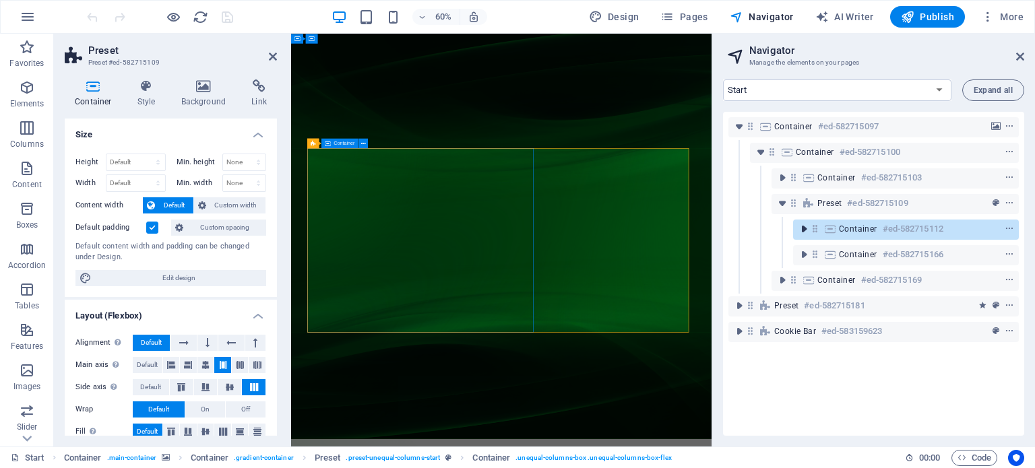
click at [806, 232] on icon "toggle-expand" at bounding box center [803, 228] width 13 height 13
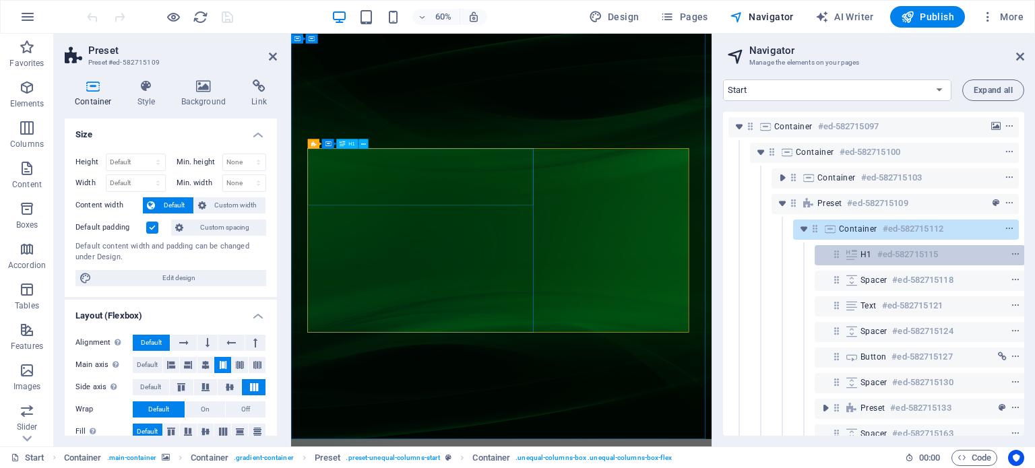
click at [859, 255] on div "H1 #ed-582715115" at bounding box center [919, 255] width 210 height 20
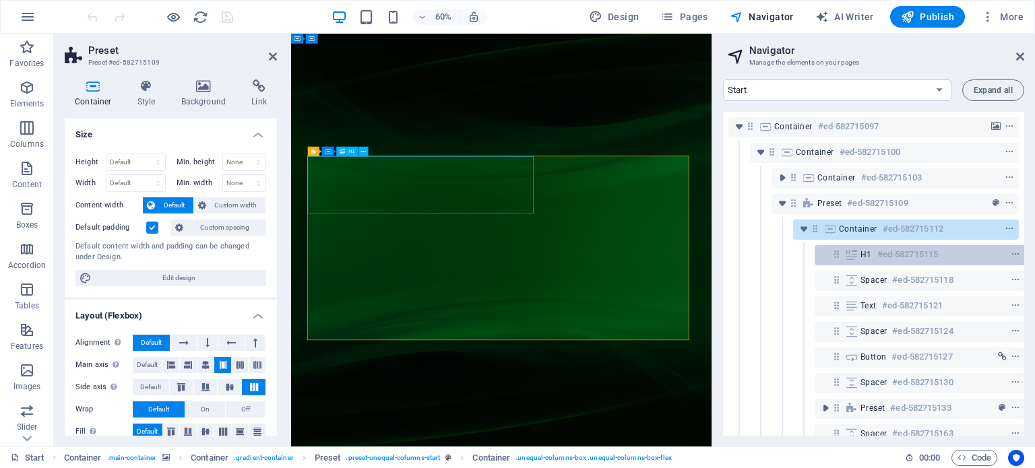
scroll to position [0, 3]
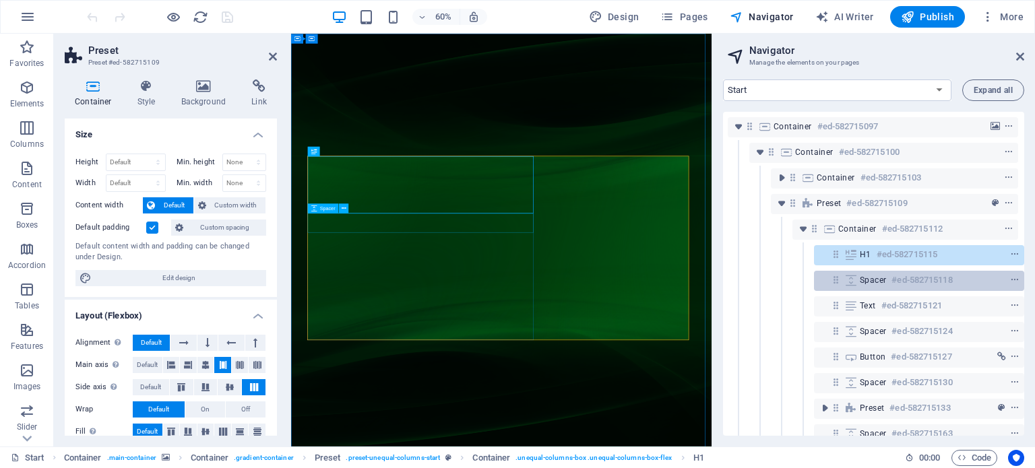
click at [862, 280] on span "Spacer" at bounding box center [873, 280] width 26 height 11
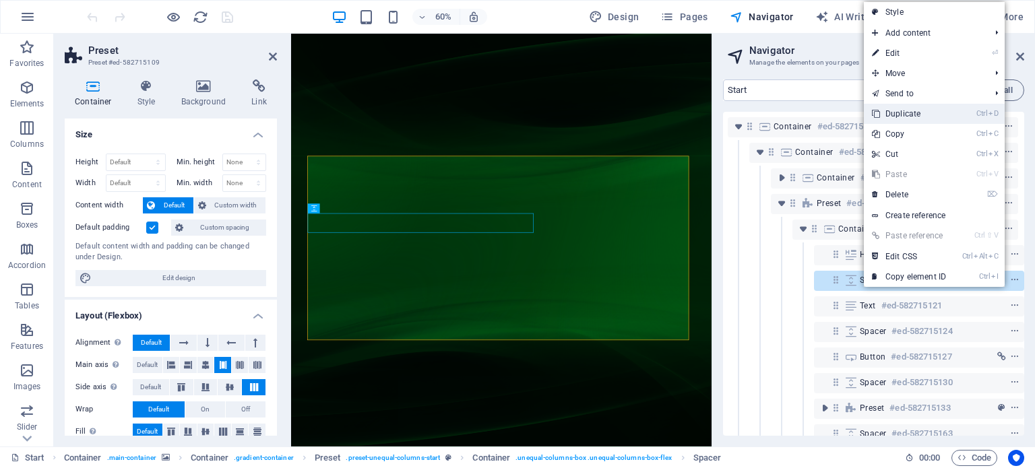
click at [895, 117] on link "Ctrl D Duplicate" at bounding box center [909, 114] width 90 height 20
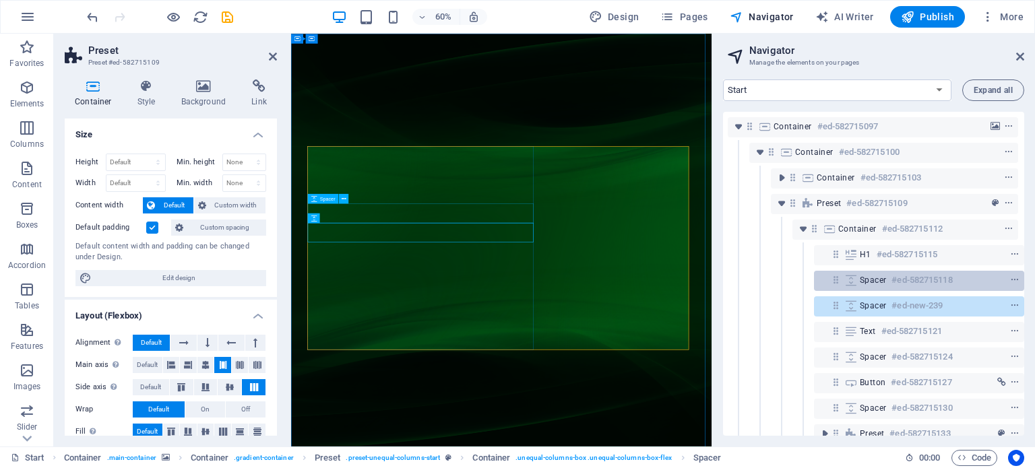
drag, startPoint x: 847, startPoint y: 306, endPoint x: 845, endPoint y: 278, distance: 28.4
click at [845, 278] on div "Container #ed-582715097 Container #ed-582715100 Container #ed-582715103 Preset …" at bounding box center [873, 274] width 301 height 324
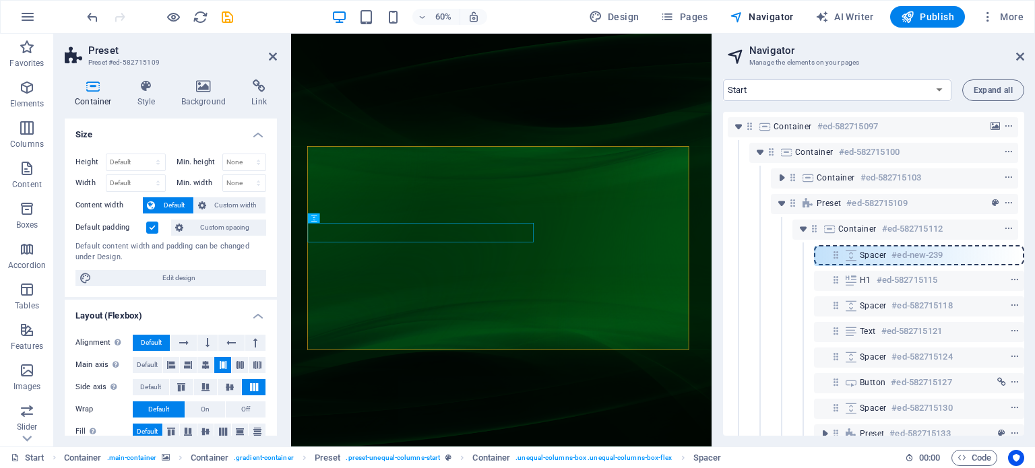
drag, startPoint x: 831, startPoint y: 307, endPoint x: 834, endPoint y: 252, distance: 54.6
click at [834, 252] on div "Container #ed-582715097 Container #ed-582715100 Container #ed-582715103 Preset …" at bounding box center [873, 274] width 301 height 324
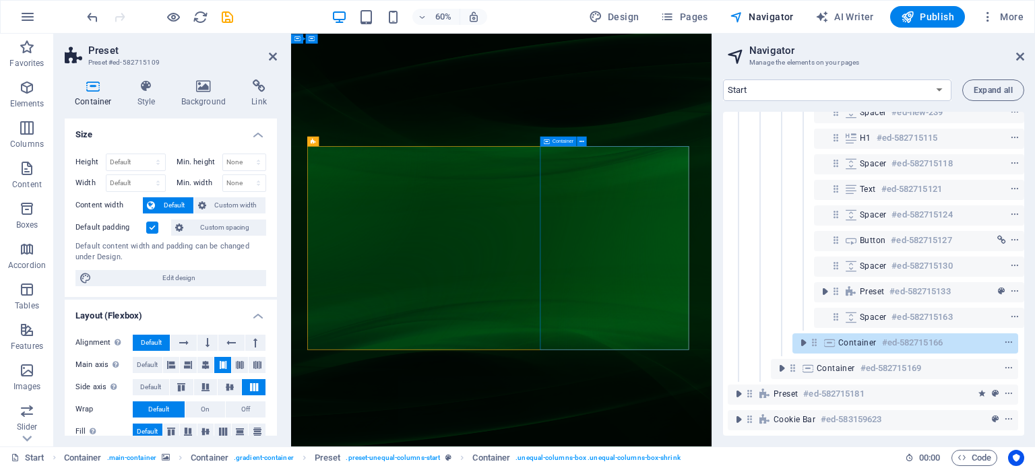
scroll to position [152, 3]
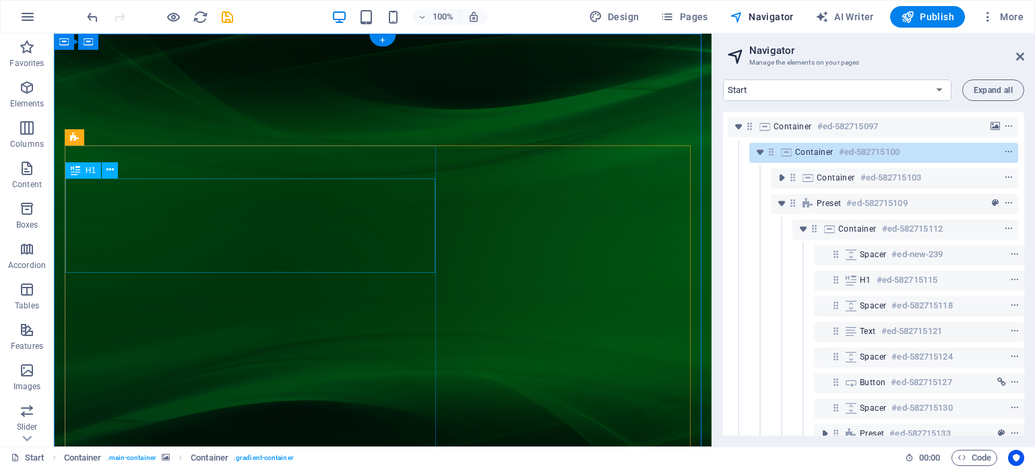
scroll to position [67, 0]
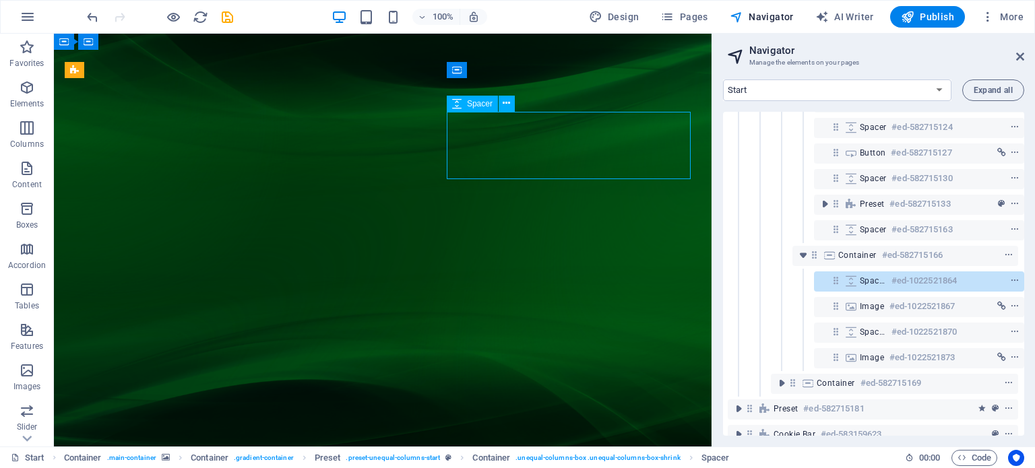
scroll to position [243, 3]
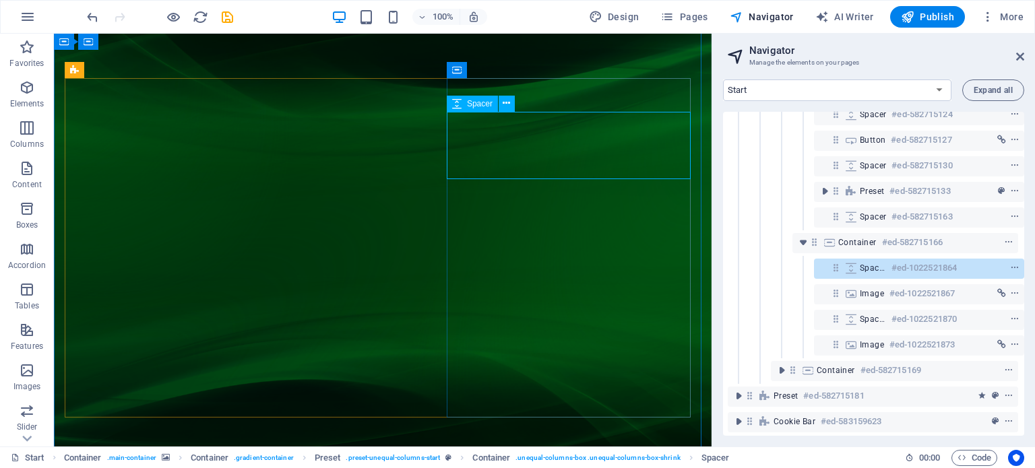
click at [845, 267] on icon at bounding box center [850, 268] width 15 height 11
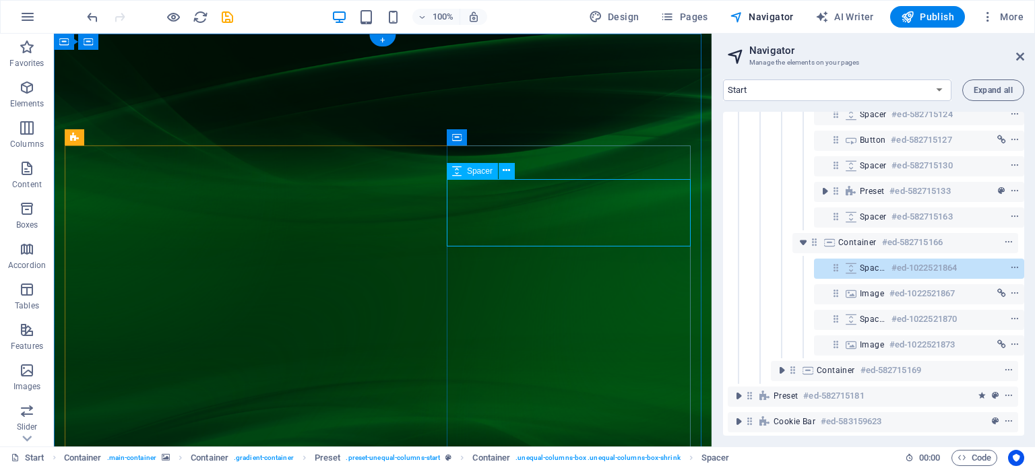
click at [845, 267] on icon at bounding box center [850, 268] width 15 height 11
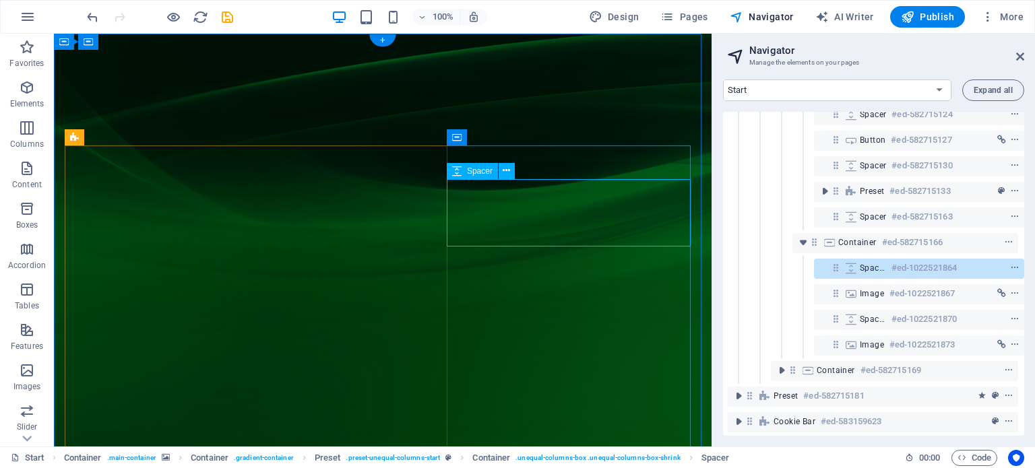
select select "px"
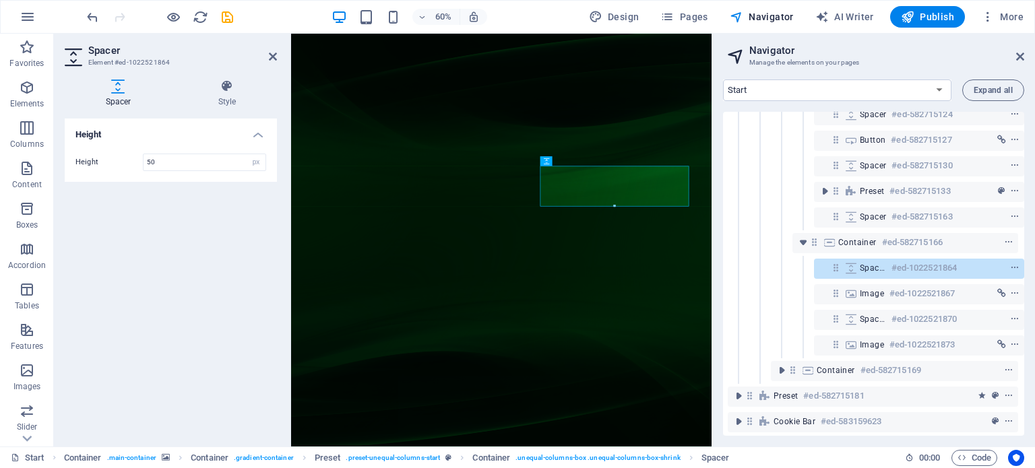
type input "50"
click at [197, 244] on div "Height Height 50 px rem vh vw" at bounding box center [171, 277] width 212 height 317
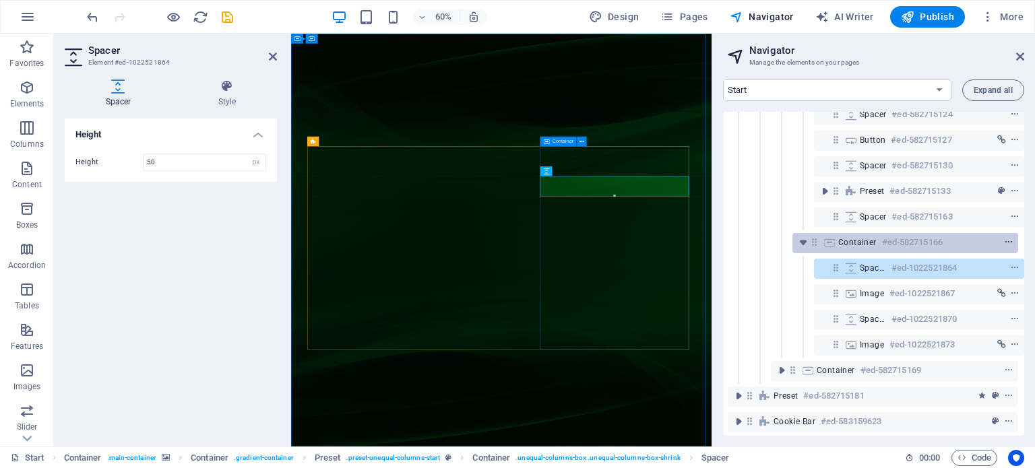
click at [1004, 240] on icon "context-menu" at bounding box center [1008, 242] width 9 height 9
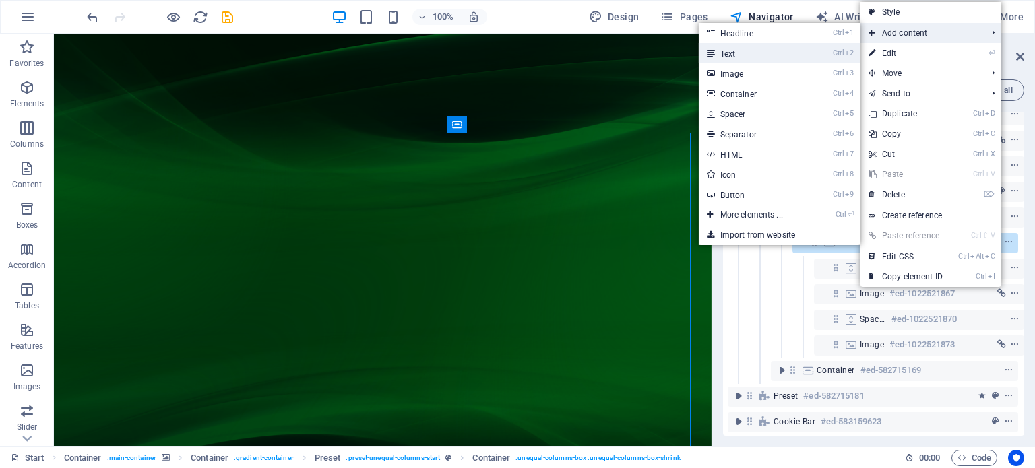
click at [790, 60] on link "Ctrl 2 Text" at bounding box center [754, 53] width 111 height 20
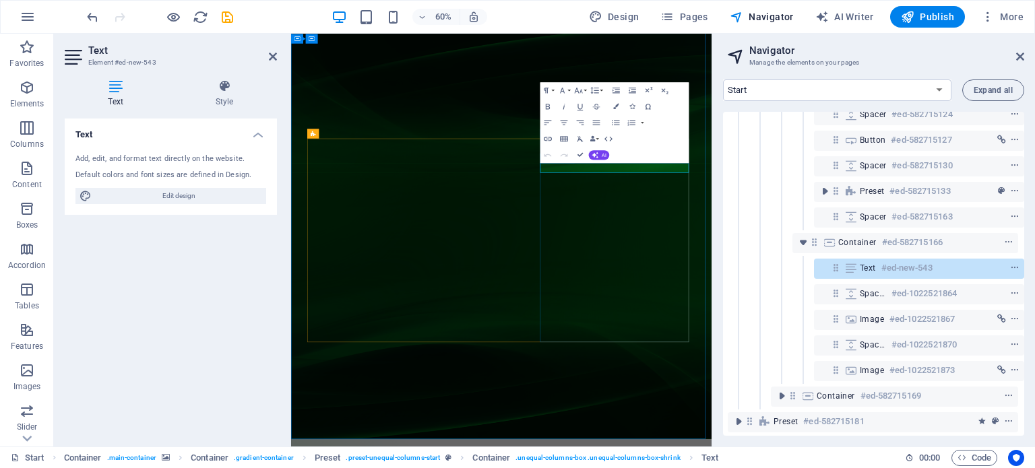
drag, startPoint x: 803, startPoint y: 257, endPoint x: 707, endPoint y: 257, distance: 95.7
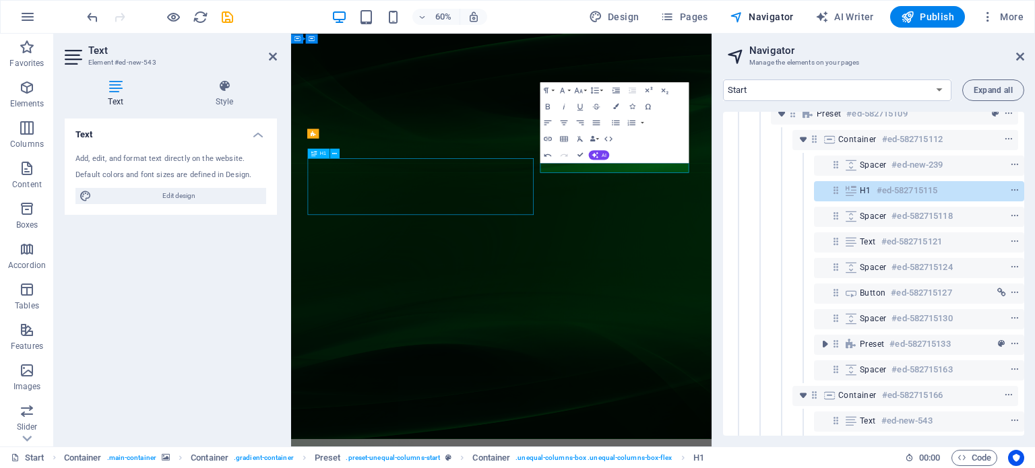
scroll to position [12, 3]
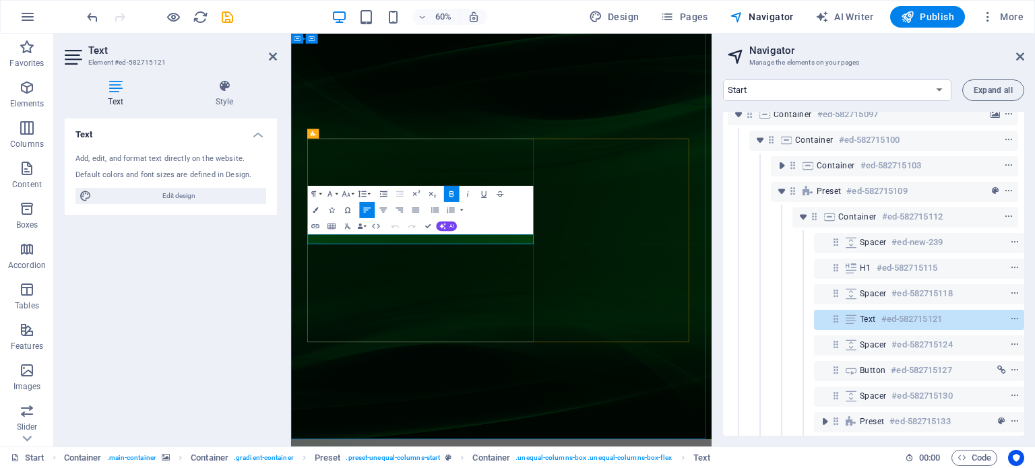
drag, startPoint x: 556, startPoint y: 378, endPoint x: 270, endPoint y: 374, distance: 285.7
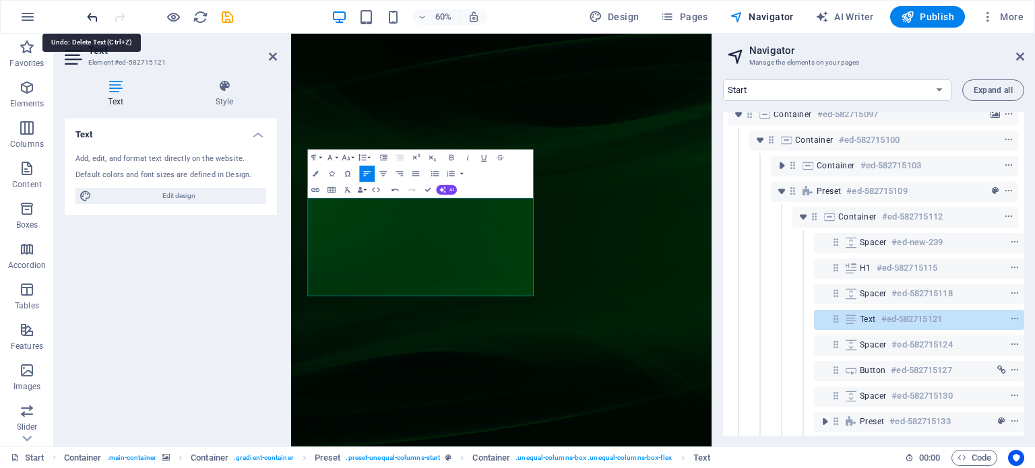
click at [92, 13] on icon "undo" at bounding box center [92, 16] width 15 height 15
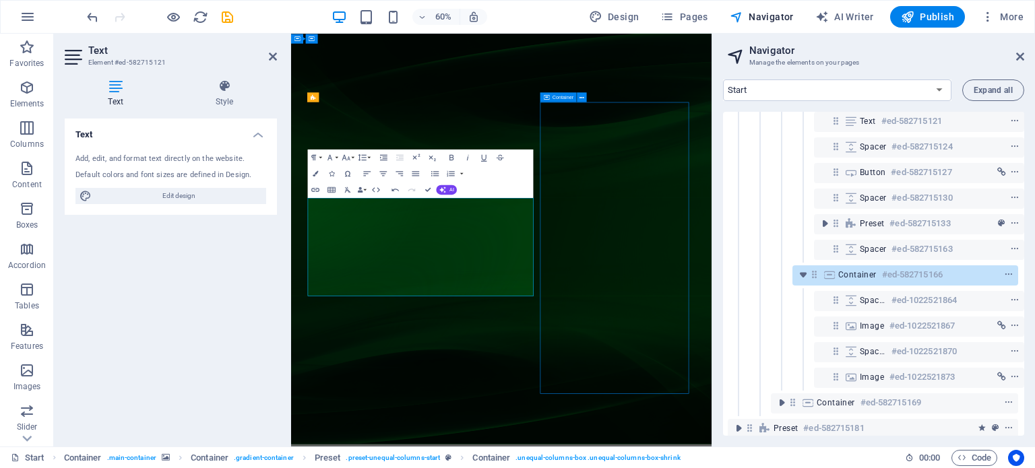
scroll to position [217, 3]
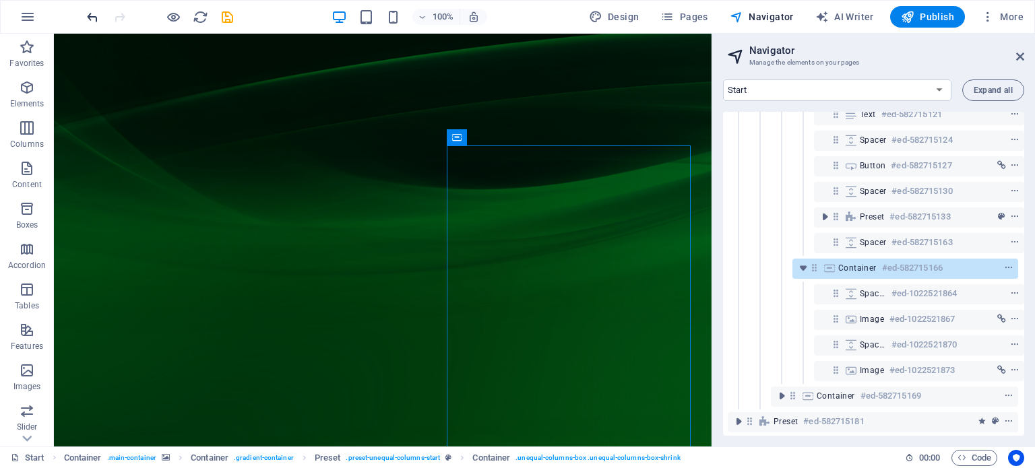
click at [94, 22] on icon "undo" at bounding box center [92, 16] width 15 height 15
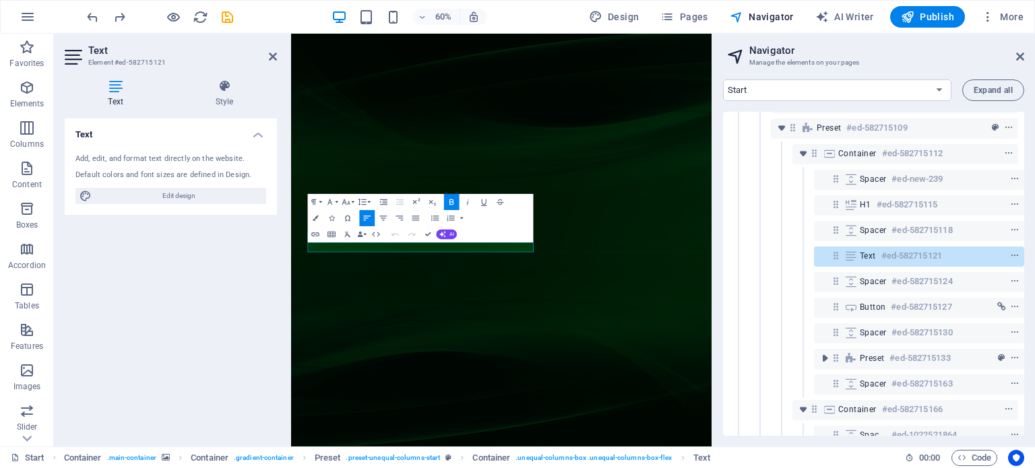
scroll to position [63, 3]
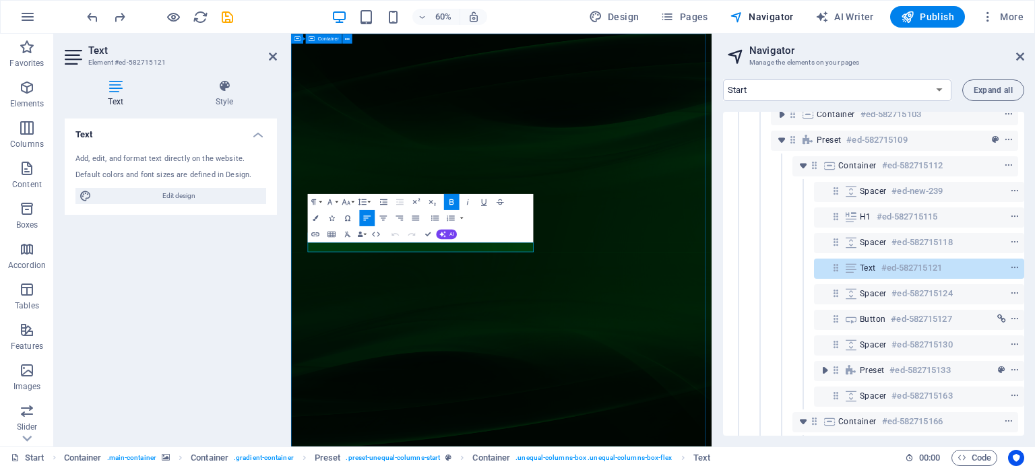
drag, startPoint x: 556, startPoint y: 387, endPoint x: 313, endPoint y: 389, distance: 243.2
click at [348, 245] on button at bounding box center [343, 246] width 9 height 9
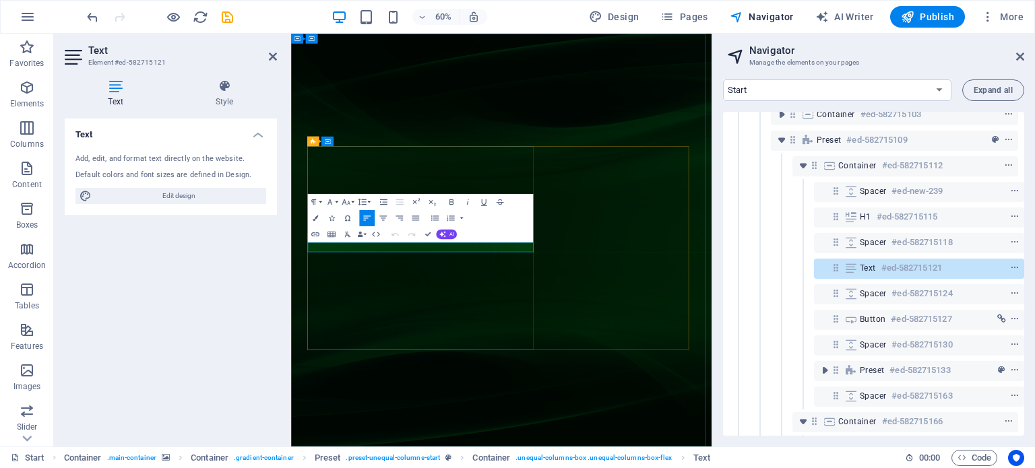
drag, startPoint x: 582, startPoint y: 389, endPoint x: 313, endPoint y: 389, distance: 269.5
click at [452, 203] on icon "button" at bounding box center [451, 201] width 9 height 9
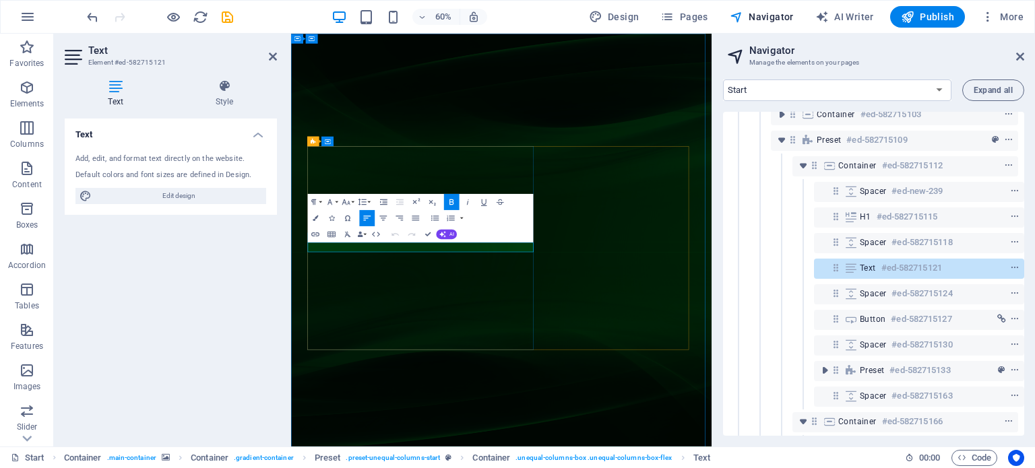
drag, startPoint x: 601, startPoint y: 387, endPoint x: 181, endPoint y: 390, distance: 420.4
click at [337, 199] on button "Font Family" at bounding box center [331, 201] width 15 height 16
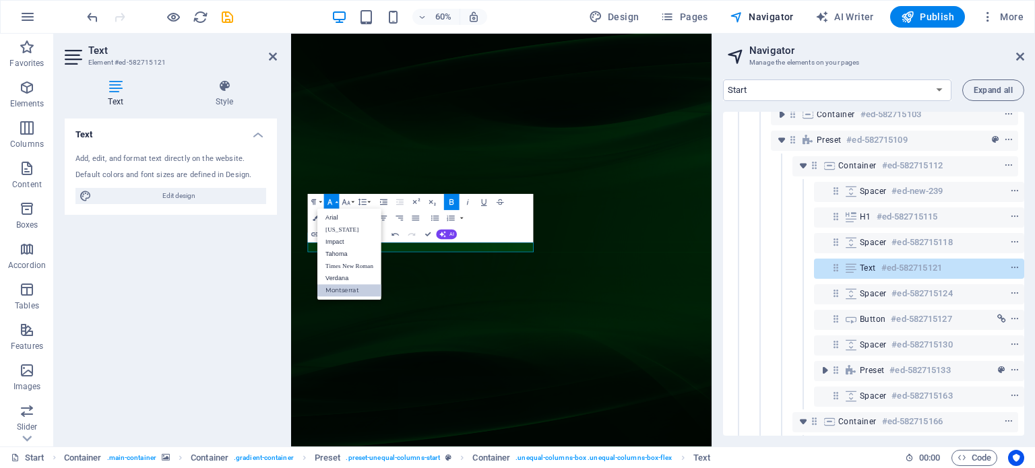
scroll to position [0, 0]
click at [345, 203] on icon "button" at bounding box center [346, 201] width 8 height 5
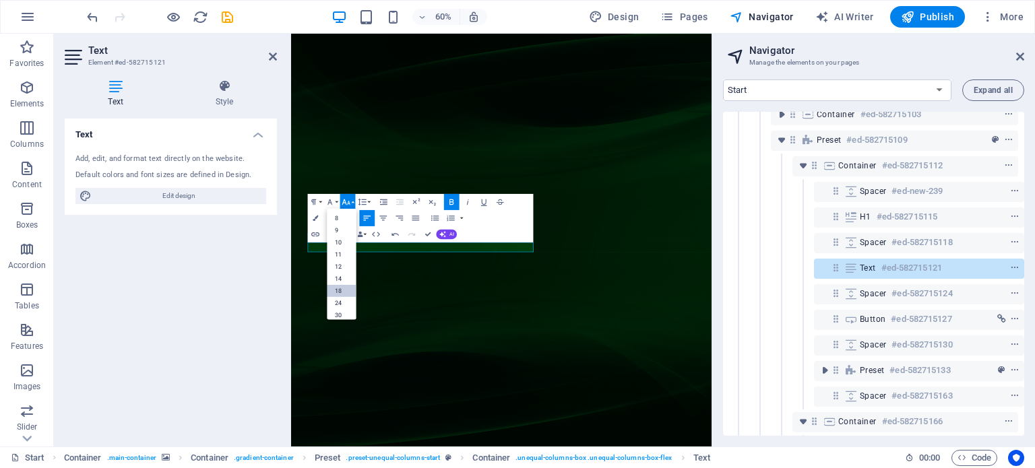
click at [344, 288] on link "18" at bounding box center [341, 290] width 29 height 12
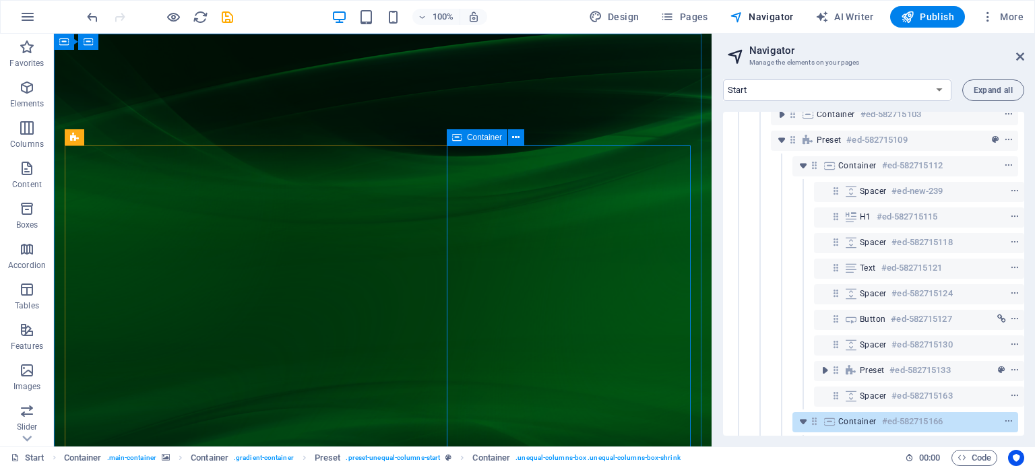
click at [467, 135] on span "Container" at bounding box center [484, 137] width 35 height 8
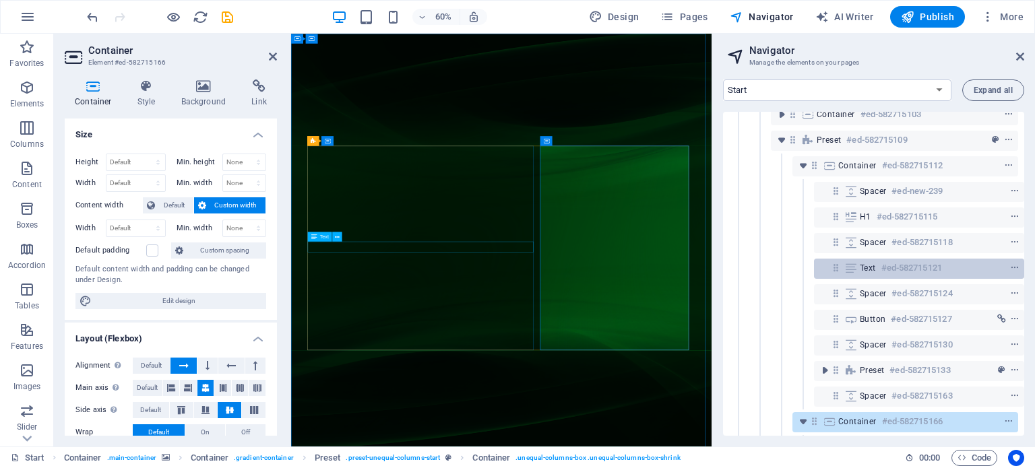
click at [860, 269] on span "Text" at bounding box center [868, 268] width 16 height 11
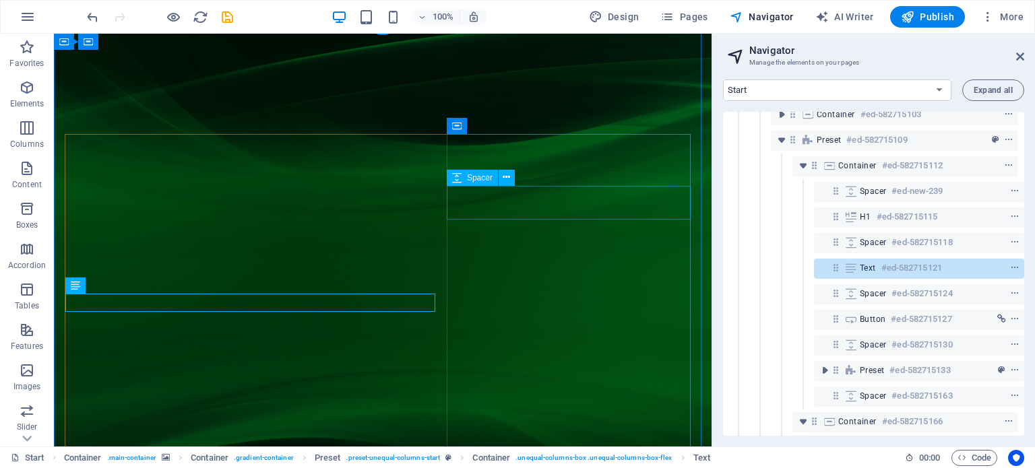
scroll to position [78, 0]
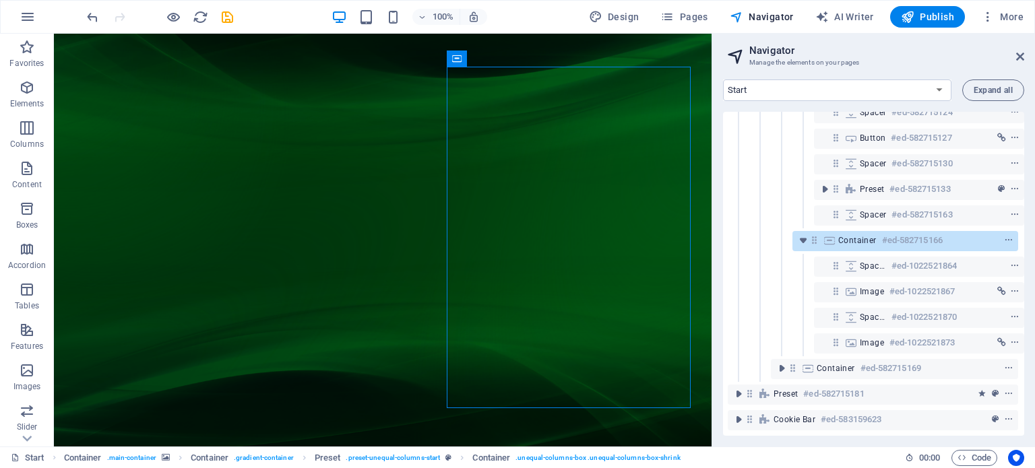
scroll to position [254, 3]
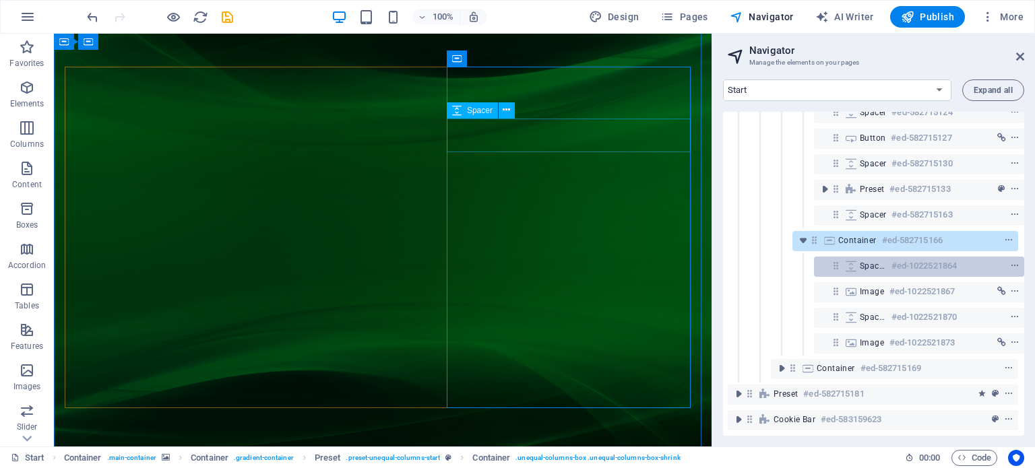
click at [994, 258] on div at bounding box center [989, 266] width 63 height 16
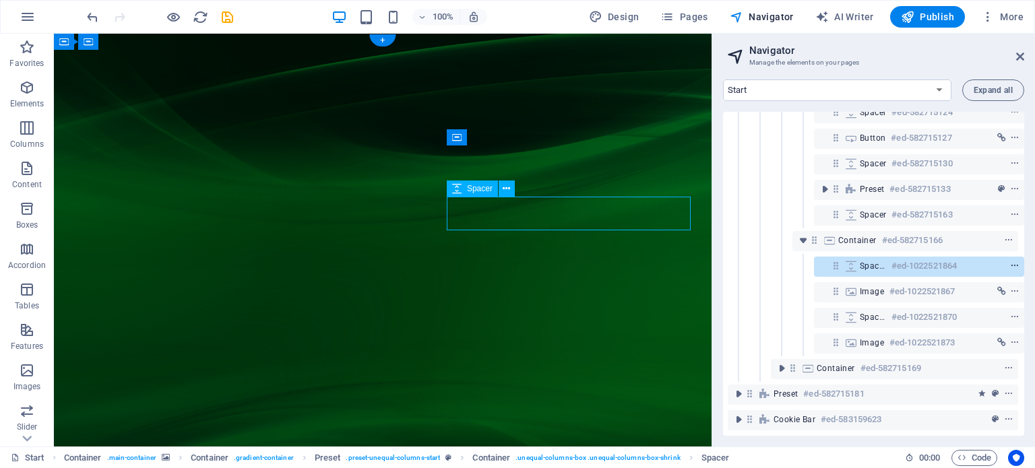
click at [1010, 261] on icon "context-menu" at bounding box center [1014, 265] width 9 height 9
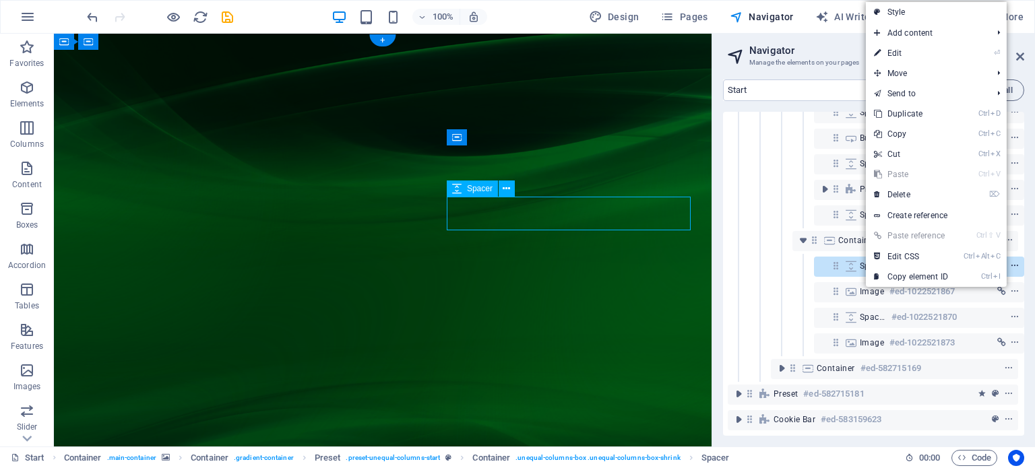
click at [1010, 261] on icon "context-menu" at bounding box center [1014, 265] width 9 height 9
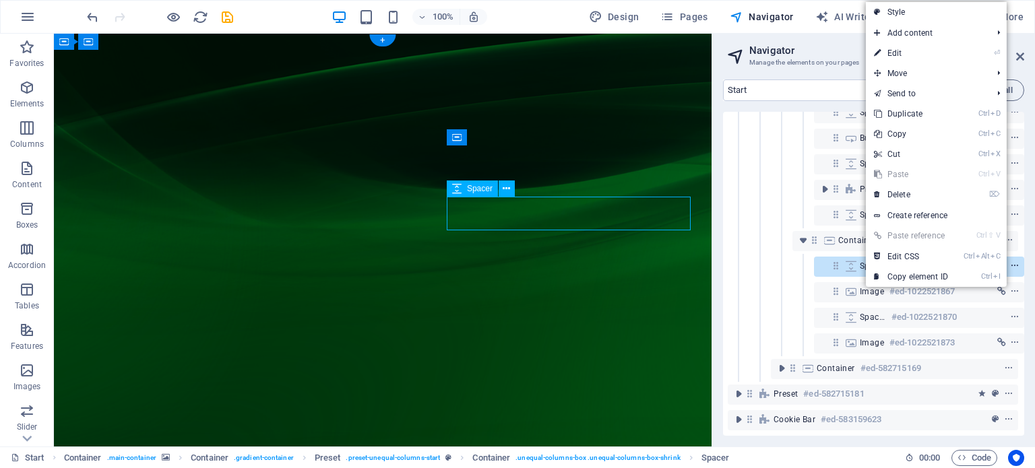
select select "px"
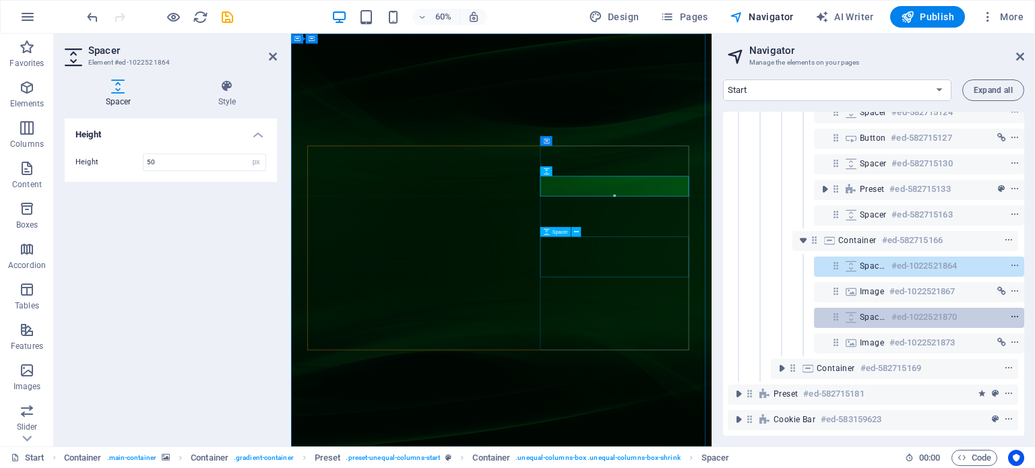
click at [1008, 313] on span "context-menu" at bounding box center [1014, 317] width 13 height 9
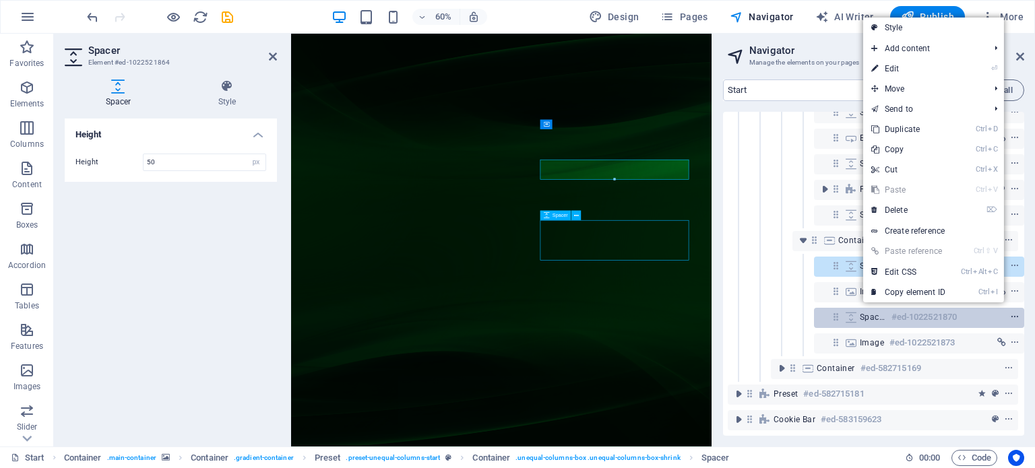
scroll to position [27, 0]
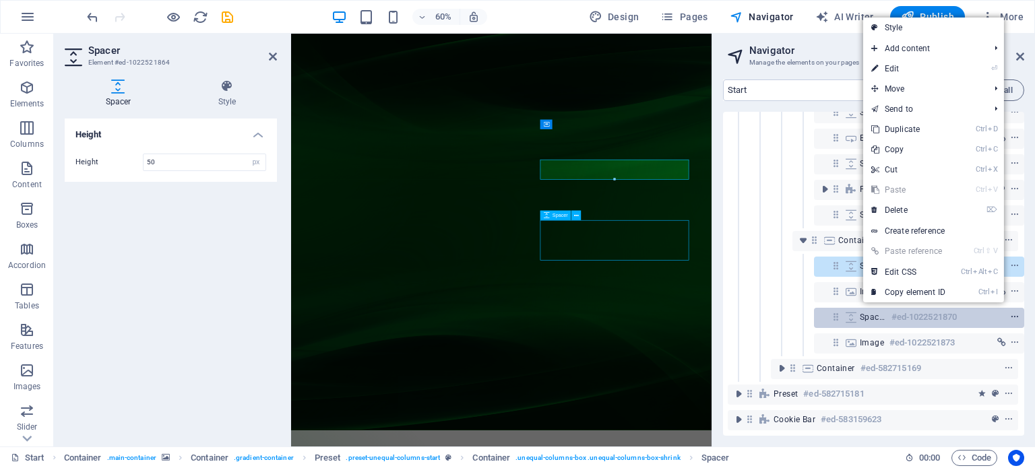
click at [1008, 313] on span "context-menu" at bounding box center [1014, 317] width 13 height 9
select select "px"
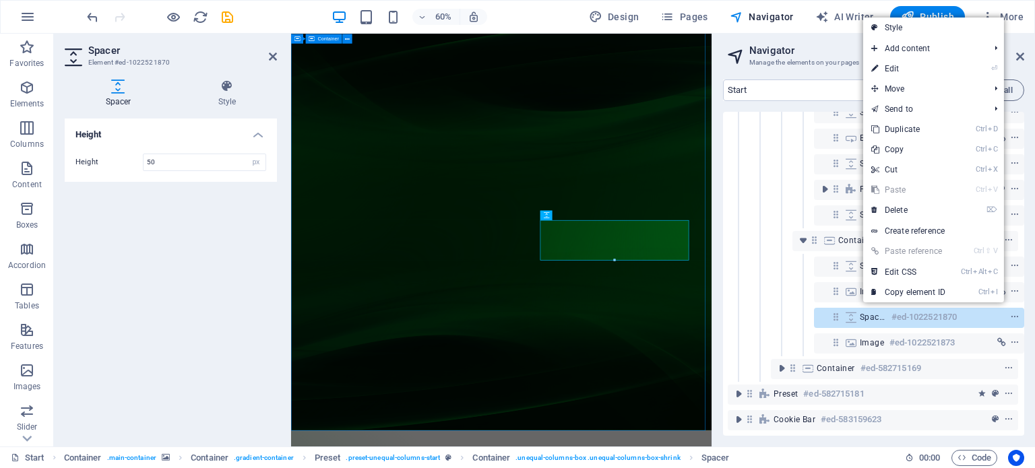
type input "50"
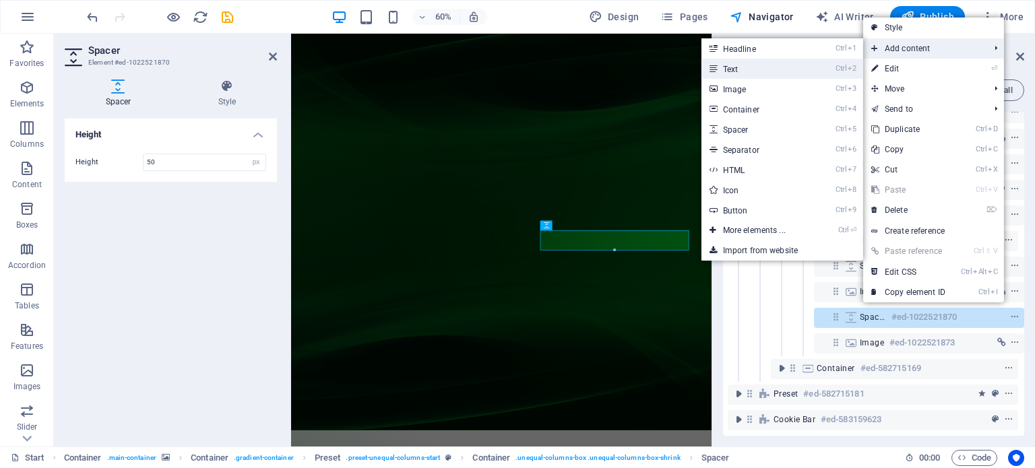
click at [753, 68] on link "Ctrl 2 Text" at bounding box center [756, 69] width 111 height 20
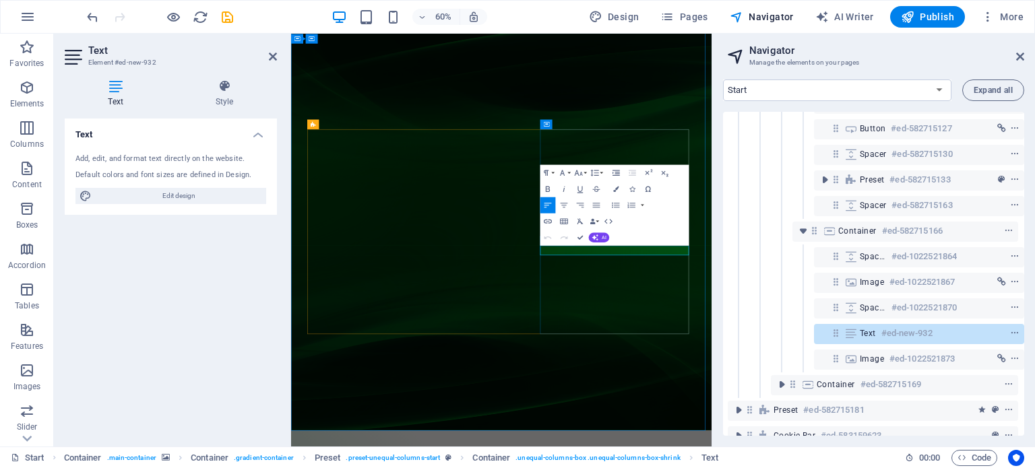
drag, startPoint x: 812, startPoint y: 394, endPoint x: 704, endPoint y: 389, distance: 107.9
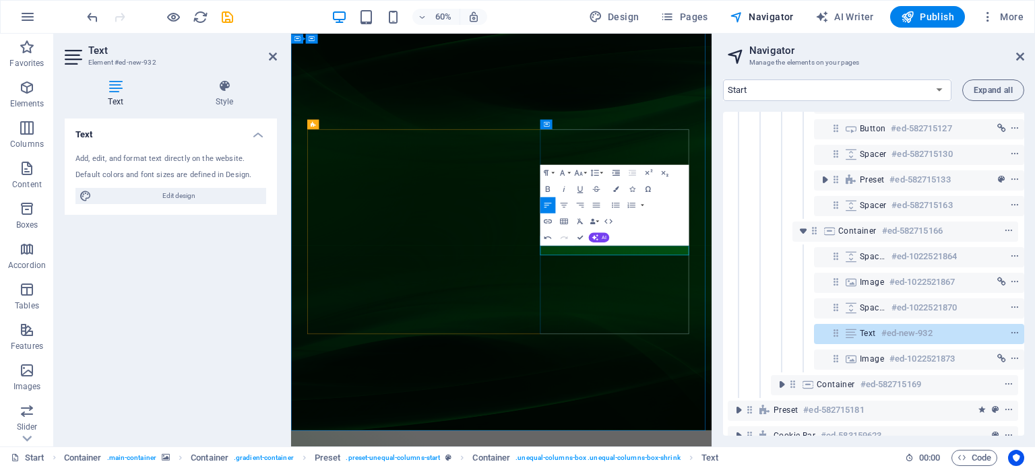
drag, startPoint x: 815, startPoint y: 394, endPoint x: 736, endPoint y: 391, distance: 78.9
drag, startPoint x: 728, startPoint y: 391, endPoint x: 697, endPoint y: 394, distance: 31.1
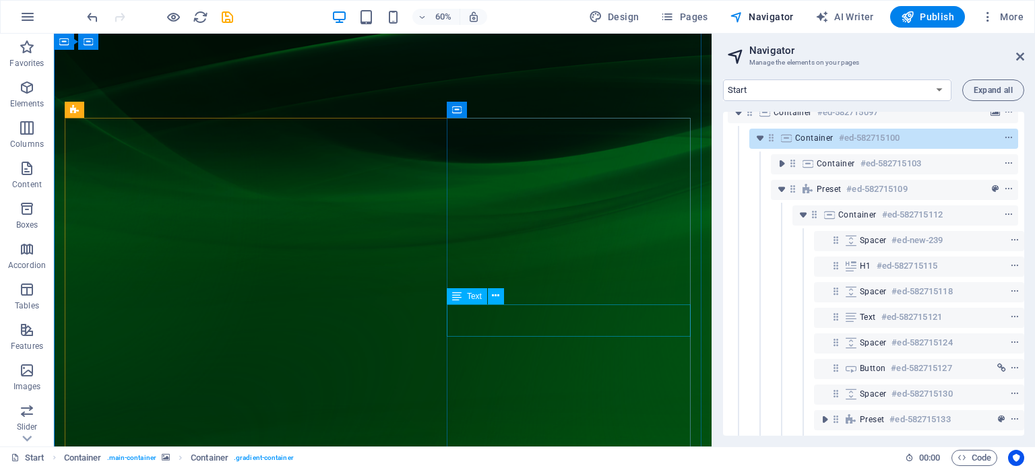
scroll to position [0, 3]
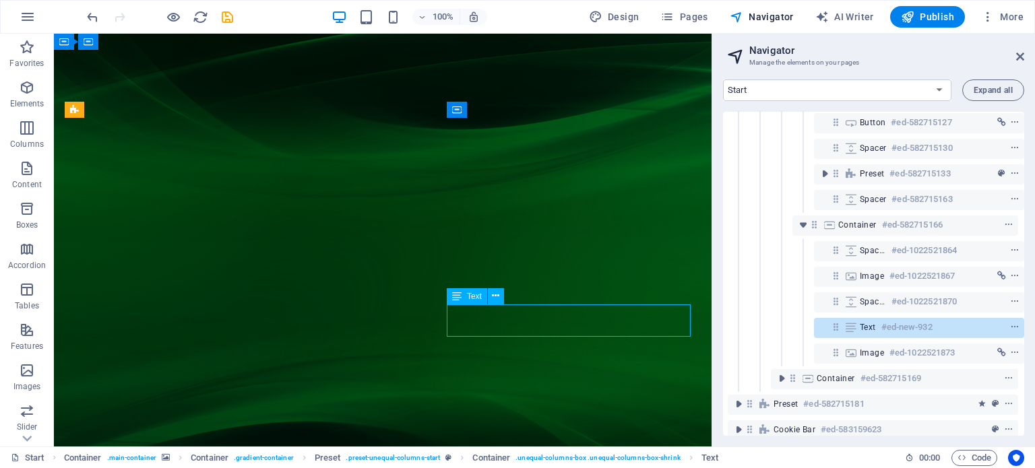
scroll to position [280, 3]
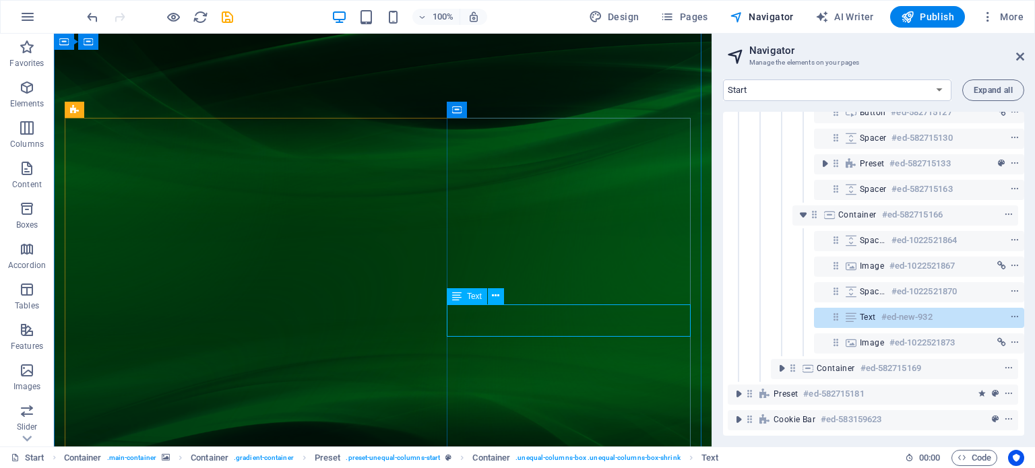
click at [838, 311] on icon at bounding box center [835, 316] width 11 height 11
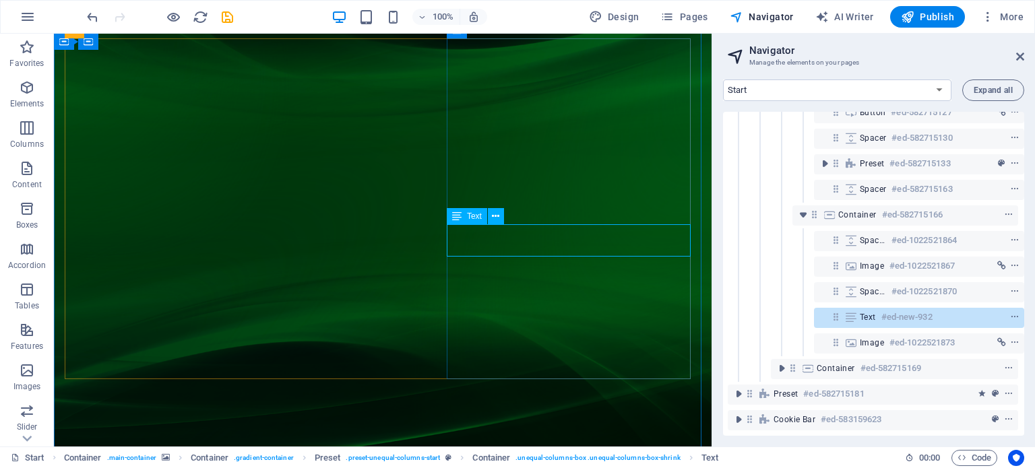
click at [838, 311] on icon at bounding box center [835, 316] width 11 height 11
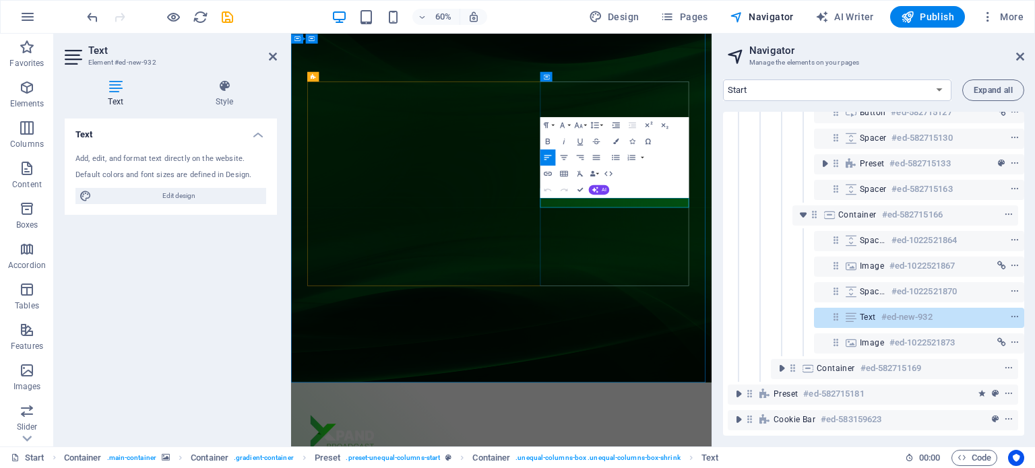
click at [585, 126] on button "Font Size" at bounding box center [580, 125] width 15 height 16
click at [580, 210] on link "18" at bounding box center [574, 213] width 29 height 12
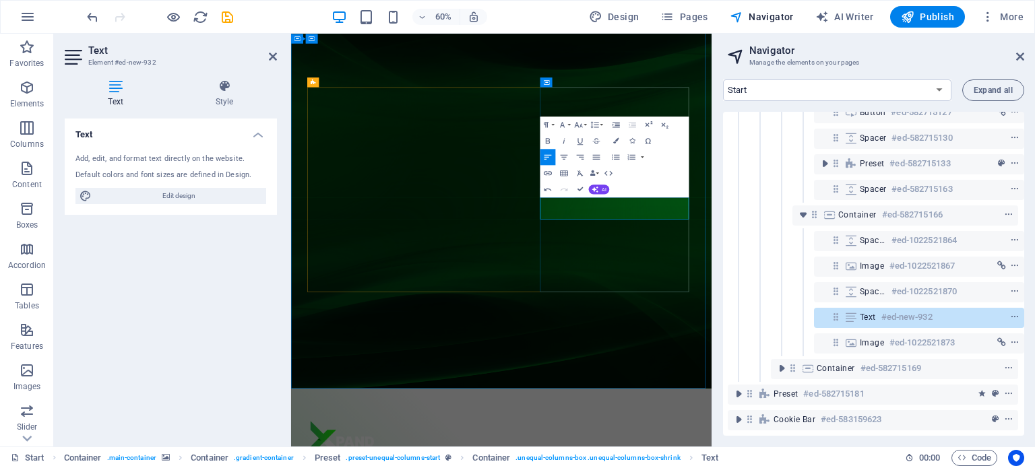
drag, startPoint x: 866, startPoint y: 316, endPoint x: 849, endPoint y: 316, distance: 16.8
click at [854, 286] on icon at bounding box center [850, 291] width 15 height 11
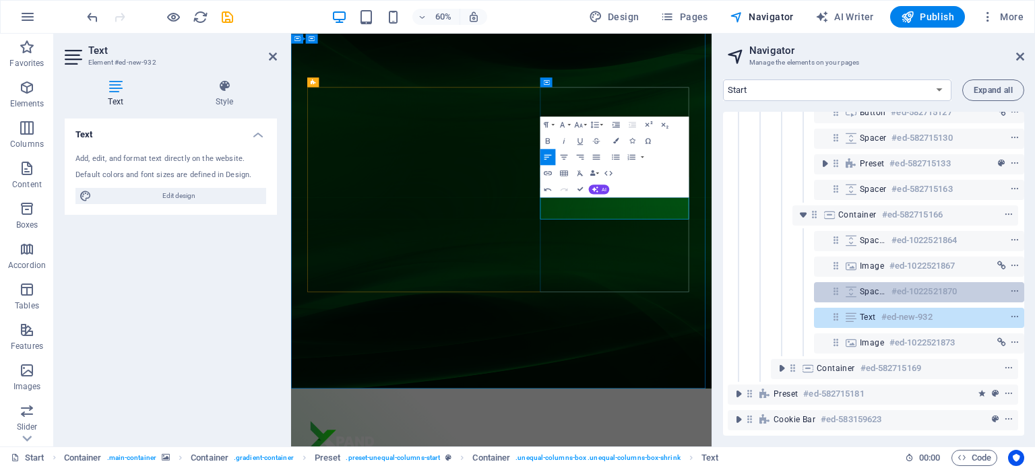
scroll to position [9, 0]
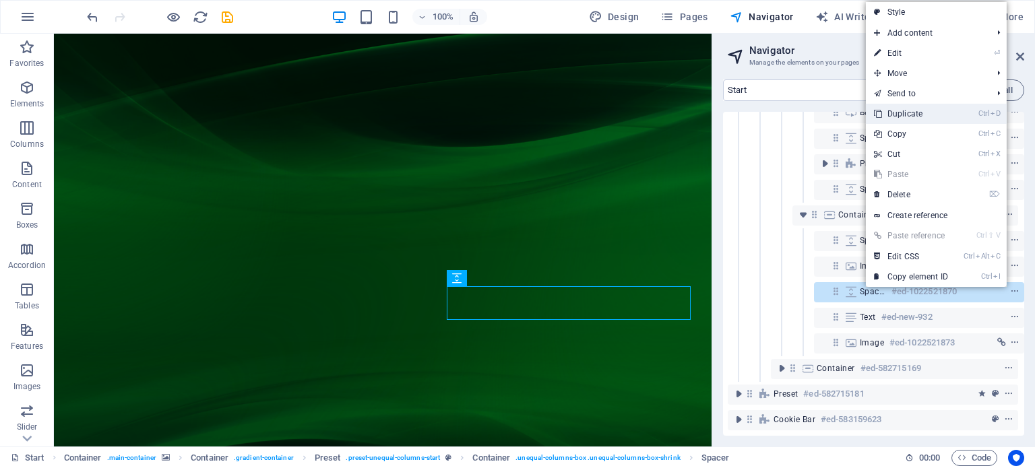
click at [927, 115] on link "Ctrl D Duplicate" at bounding box center [911, 114] width 90 height 20
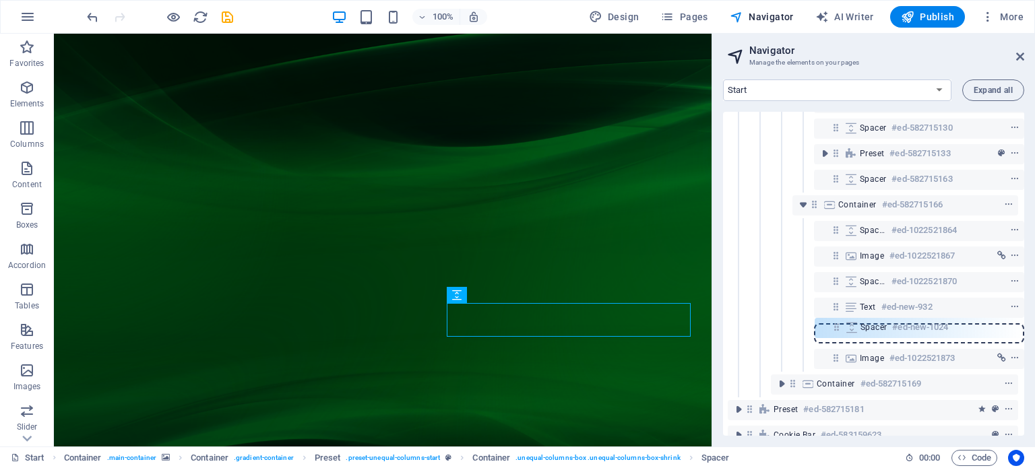
drag, startPoint x: 832, startPoint y: 309, endPoint x: 835, endPoint y: 336, distance: 27.2
click at [835, 336] on div "Container #ed-582715097 Container #ed-582715100 Container #ed-582715103 Preset …" at bounding box center [873, 274] width 301 height 324
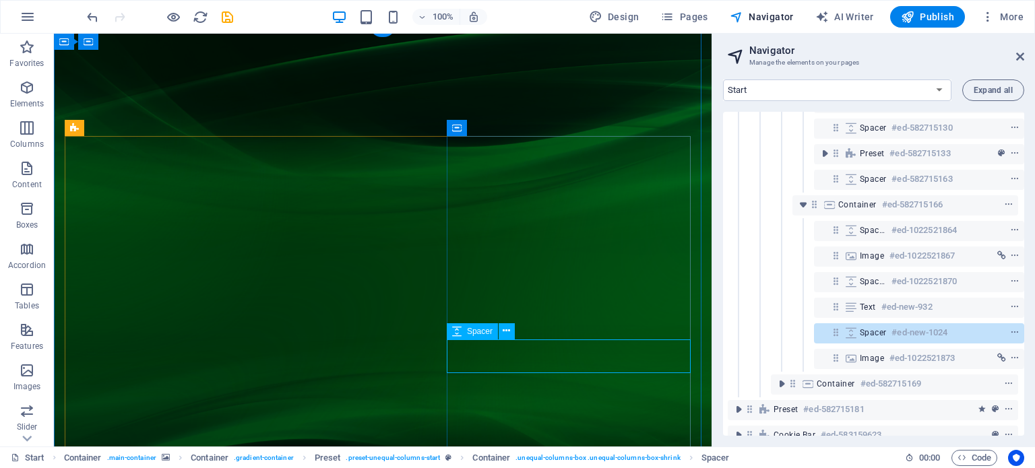
click at [878, 333] on span "Spacer" at bounding box center [873, 332] width 26 height 11
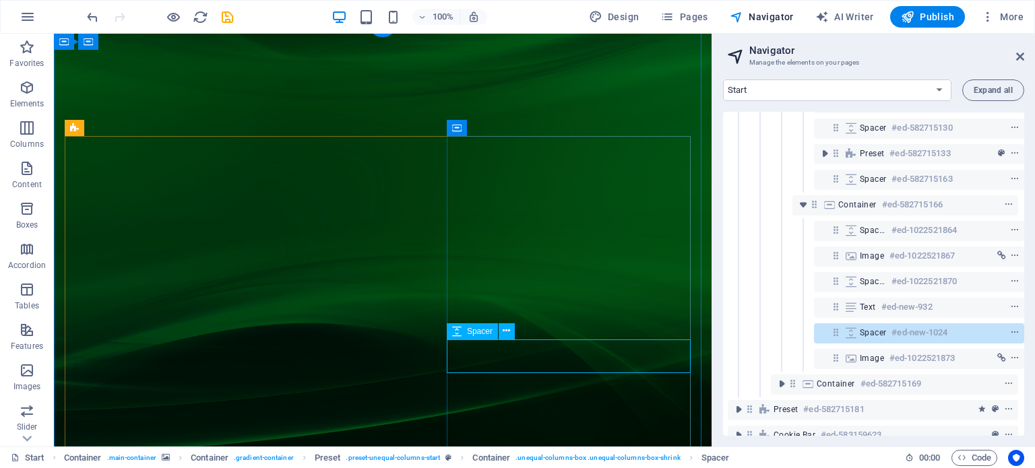
click at [878, 333] on span "Spacer" at bounding box center [873, 332] width 26 height 11
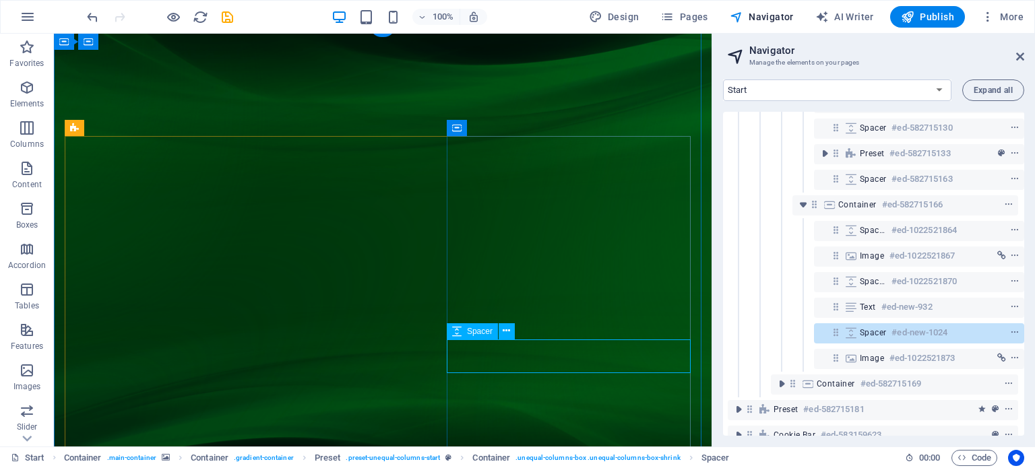
select select "px"
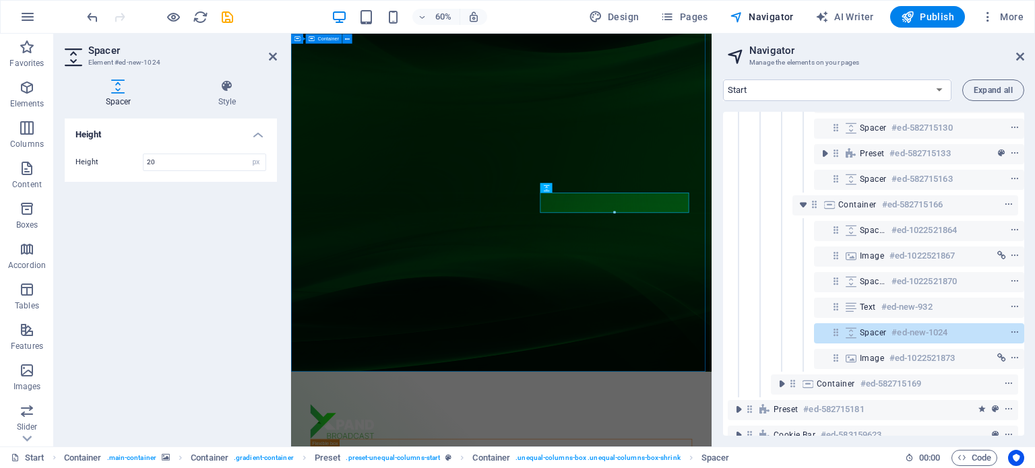
type input "20"
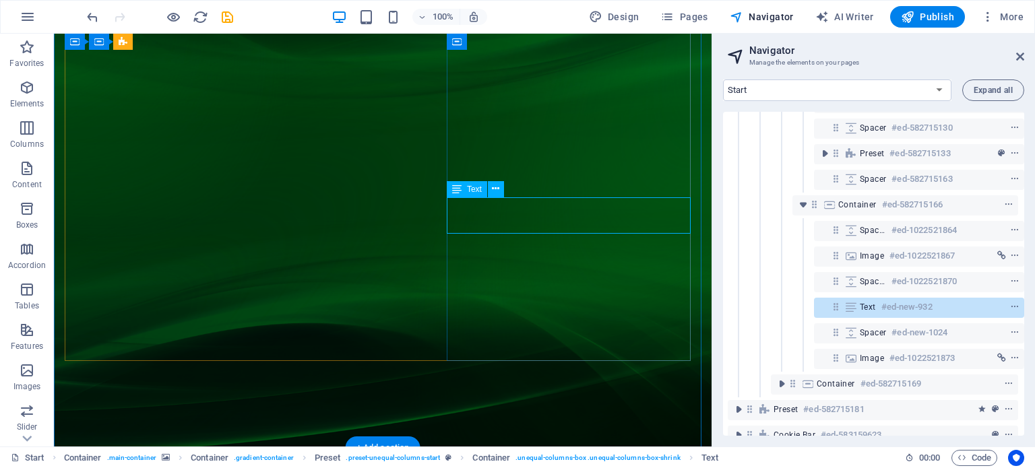
scroll to position [58, 0]
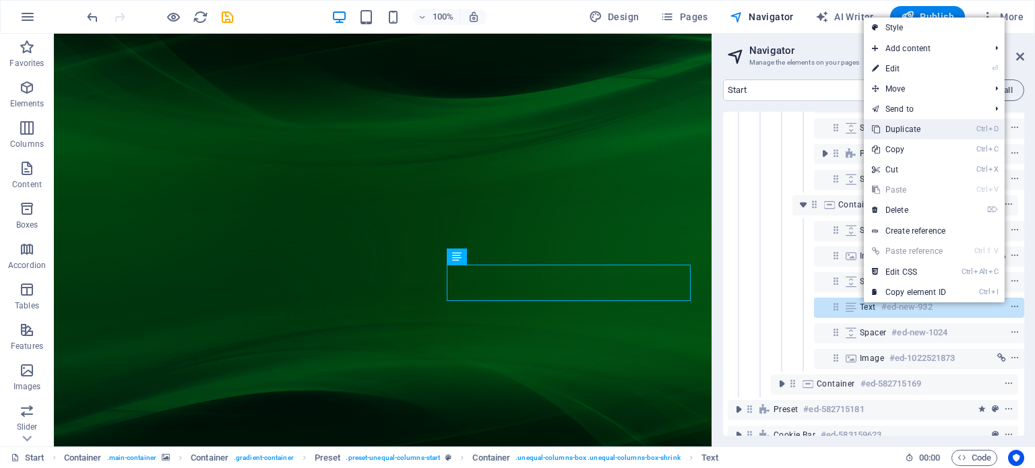
click at [921, 135] on link "Ctrl D Duplicate" at bounding box center [909, 129] width 90 height 20
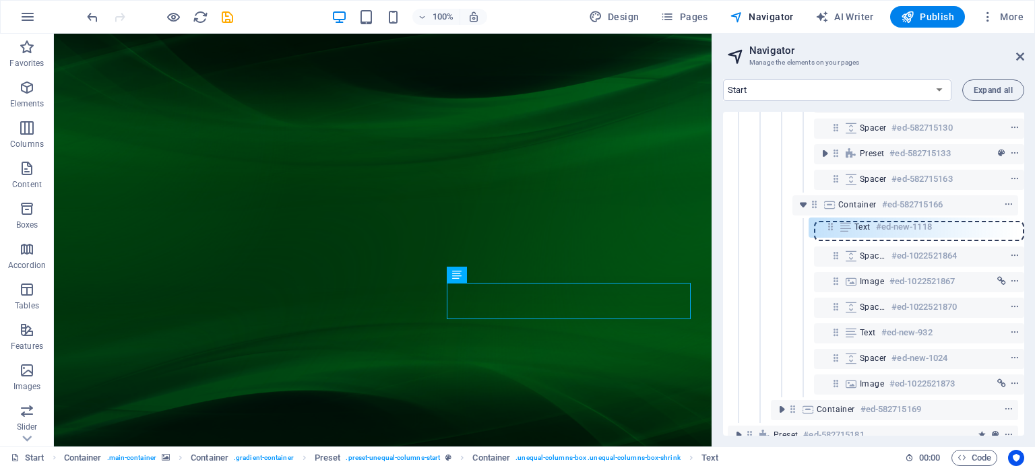
drag, startPoint x: 836, startPoint y: 334, endPoint x: 833, endPoint y: 224, distance: 110.5
click at [833, 224] on div "Container #ed-582715097 Container #ed-582715100 Container #ed-582715103 Preset …" at bounding box center [873, 274] width 301 height 324
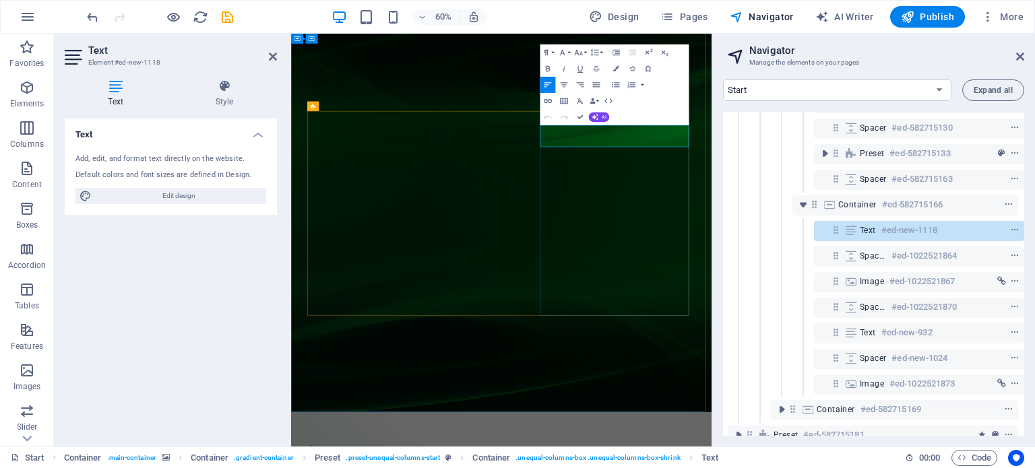
drag, startPoint x: 872, startPoint y: 195, endPoint x: 821, endPoint y: 193, distance: 51.2
drag, startPoint x: 833, startPoint y: 212, endPoint x: 788, endPoint y: 211, distance: 44.5
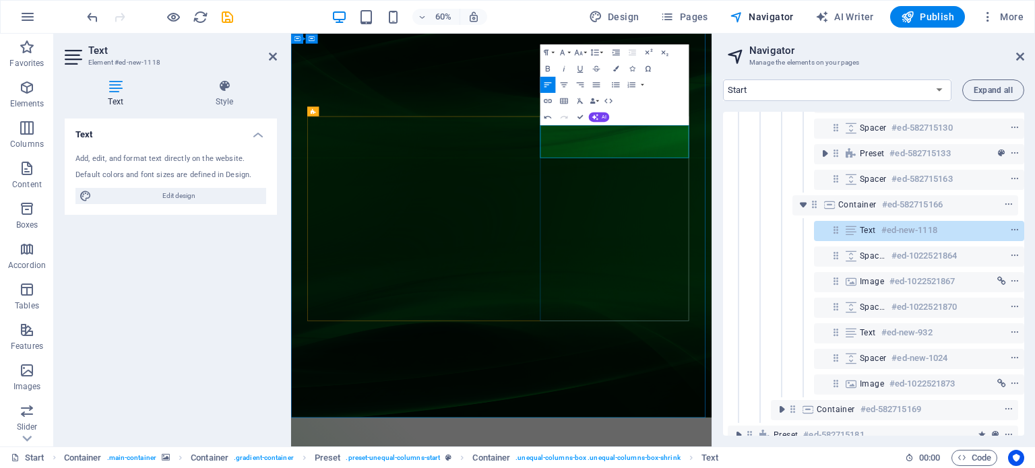
drag, startPoint x: 764, startPoint y: 230, endPoint x: 737, endPoint y: 230, distance: 26.9
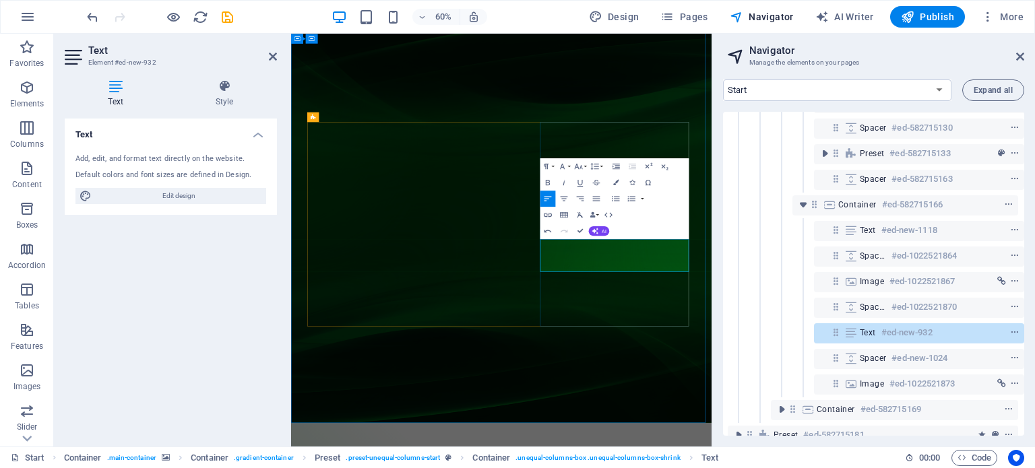
drag, startPoint x: 767, startPoint y: 417, endPoint x: 739, endPoint y: 418, distance: 27.7
drag, startPoint x: 780, startPoint y: 416, endPoint x: 709, endPoint y: 419, distance: 71.5
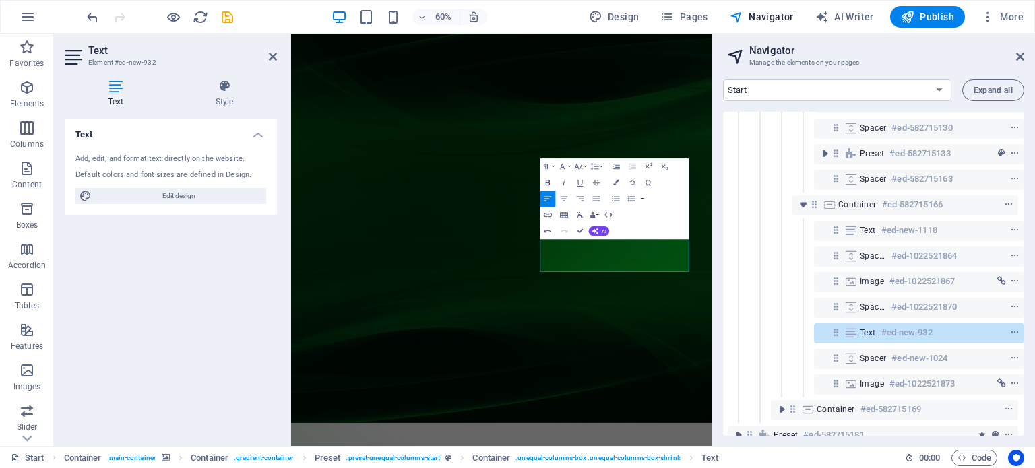
click at [549, 183] on icon "button" at bounding box center [548, 182] width 4 height 5
drag, startPoint x: 742, startPoint y: 424, endPoint x: 699, endPoint y: 424, distance: 42.4
click at [547, 181] on icon "button" at bounding box center [547, 182] width 9 height 9
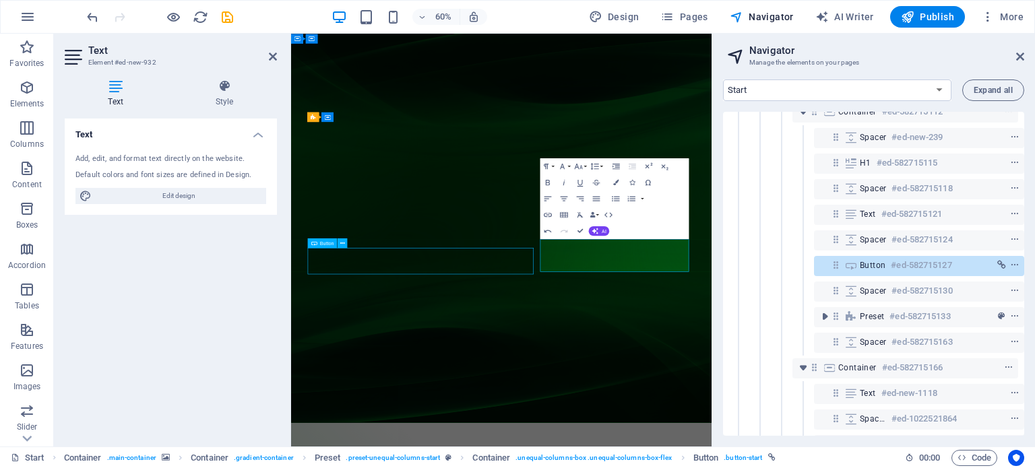
scroll to position [115, 3]
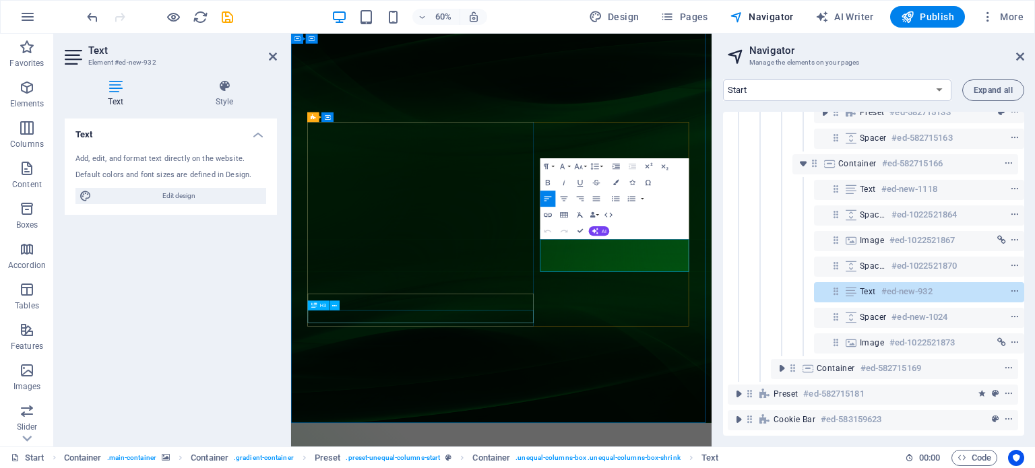
scroll to position [331, 3]
drag, startPoint x: 881, startPoint y: 390, endPoint x: 821, endPoint y: 378, distance: 61.8
click at [548, 181] on icon "button" at bounding box center [547, 182] width 9 height 9
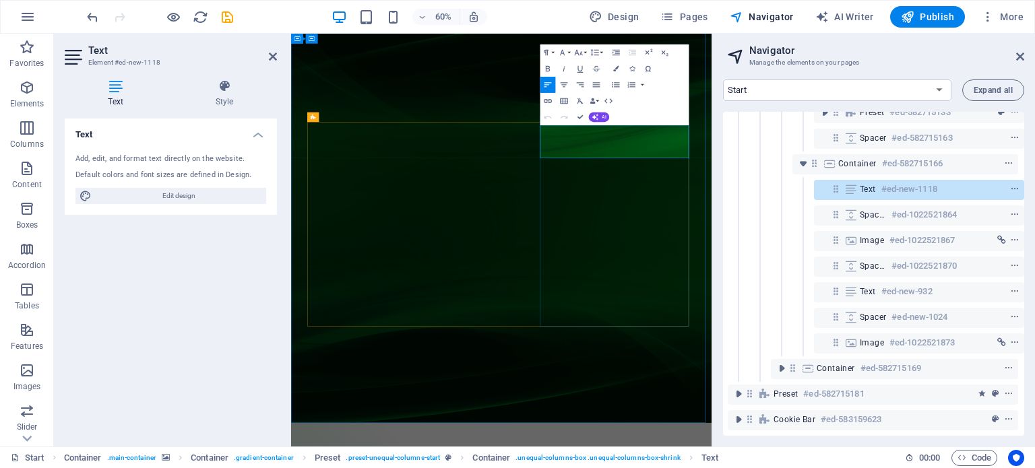
drag, startPoint x: 884, startPoint y: 195, endPoint x: 823, endPoint y: 190, distance: 61.5
click at [548, 67] on icon "button" at bounding box center [547, 68] width 9 height 9
drag, startPoint x: 771, startPoint y: 228, endPoint x: 699, endPoint y: 226, distance: 72.1
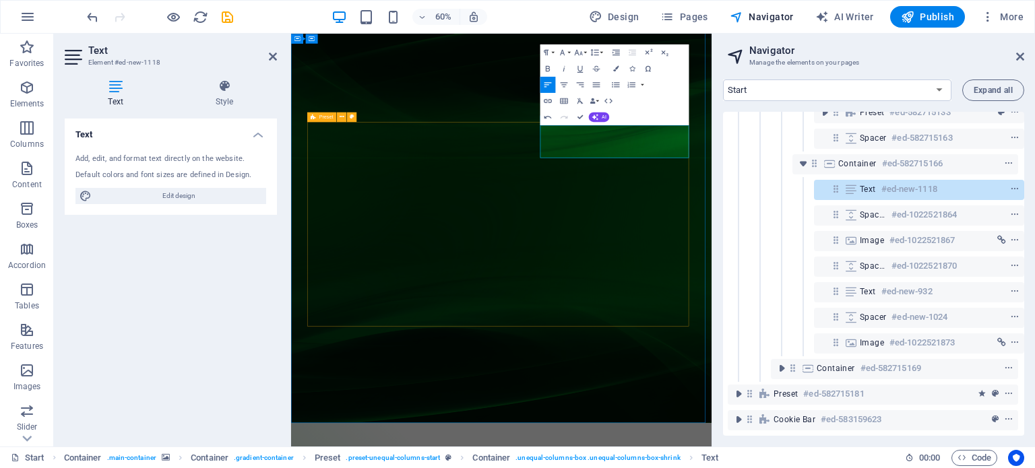
click at [547, 68] on icon "button" at bounding box center [548, 68] width 4 height 5
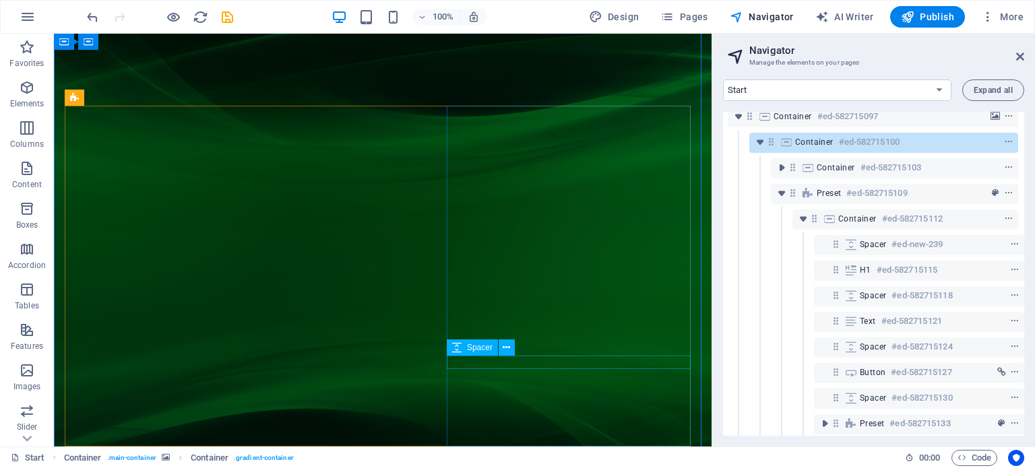
scroll to position [0, 3]
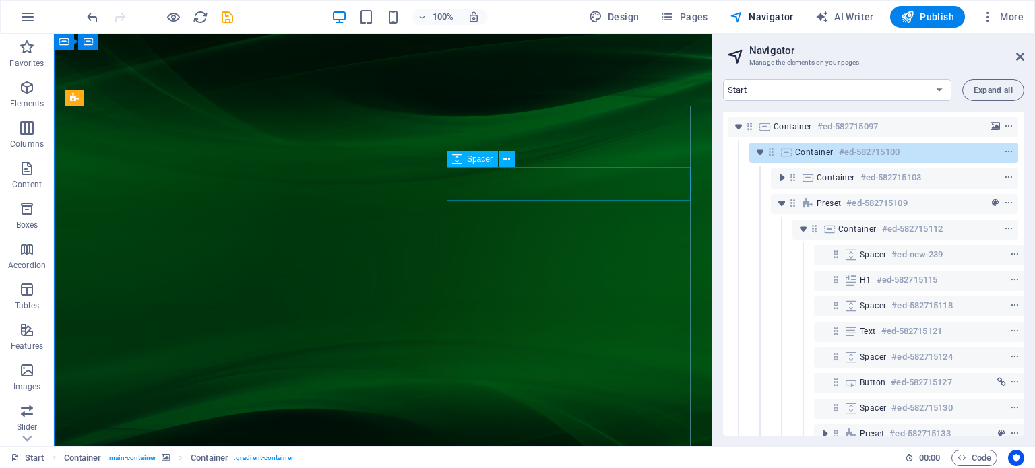
select select "px"
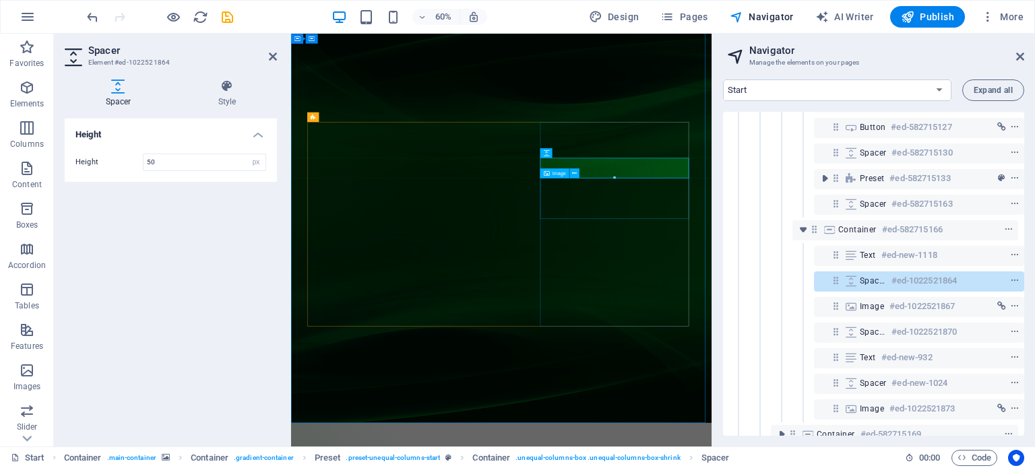
scroll to position [268, 3]
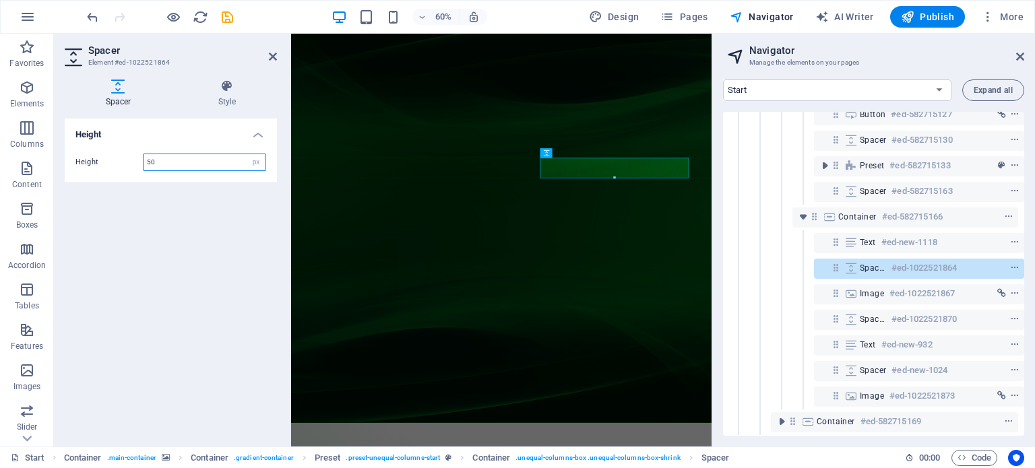
drag, startPoint x: 182, startPoint y: 162, endPoint x: 131, endPoint y: 156, distance: 51.5
click at [131, 156] on div "Height 50 px rem vh vw" at bounding box center [170, 163] width 191 height 18
type input "15"
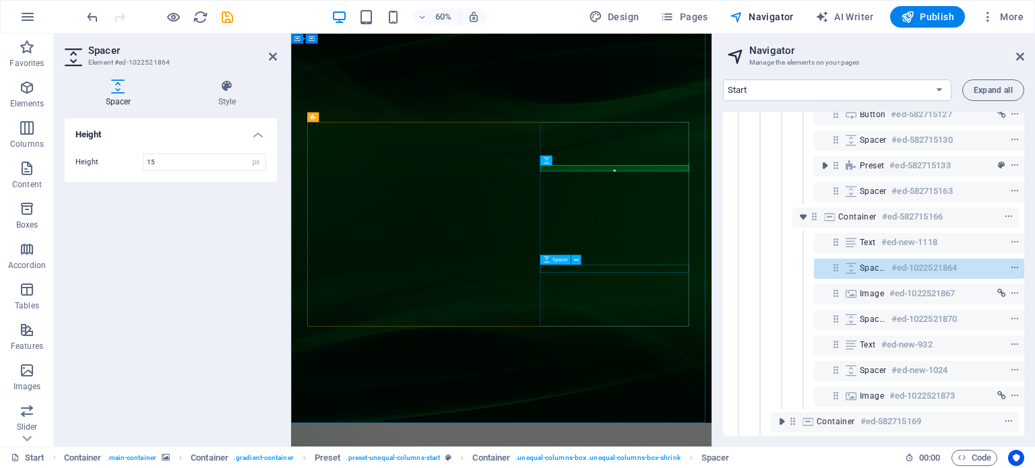
select select "px"
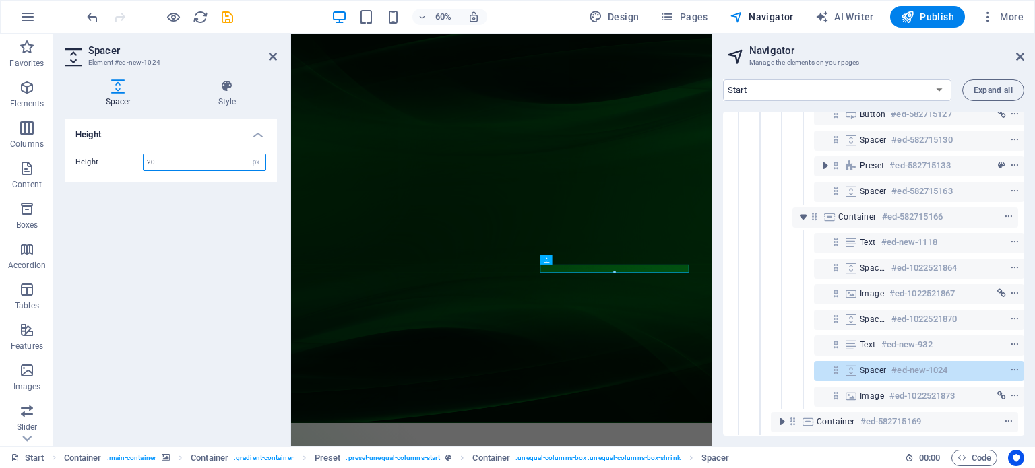
drag, startPoint x: 184, startPoint y: 163, endPoint x: 121, endPoint y: 168, distance: 62.8
click at [123, 166] on div "Height 20 px rem vh vw" at bounding box center [170, 163] width 191 height 18
type input "15"
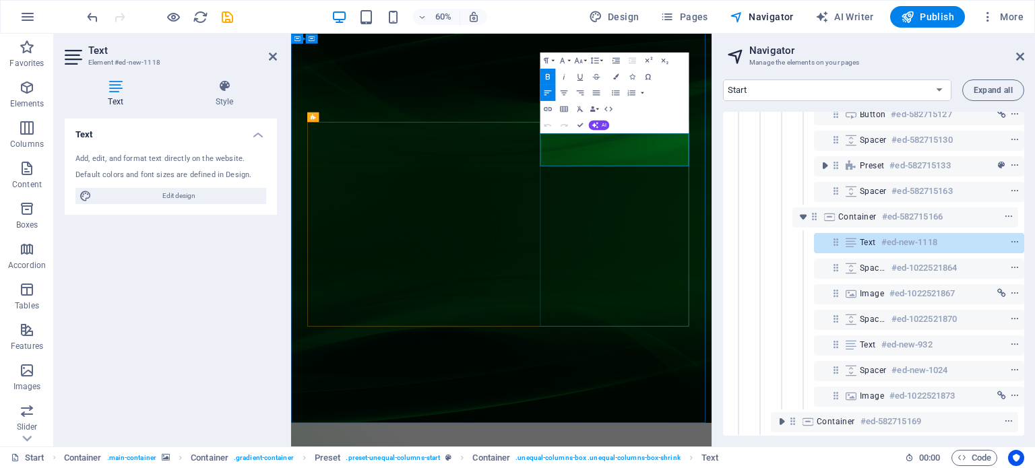
drag, startPoint x: 764, startPoint y: 247, endPoint x: 675, endPoint y: 203, distance: 98.8
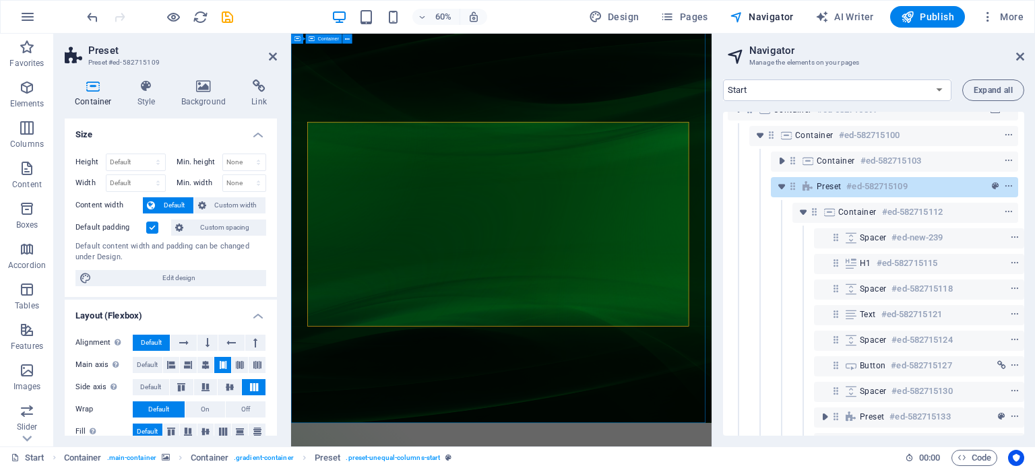
scroll to position [0, 3]
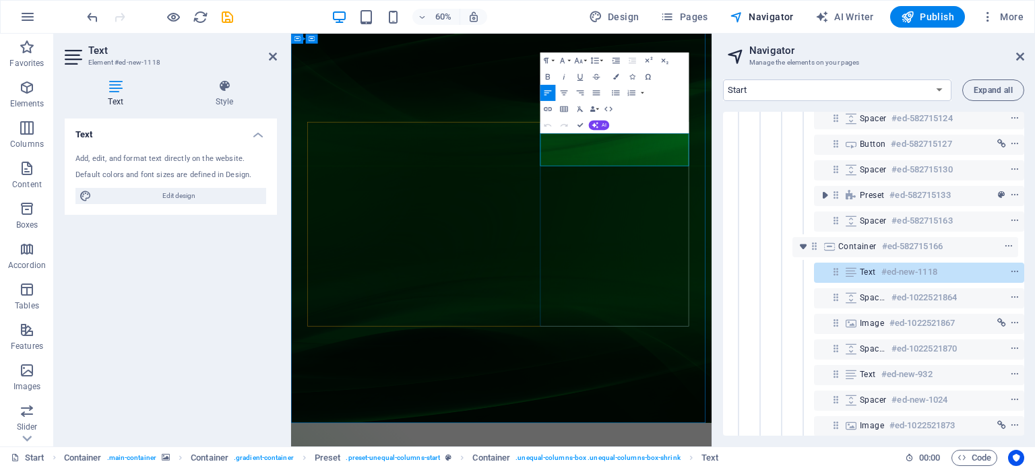
scroll to position [243, 3]
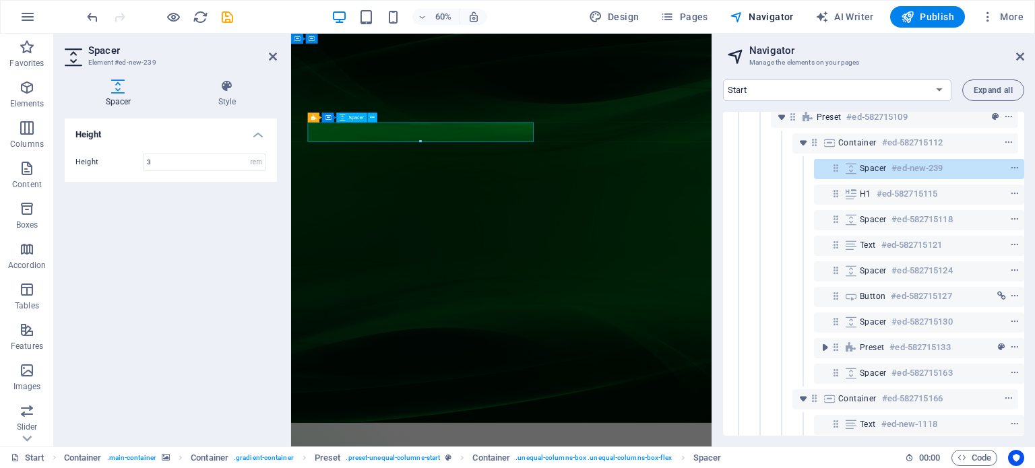
scroll to position [0, 3]
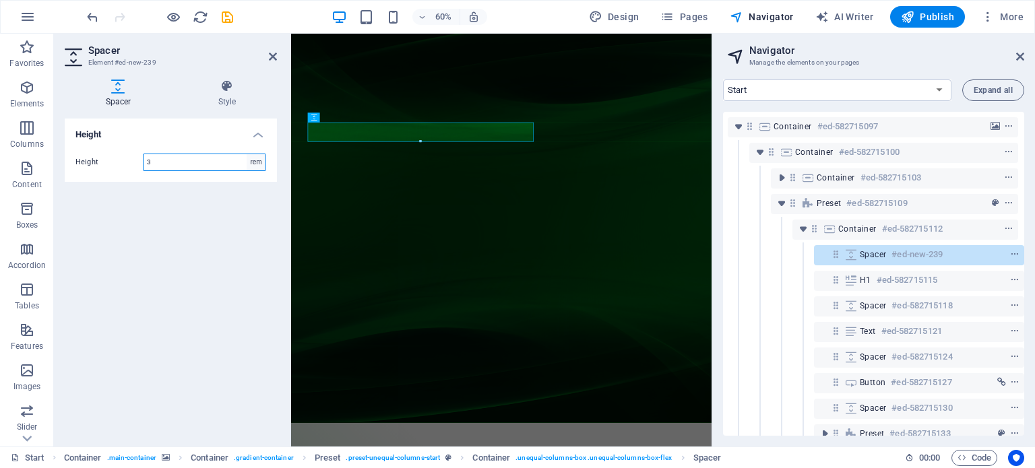
click at [262, 162] on select "px rem vh vw" at bounding box center [256, 162] width 19 height 16
select select "px"
click at [247, 154] on select "px rem vh vw" at bounding box center [256, 162] width 19 height 16
drag, startPoint x: 167, startPoint y: 165, endPoint x: 135, endPoint y: 164, distance: 32.3
click at [135, 164] on div "Height 30 px rem vh vw" at bounding box center [170, 163] width 191 height 18
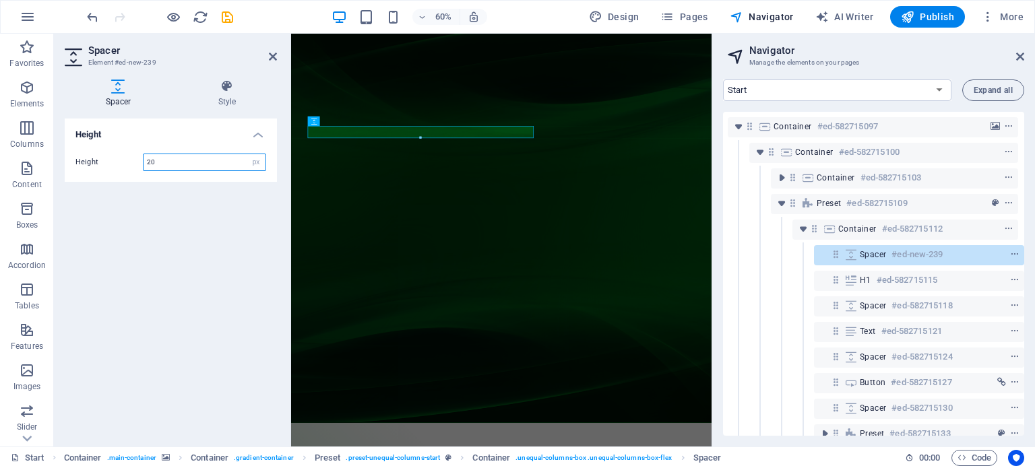
type input "20"
click at [158, 281] on div "Height Height 20 px rem vh vw" at bounding box center [171, 277] width 212 height 317
click at [160, 282] on div "Height Height 20 px rem vh vw" at bounding box center [171, 277] width 212 height 317
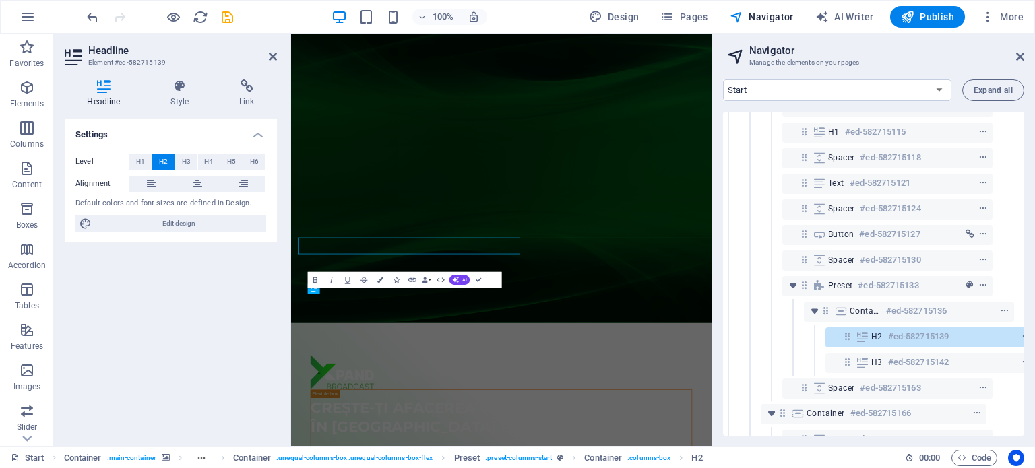
scroll to position [217, 46]
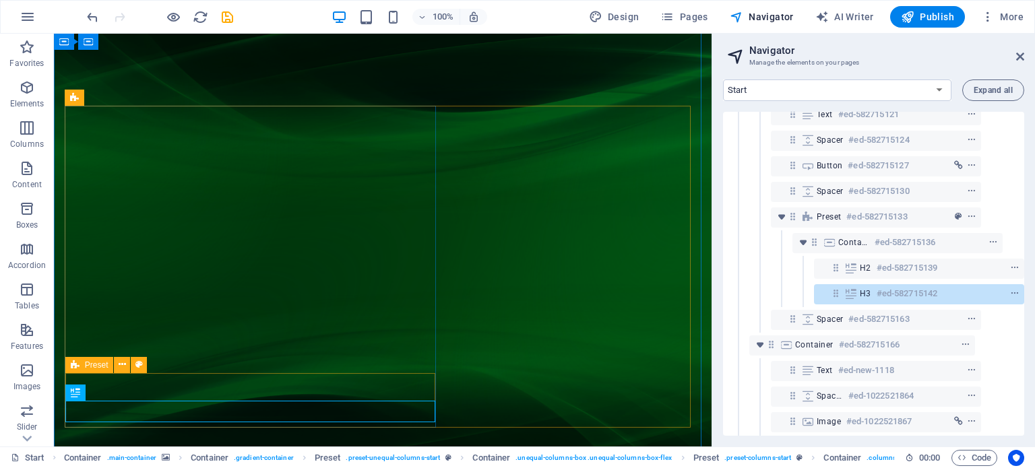
click at [83, 366] on div "Preset" at bounding box center [89, 365] width 49 height 16
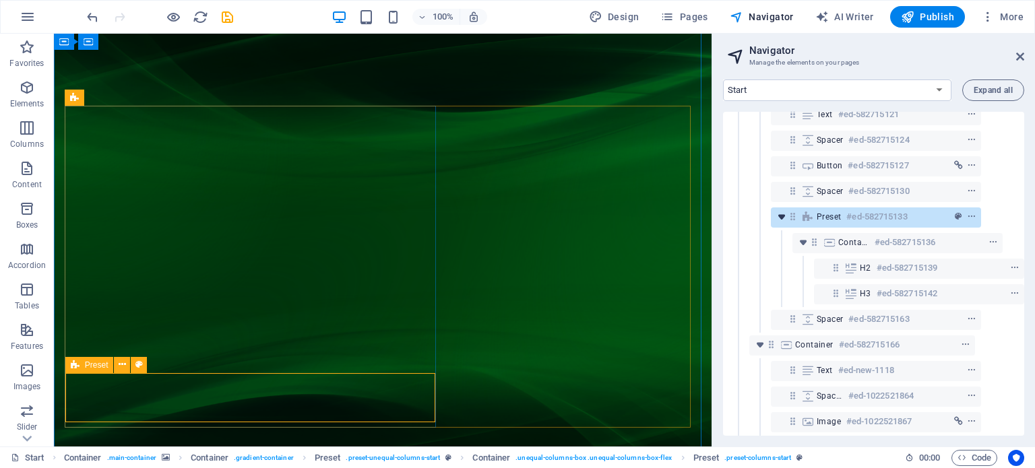
click at [778, 218] on icon "toggle-expand" at bounding box center [781, 216] width 13 height 13
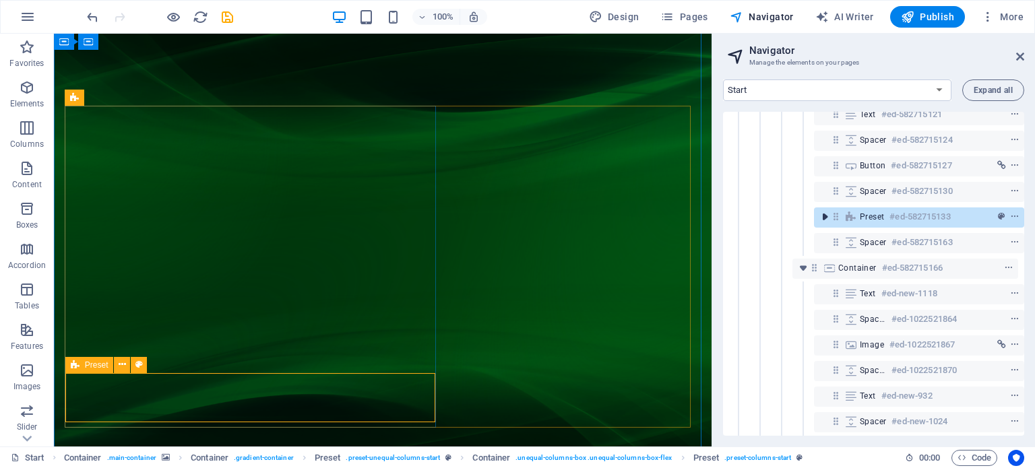
click at [825, 220] on icon "toggle-expand" at bounding box center [824, 216] width 13 height 13
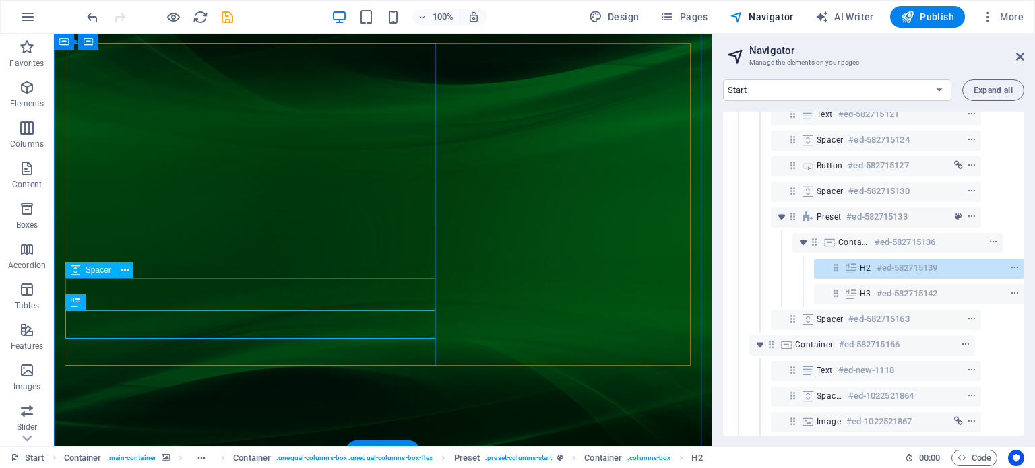
scroll to position [40, 0]
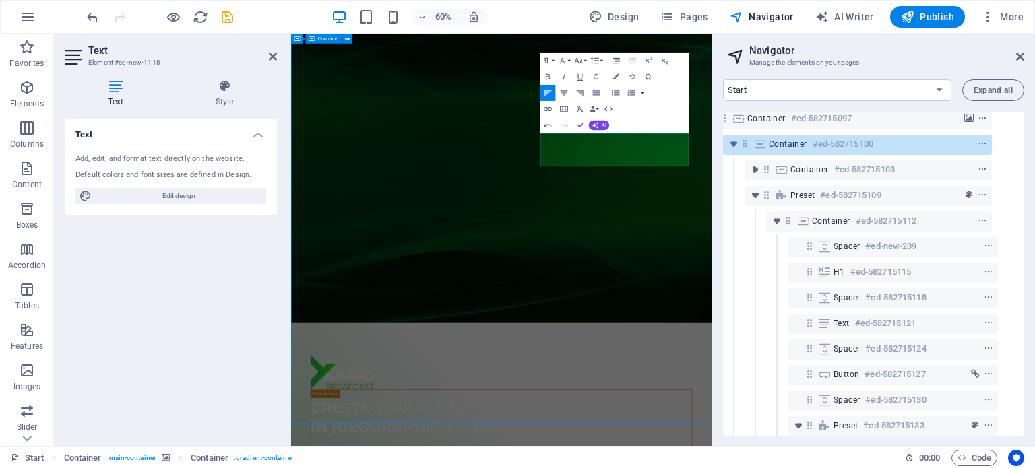
scroll to position [0, 27]
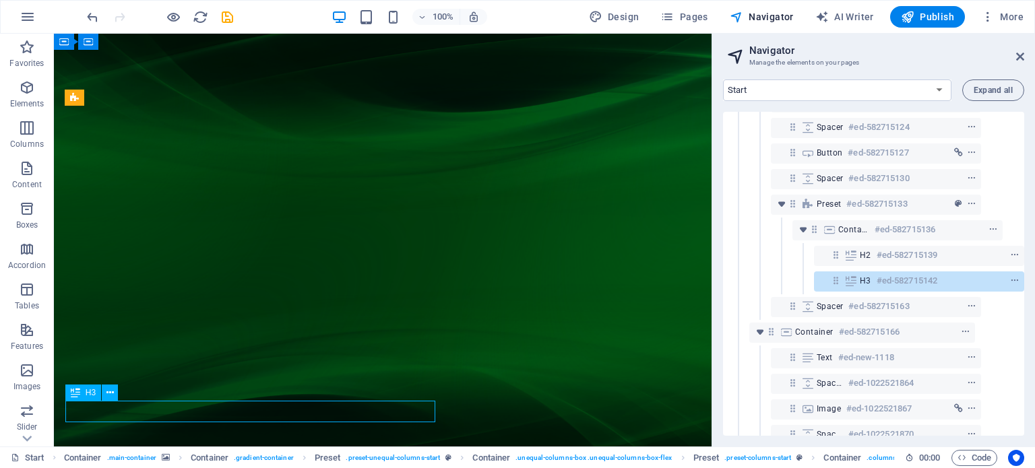
scroll to position [243, 46]
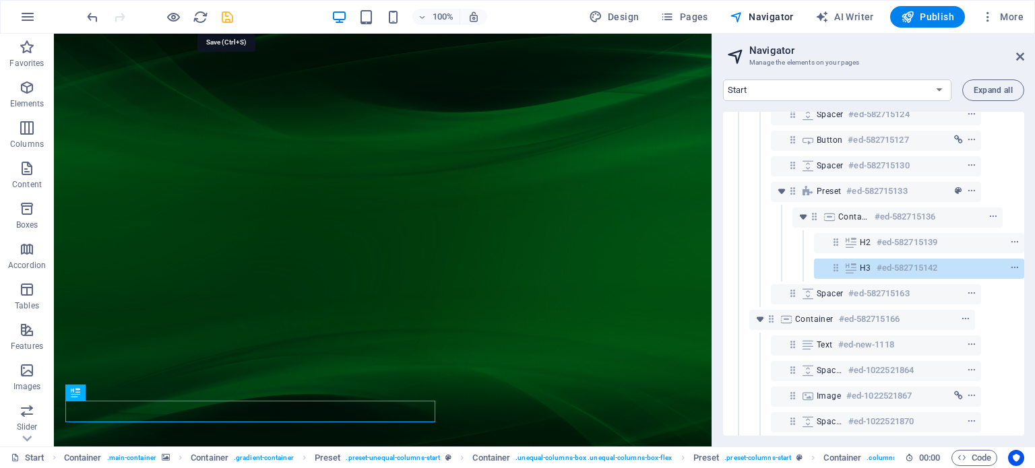
click at [226, 13] on icon "save" at bounding box center [227, 16] width 15 height 15
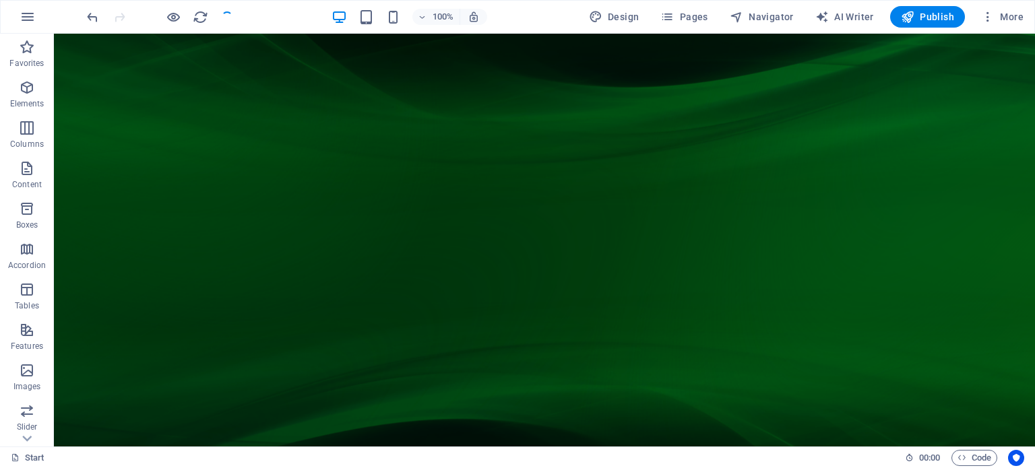
checkbox input "false"
click at [916, 15] on span "Publish" at bounding box center [927, 16] width 53 height 13
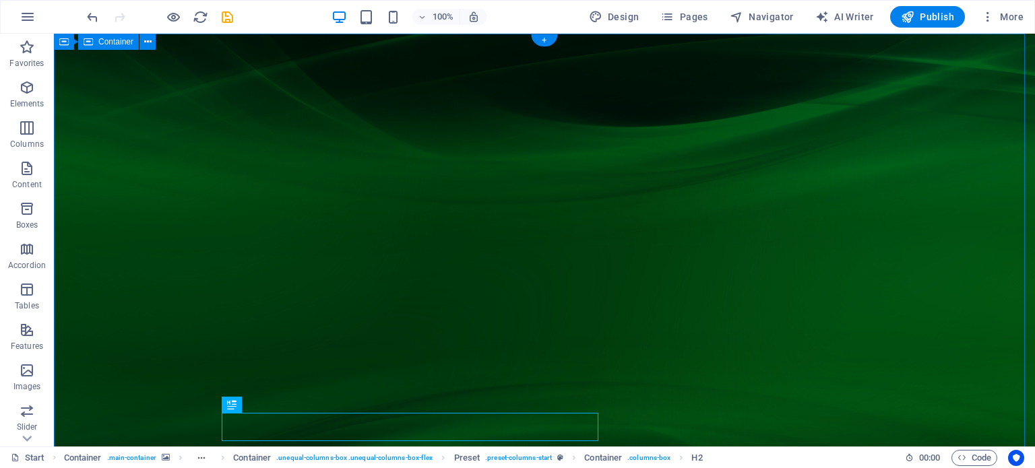
scroll to position [67, 0]
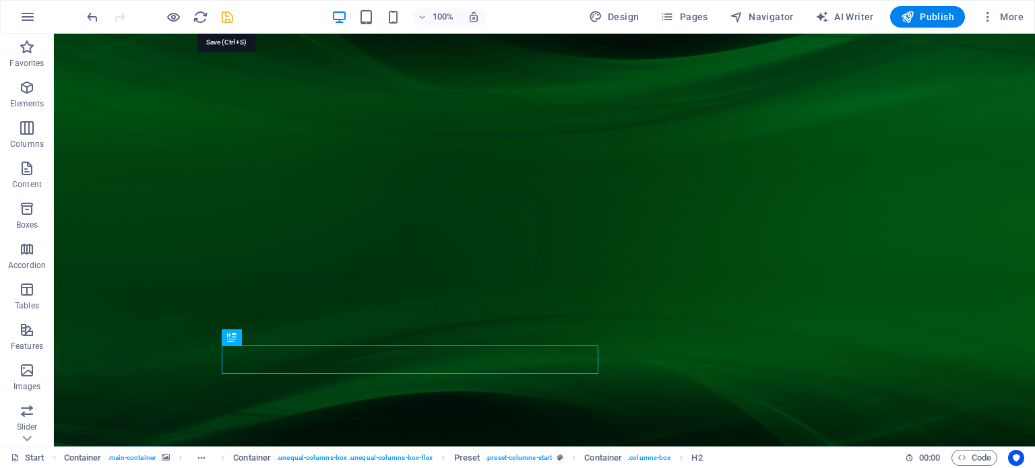
click at [223, 13] on icon "save" at bounding box center [227, 16] width 15 height 15
checkbox input "false"
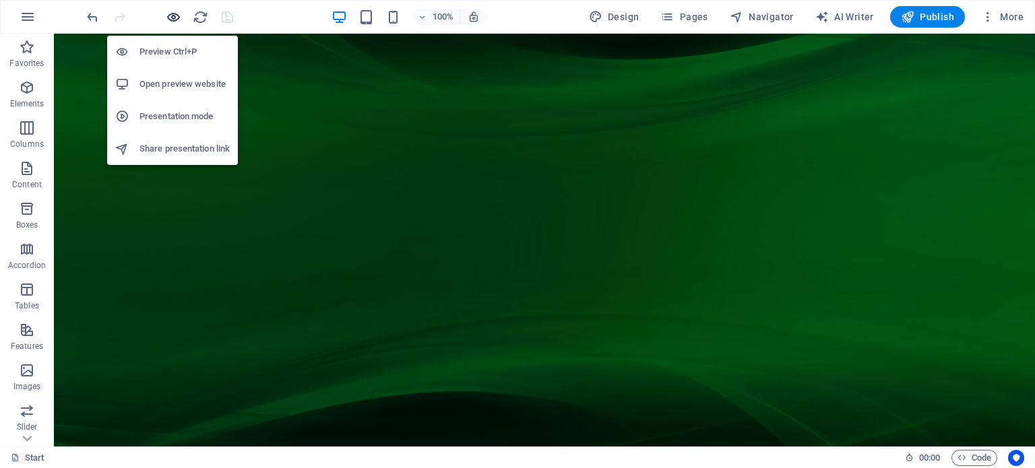
click at [172, 17] on icon "button" at bounding box center [173, 16] width 15 height 15
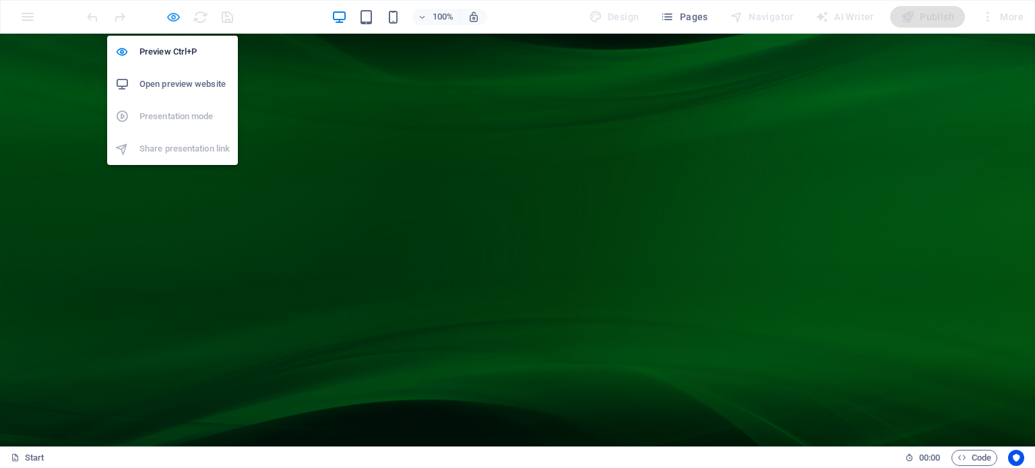
click at [177, 11] on icon "button" at bounding box center [173, 16] width 15 height 15
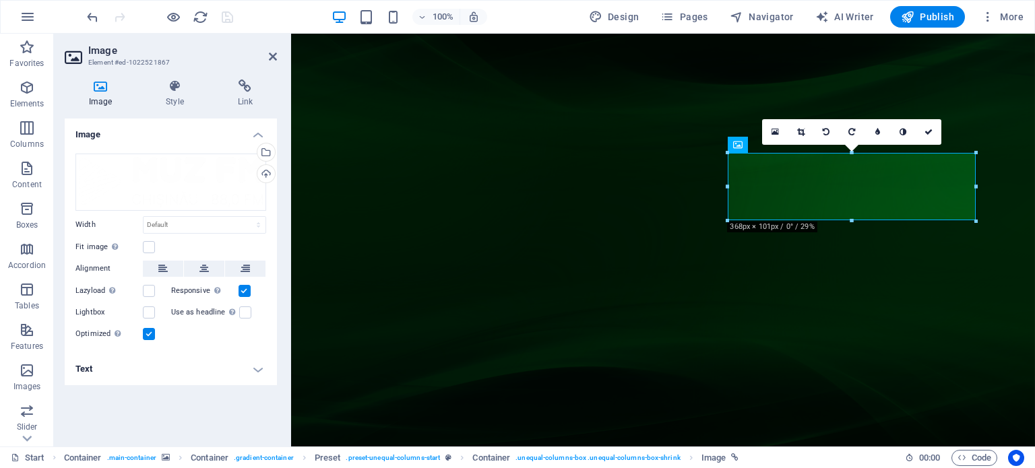
click at [172, 366] on h4 "Text" at bounding box center [171, 369] width 212 height 32
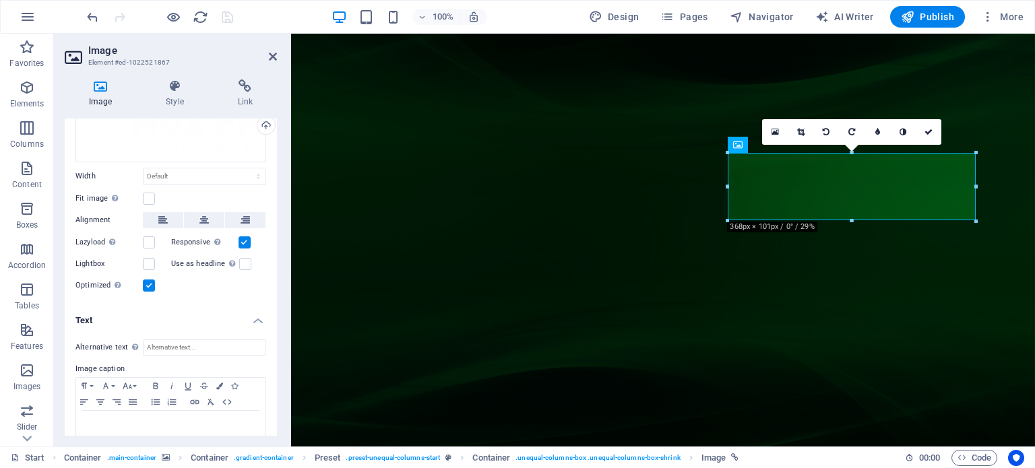
scroll to position [74, 0]
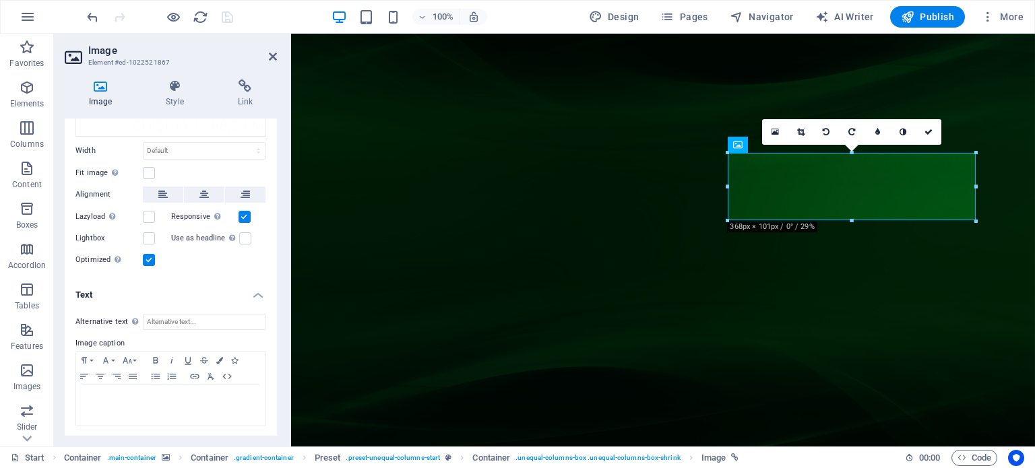
click at [249, 292] on h4 "Text" at bounding box center [171, 291] width 212 height 24
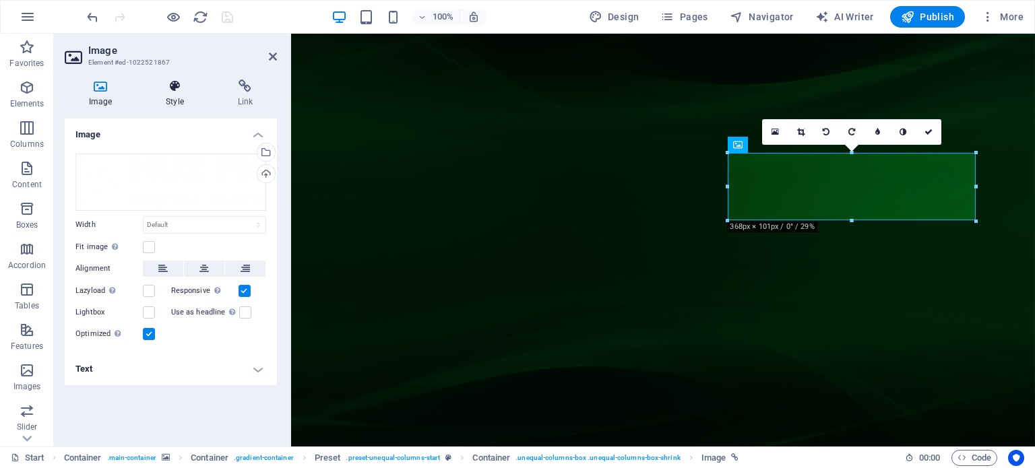
click at [181, 88] on icon at bounding box center [174, 85] width 66 height 13
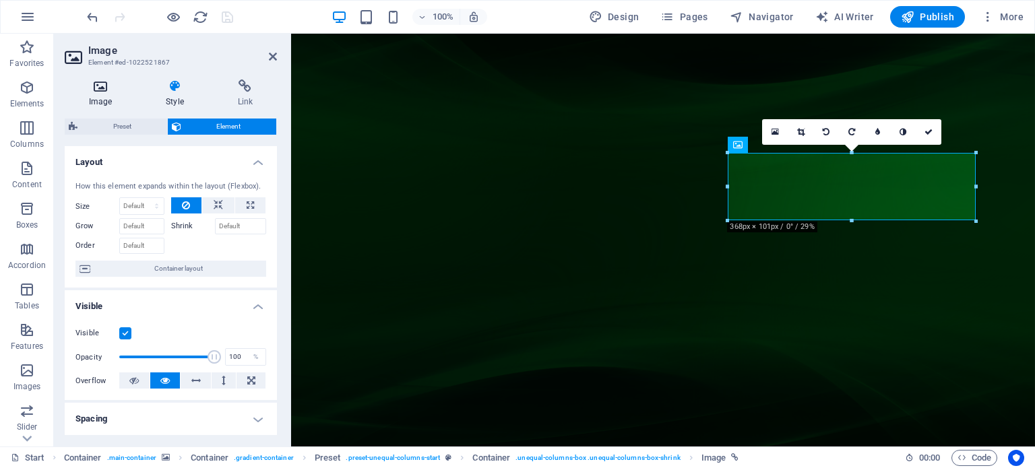
click at [94, 98] on h4 "Image" at bounding box center [103, 93] width 77 height 28
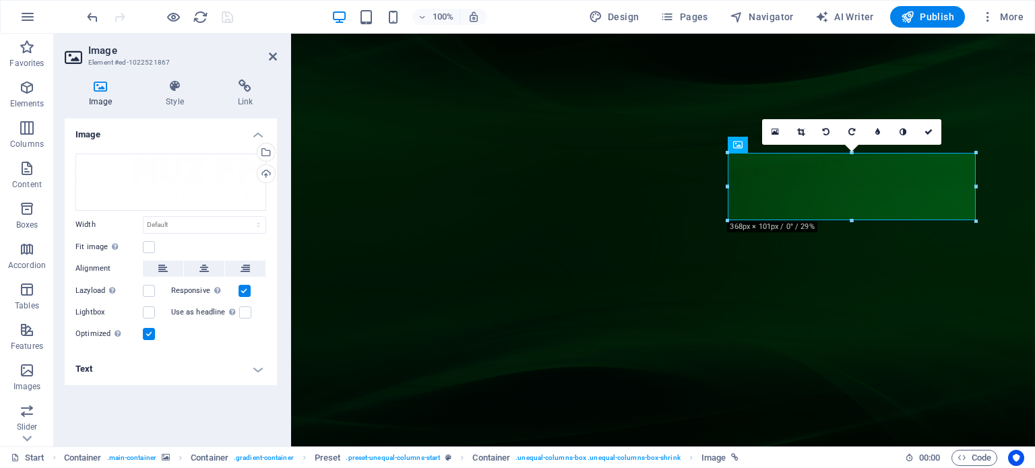
click at [256, 135] on h4 "Image" at bounding box center [171, 131] width 212 height 24
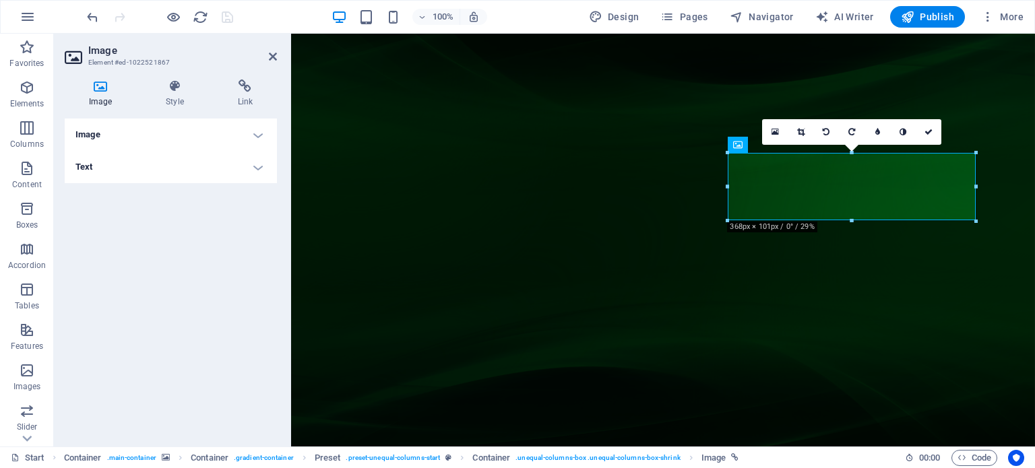
click at [256, 137] on h4 "Image" at bounding box center [171, 135] width 212 height 32
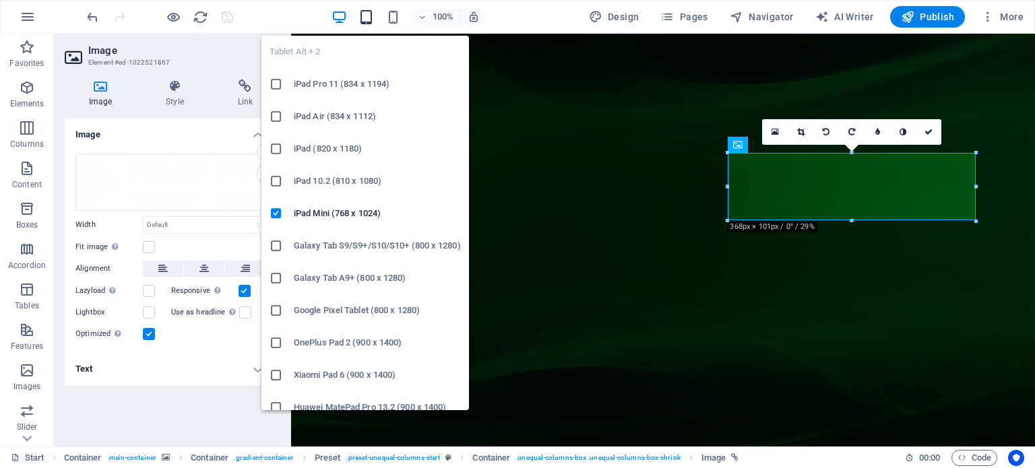
click at [369, 15] on icon "button" at bounding box center [365, 16] width 15 height 15
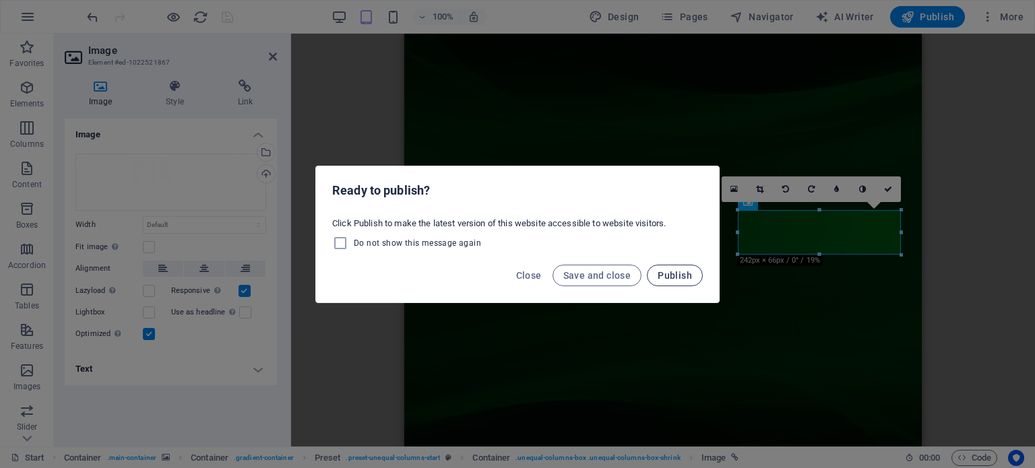
click at [680, 278] on span "Publish" at bounding box center [674, 275] width 34 height 11
